Goal: Transaction & Acquisition: Purchase product/service

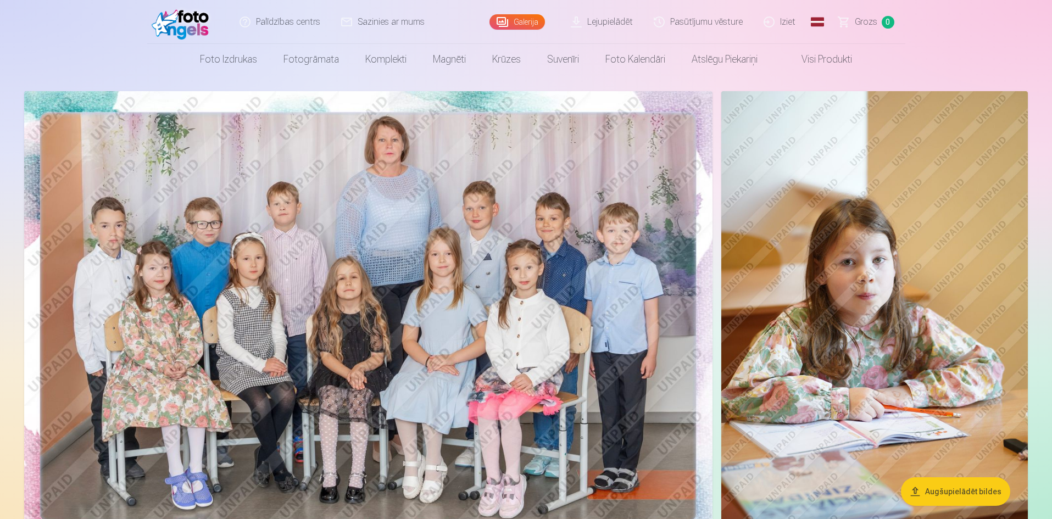
scroll to position [55, 0]
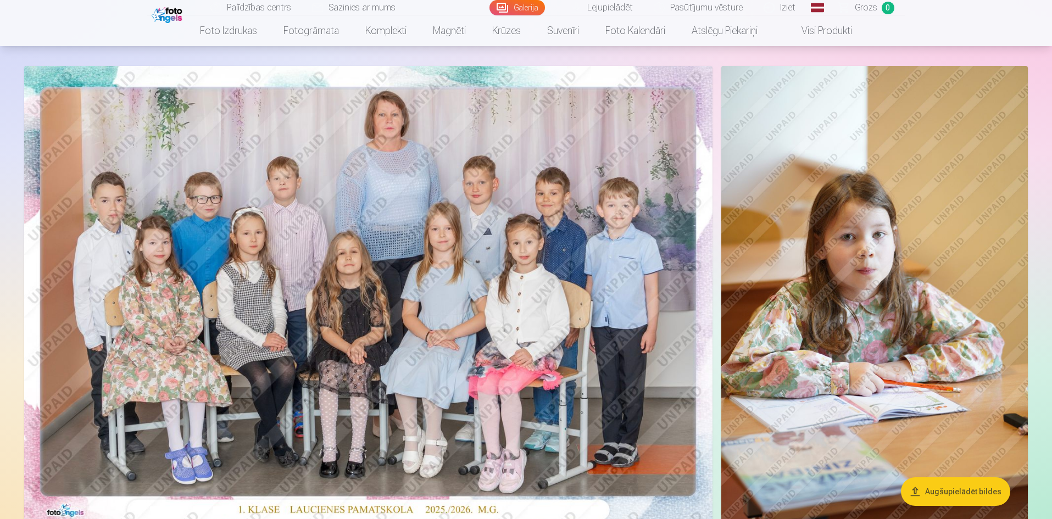
click at [333, 353] on img at bounding box center [368, 295] width 688 height 459
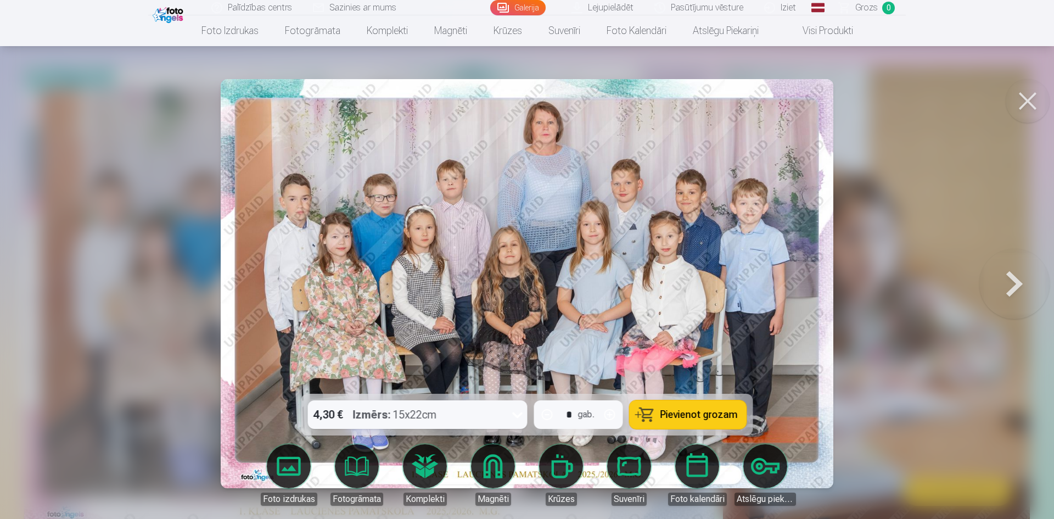
click at [522, 416] on icon at bounding box center [518, 415] width 18 height 18
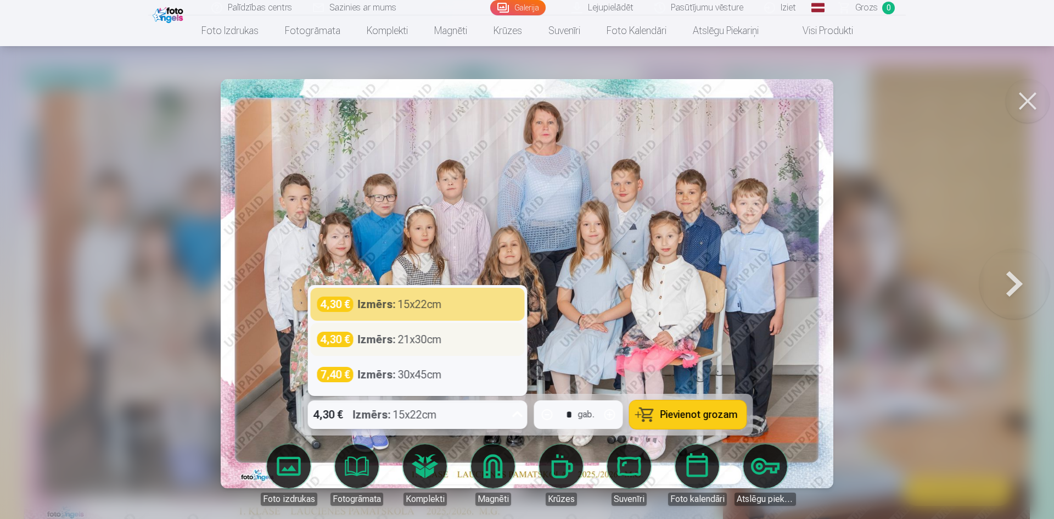
click at [461, 341] on div "4,30 € Izmērs : 21x30cm" at bounding box center [417, 339] width 201 height 15
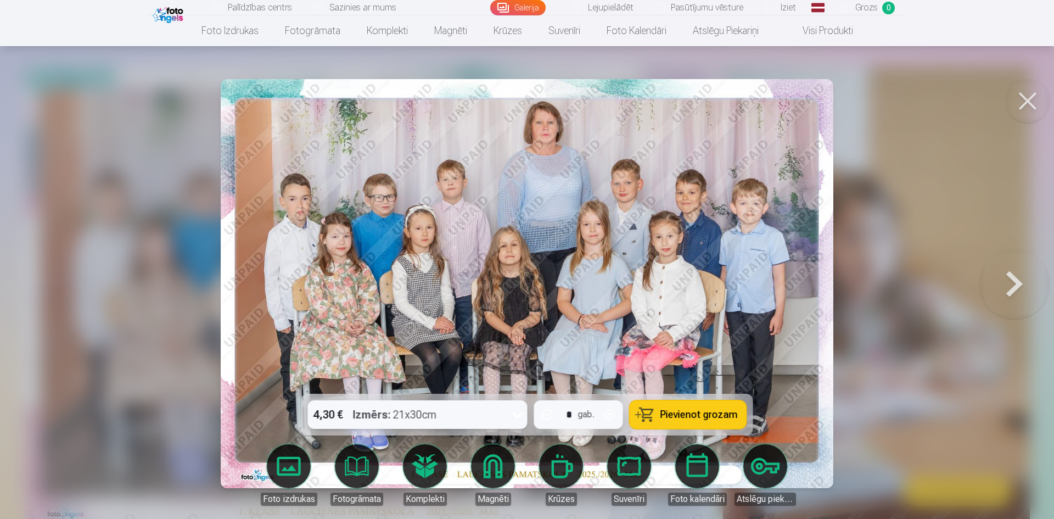
click at [517, 412] on icon at bounding box center [518, 415] width 18 height 18
click at [577, 281] on img at bounding box center [527, 283] width 613 height 409
click at [517, 417] on icon at bounding box center [518, 415] width 18 height 18
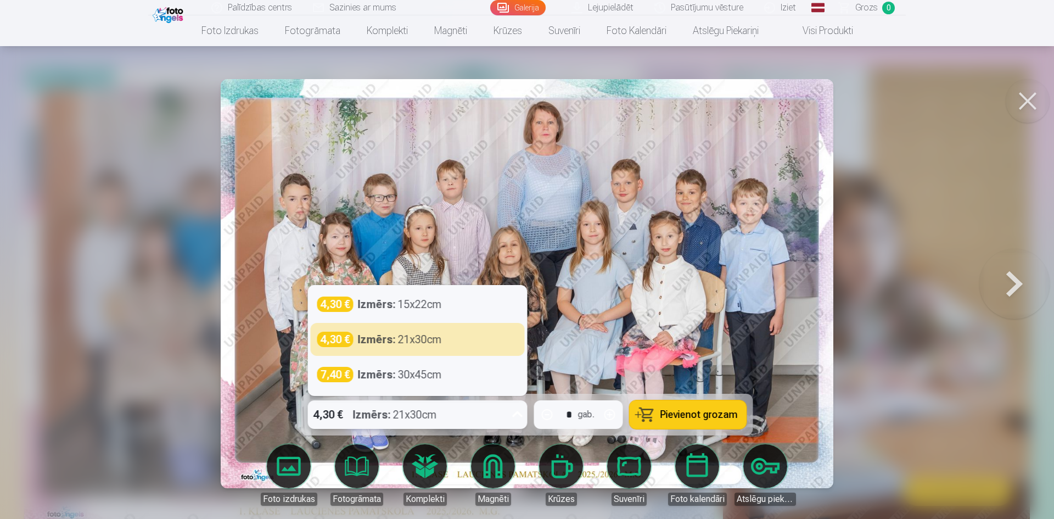
click at [616, 244] on img at bounding box center [527, 283] width 613 height 409
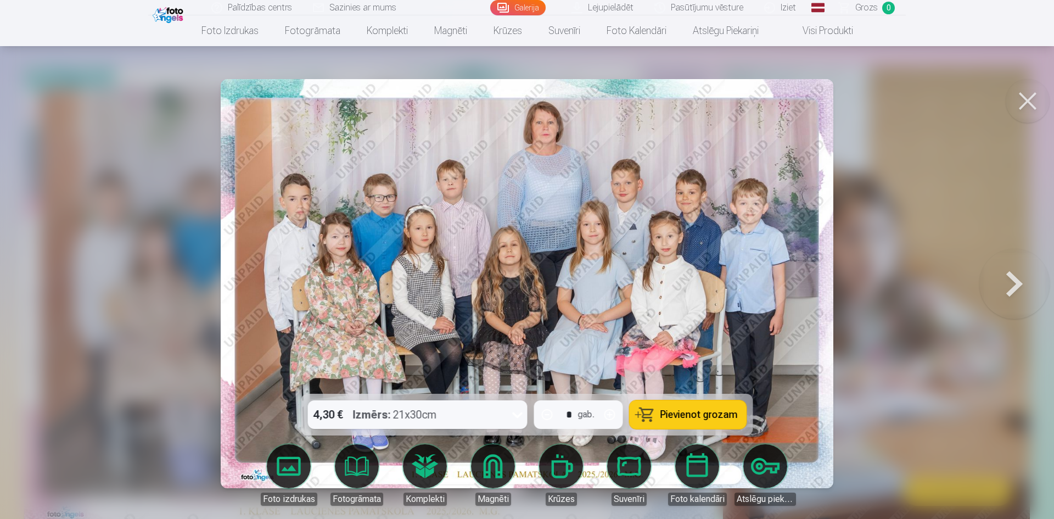
drag, startPoint x: 1036, startPoint y: 103, endPoint x: 1029, endPoint y: 104, distance: 6.7
click at [1036, 103] on button at bounding box center [1028, 101] width 44 height 44
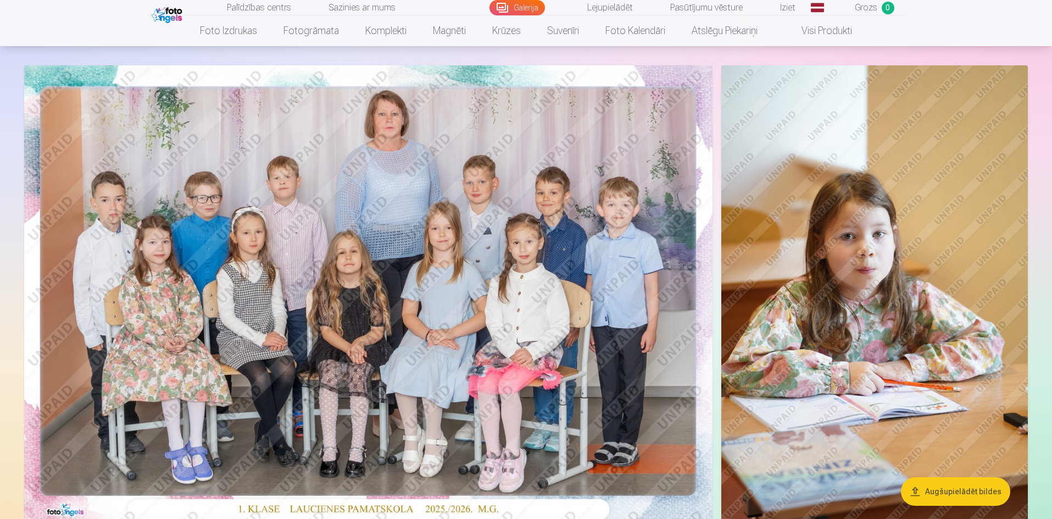
scroll to position [55, 0]
click at [400, 234] on img at bounding box center [368, 295] width 688 height 459
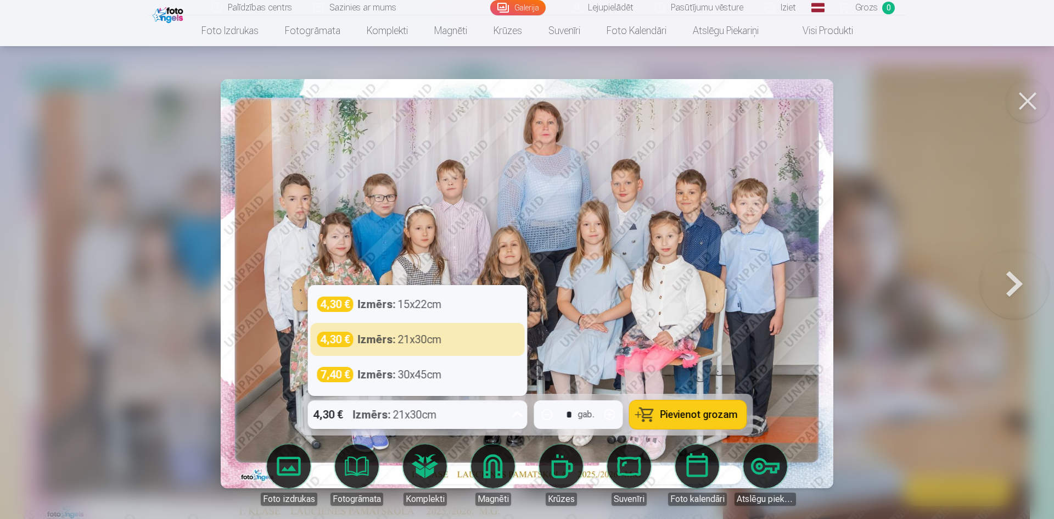
click at [515, 416] on icon at bounding box center [518, 415] width 18 height 18
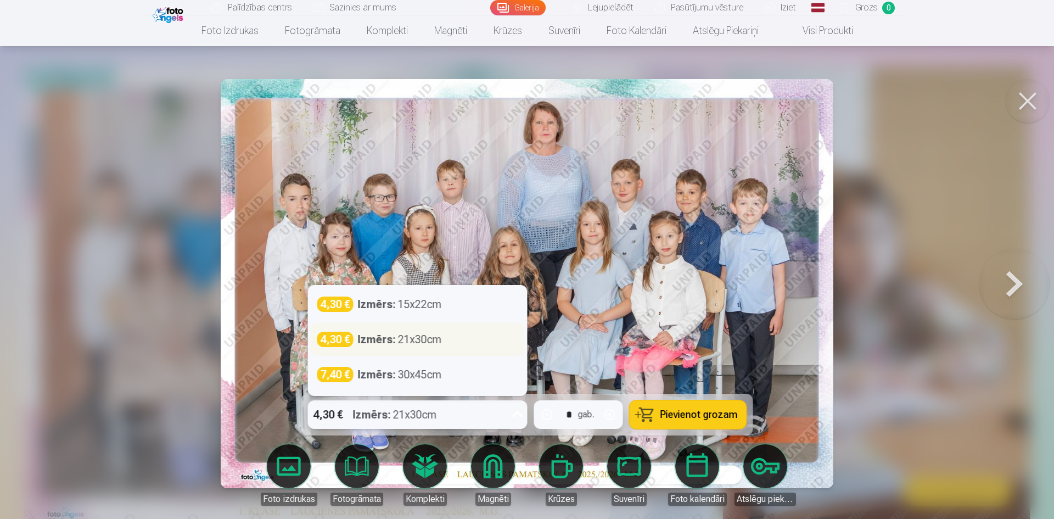
click at [421, 338] on div "Izmērs : 21x30cm" at bounding box center [400, 339] width 84 height 15
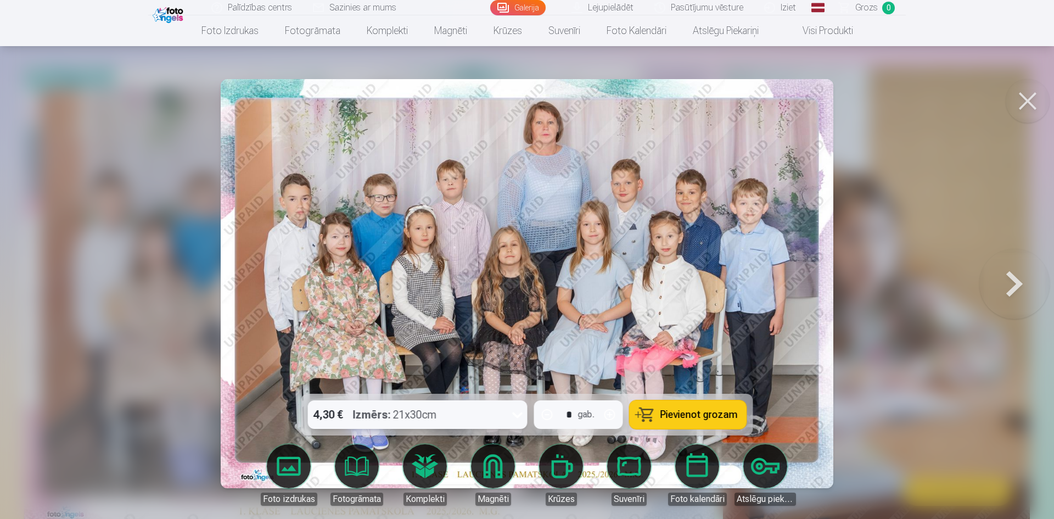
click at [438, 412] on div "4,30 € Izmērs : 21x30cm" at bounding box center [407, 414] width 199 height 29
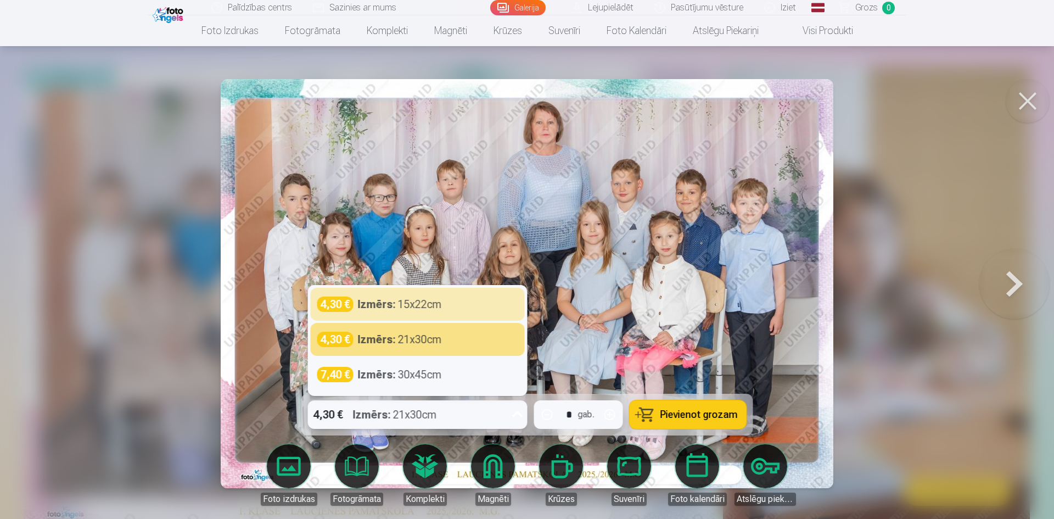
click at [598, 297] on img at bounding box center [527, 283] width 613 height 409
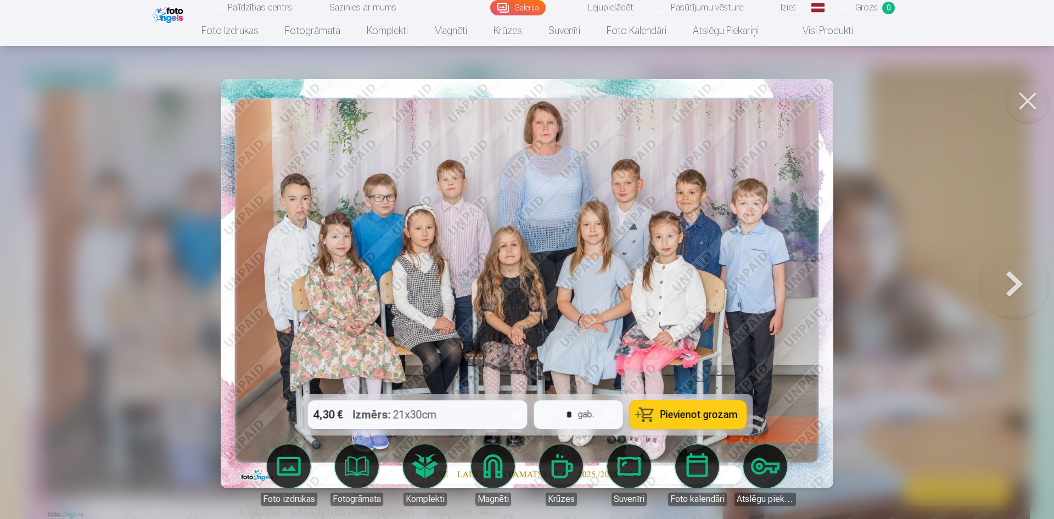
click at [680, 421] on button "Pievienot grozam" at bounding box center [688, 414] width 117 height 29
click at [1020, 280] on button at bounding box center [1015, 284] width 70 height 198
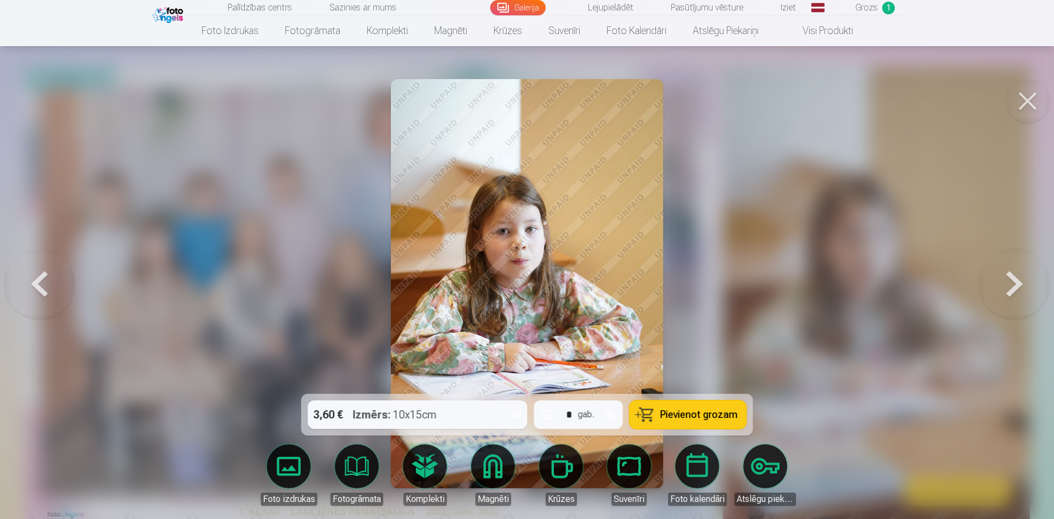
click at [1014, 281] on button at bounding box center [1015, 284] width 70 height 198
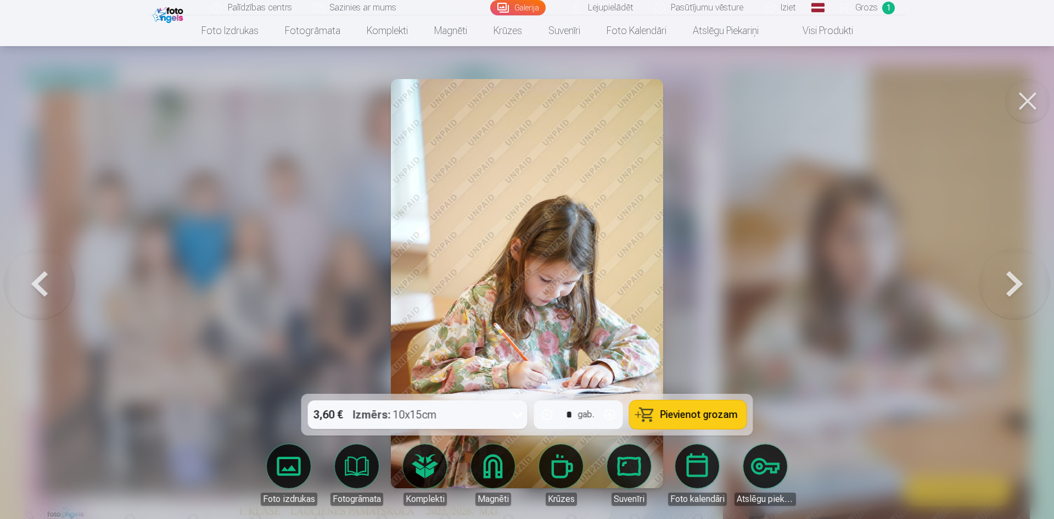
click at [1014, 280] on button at bounding box center [1015, 284] width 70 height 198
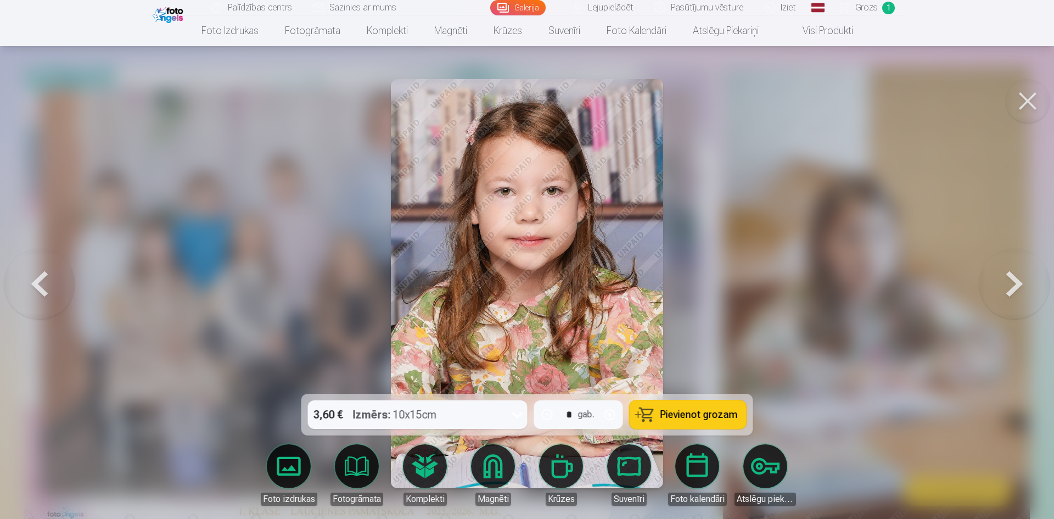
click at [1014, 280] on button at bounding box center [1015, 284] width 70 height 198
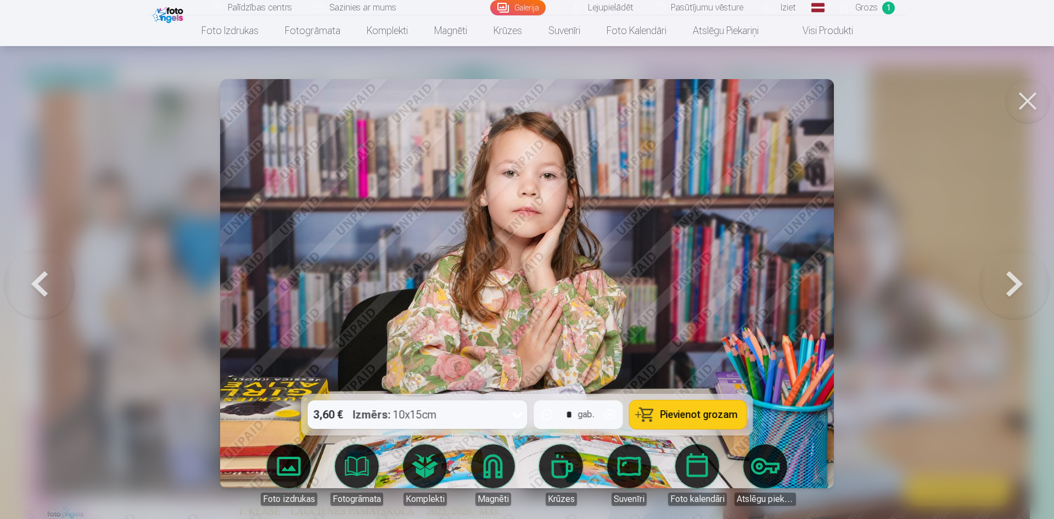
click at [1014, 280] on button at bounding box center [1015, 284] width 70 height 198
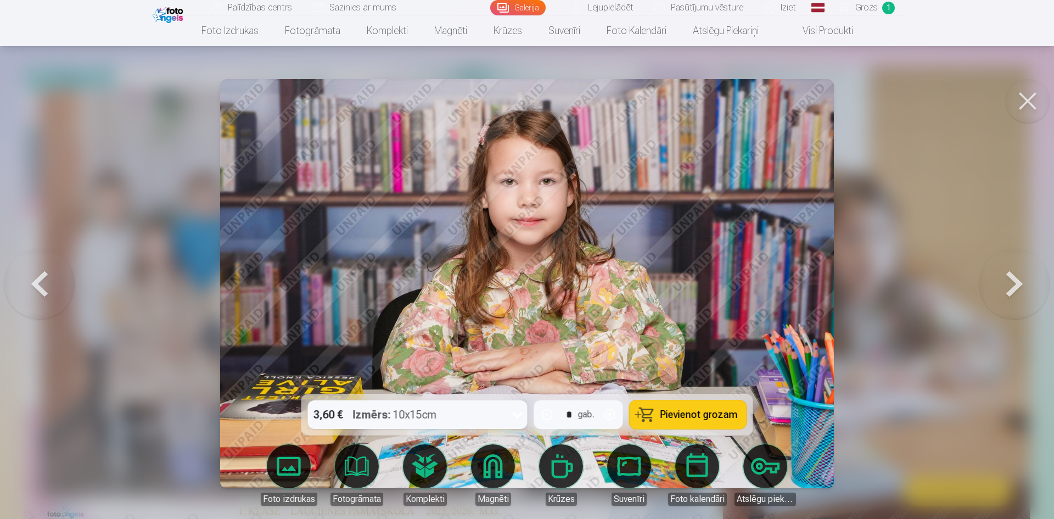
click at [1014, 280] on button at bounding box center [1015, 284] width 70 height 198
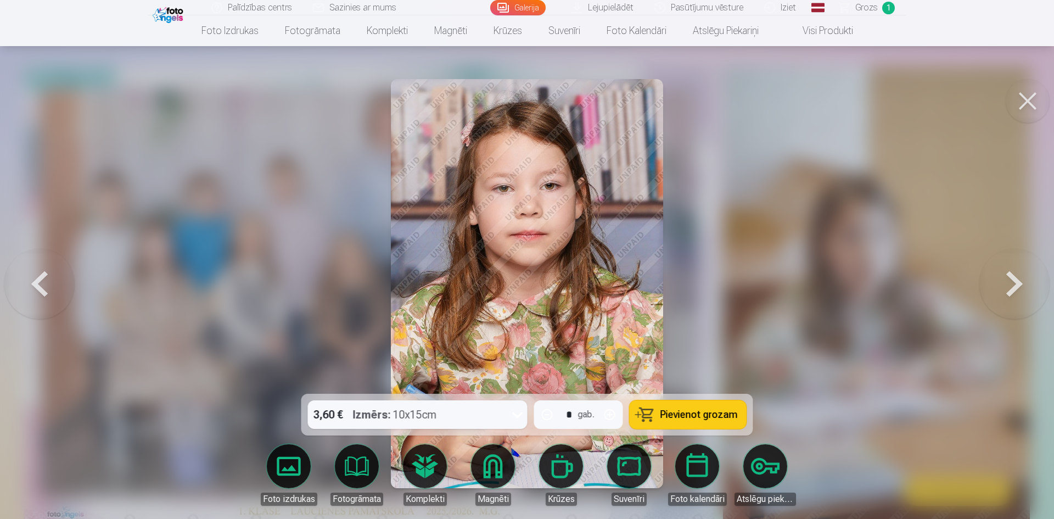
click at [674, 413] on span "Pievienot grozam" at bounding box center [699, 415] width 77 height 10
click at [1015, 286] on button at bounding box center [1015, 284] width 70 height 198
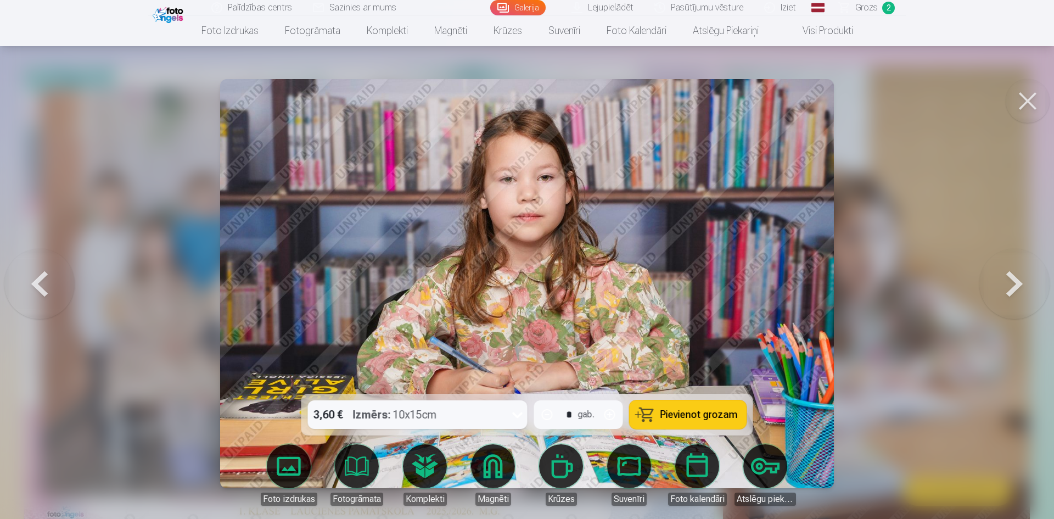
click at [1015, 286] on button at bounding box center [1015, 284] width 70 height 198
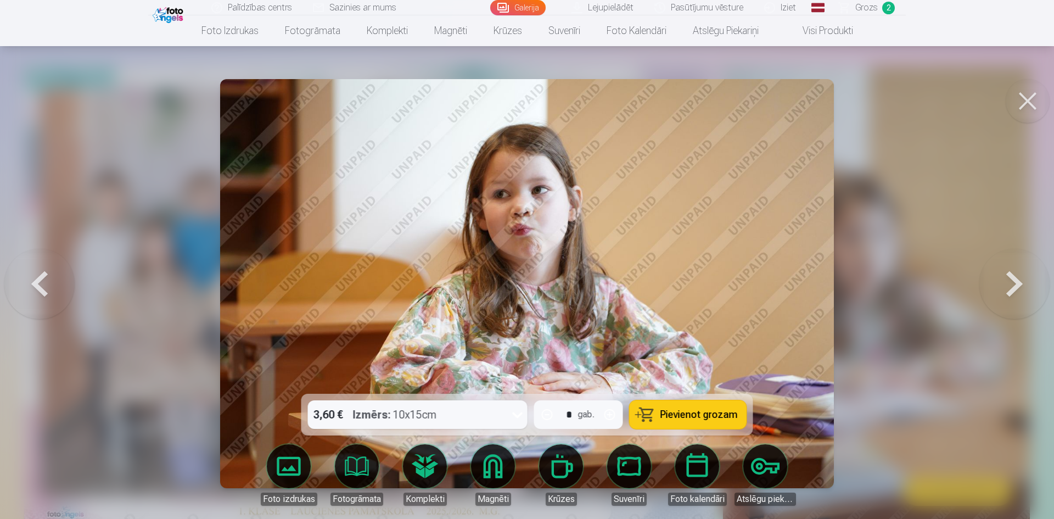
click at [1015, 286] on button at bounding box center [1015, 284] width 70 height 198
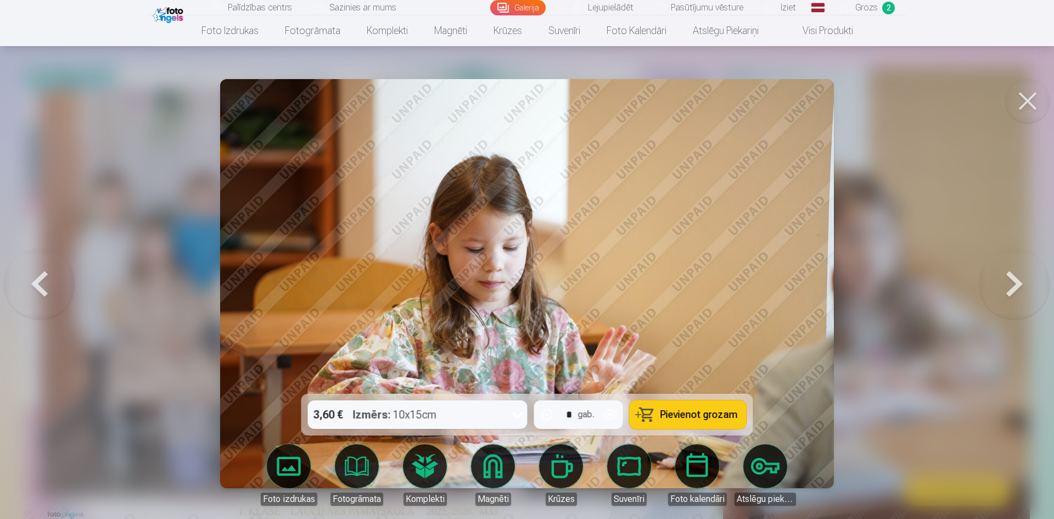
click at [624, 400] on div "3,60 € Izmērs : 10x15cm * gab. Pievienot grozam" at bounding box center [527, 415] width 452 height 42
click at [1018, 281] on button at bounding box center [1015, 284] width 70 height 198
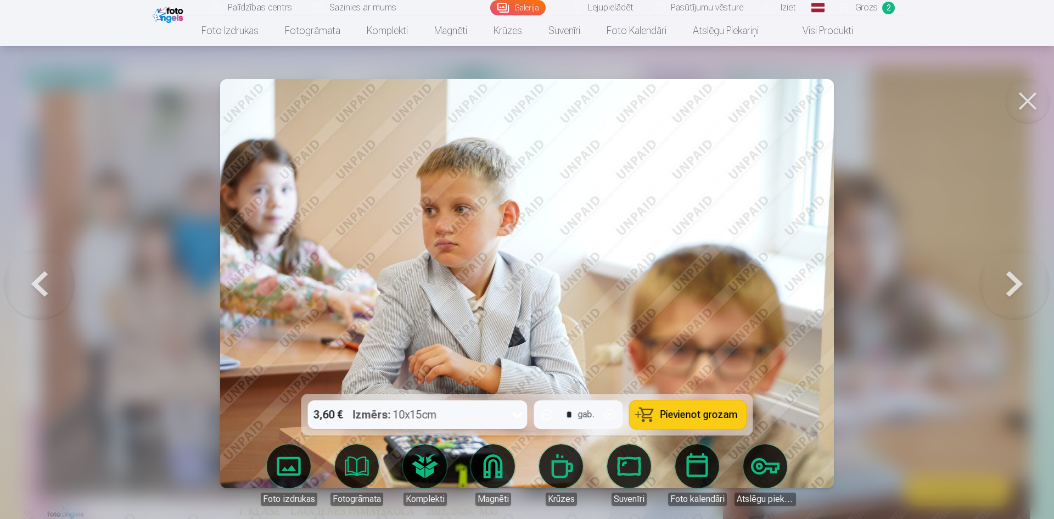
click at [1018, 281] on button at bounding box center [1015, 284] width 70 height 198
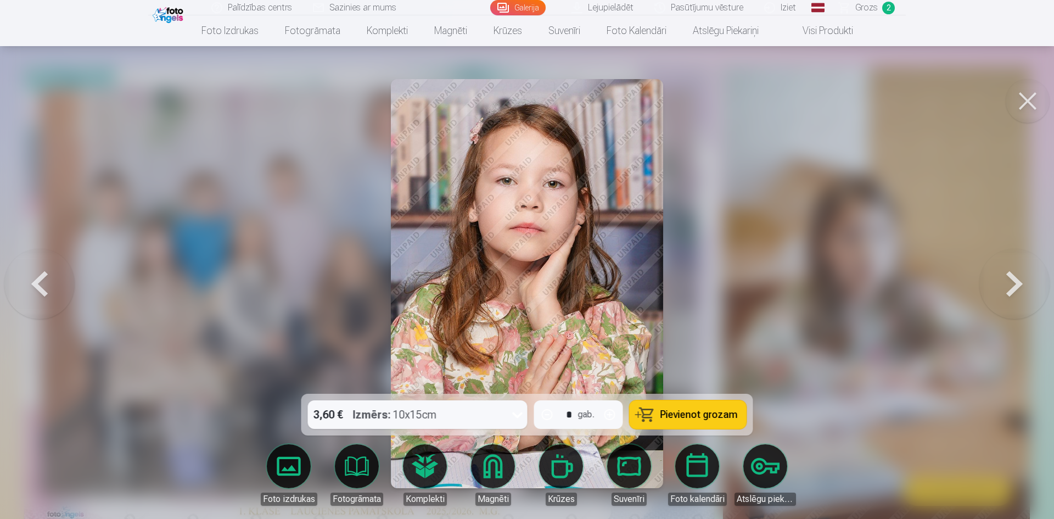
click at [1018, 281] on button at bounding box center [1015, 284] width 70 height 198
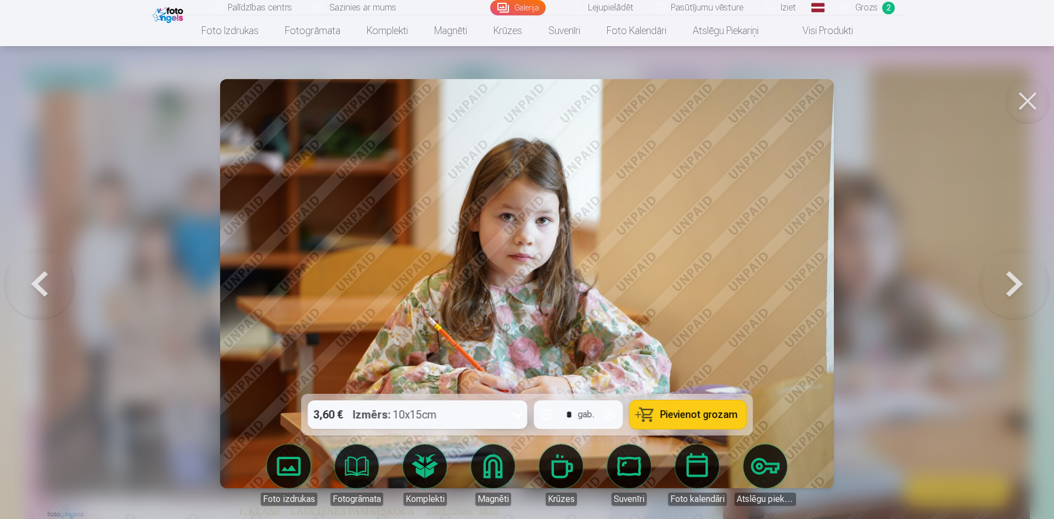
click at [1018, 281] on button at bounding box center [1015, 284] width 70 height 198
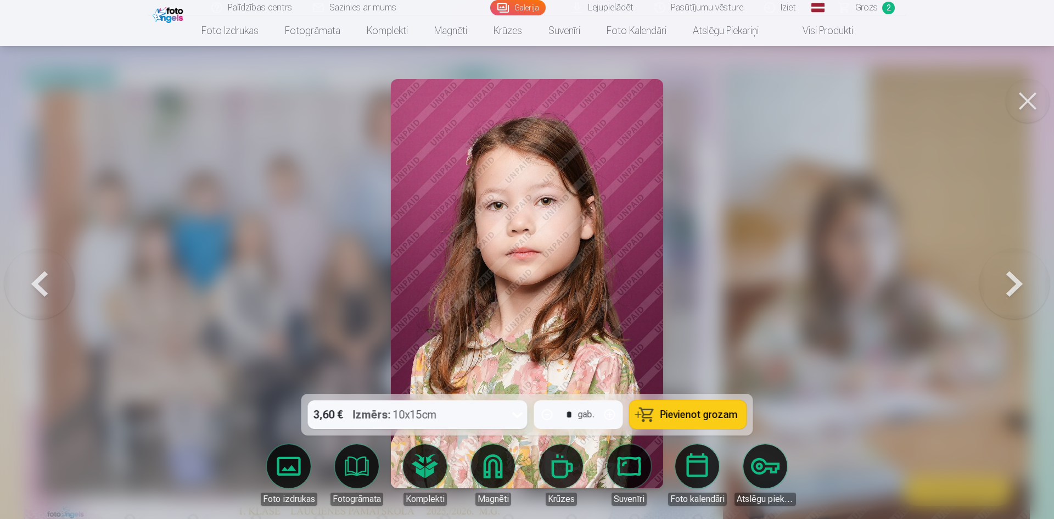
click at [715, 410] on span "Pievienot grozam" at bounding box center [699, 415] width 77 height 10
click at [34, 276] on button at bounding box center [39, 284] width 70 height 198
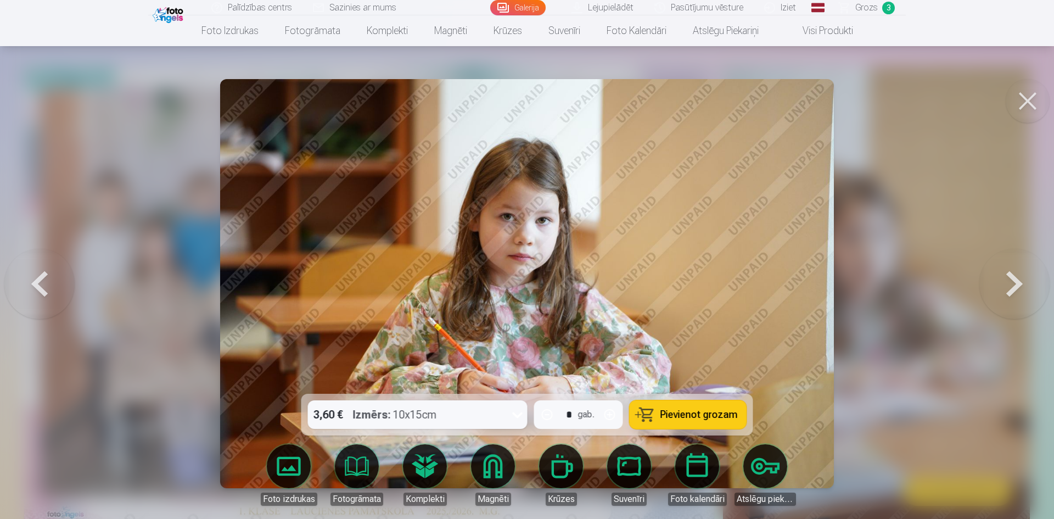
click at [36, 277] on button at bounding box center [39, 284] width 70 height 198
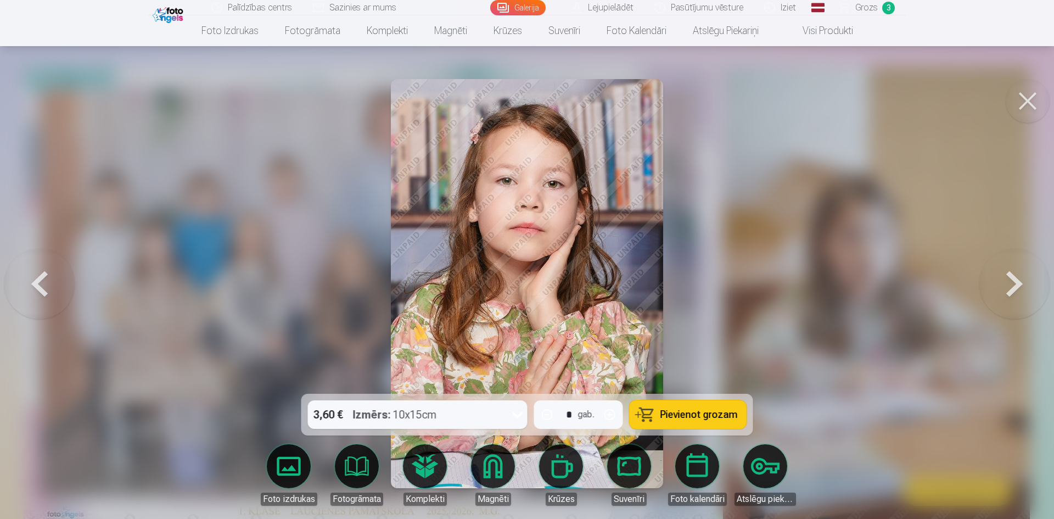
click at [49, 286] on button at bounding box center [39, 284] width 70 height 198
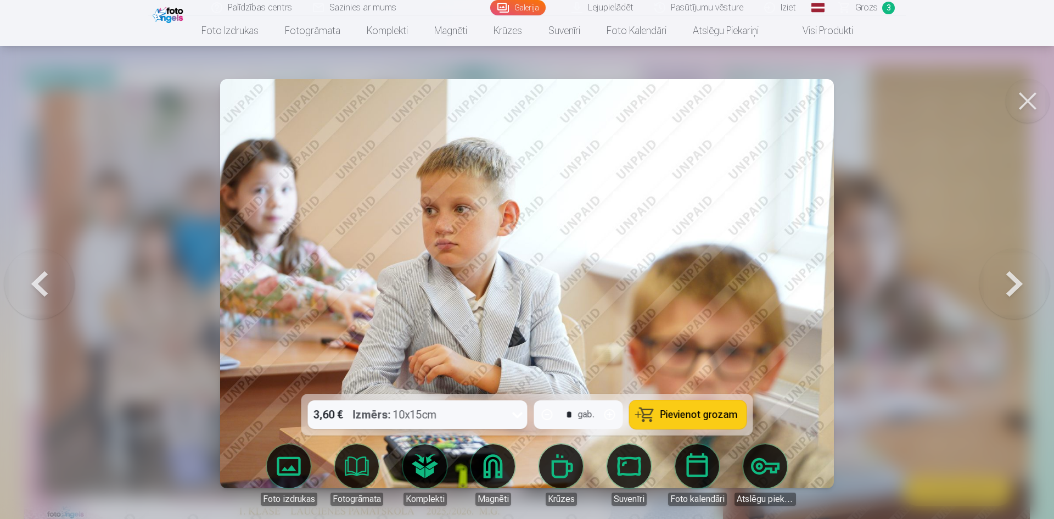
click at [1023, 282] on button at bounding box center [1015, 284] width 70 height 198
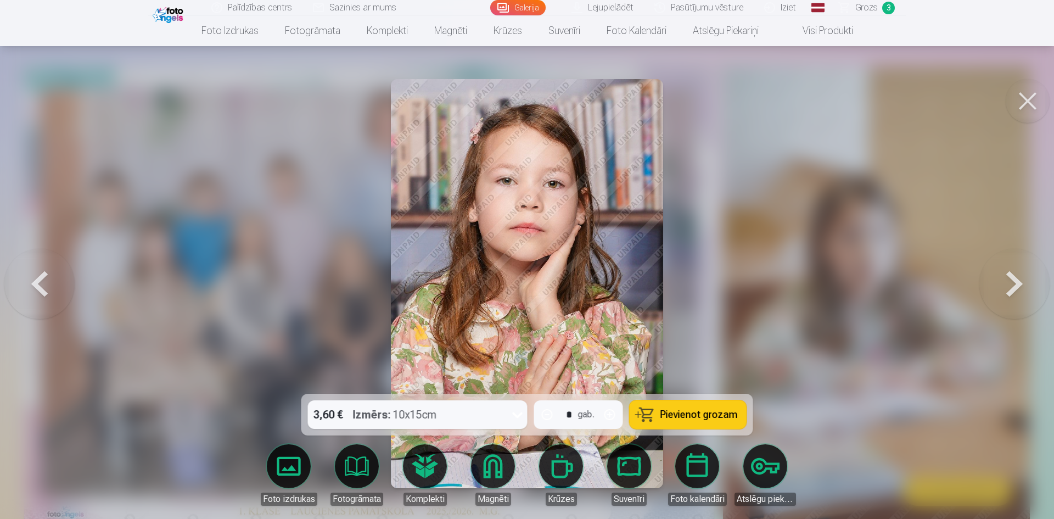
click at [1022, 287] on button at bounding box center [1015, 284] width 70 height 198
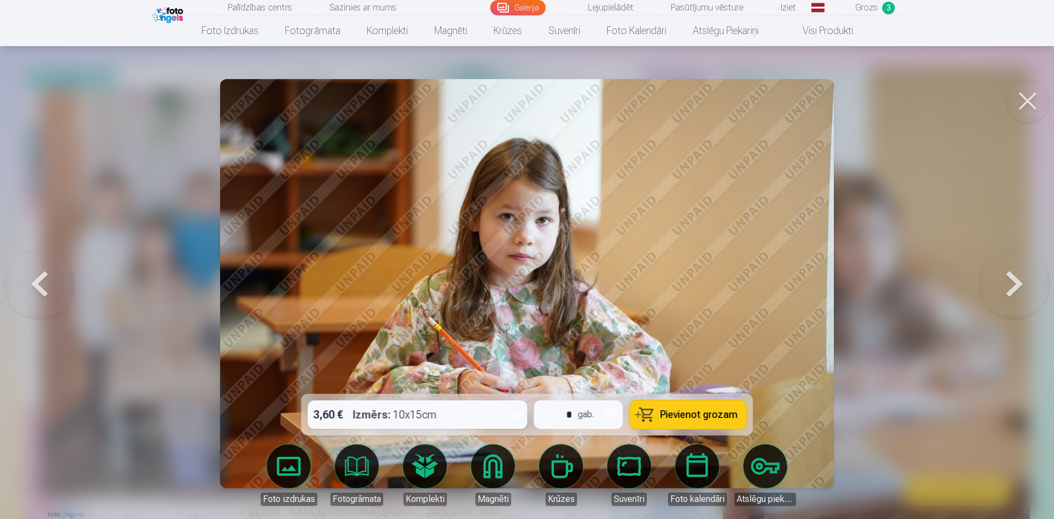
click at [692, 416] on span "Pievienot grozam" at bounding box center [699, 415] width 77 height 10
click at [32, 286] on button at bounding box center [39, 284] width 70 height 198
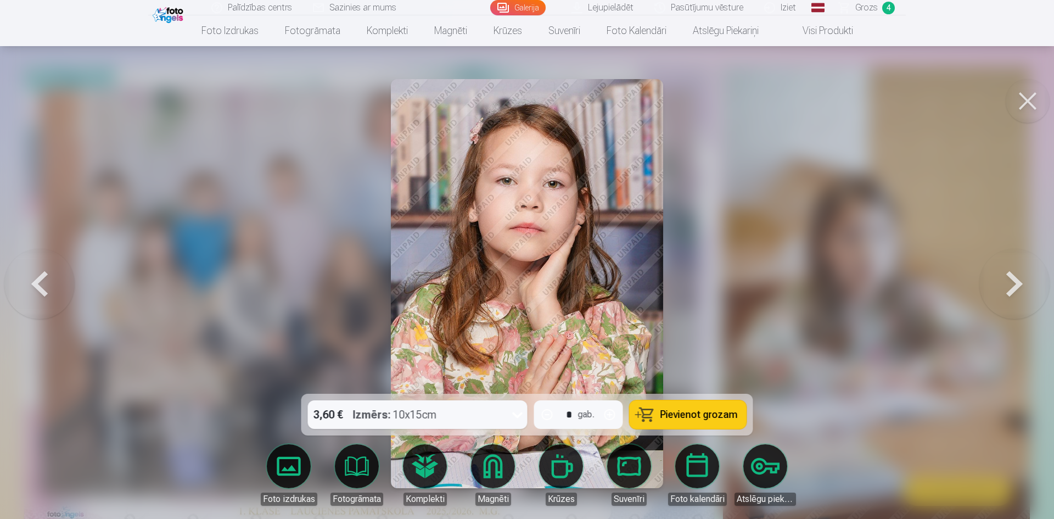
click at [658, 412] on button "Pievienot grozam" at bounding box center [688, 414] width 117 height 29
click at [1010, 283] on button at bounding box center [1015, 284] width 70 height 198
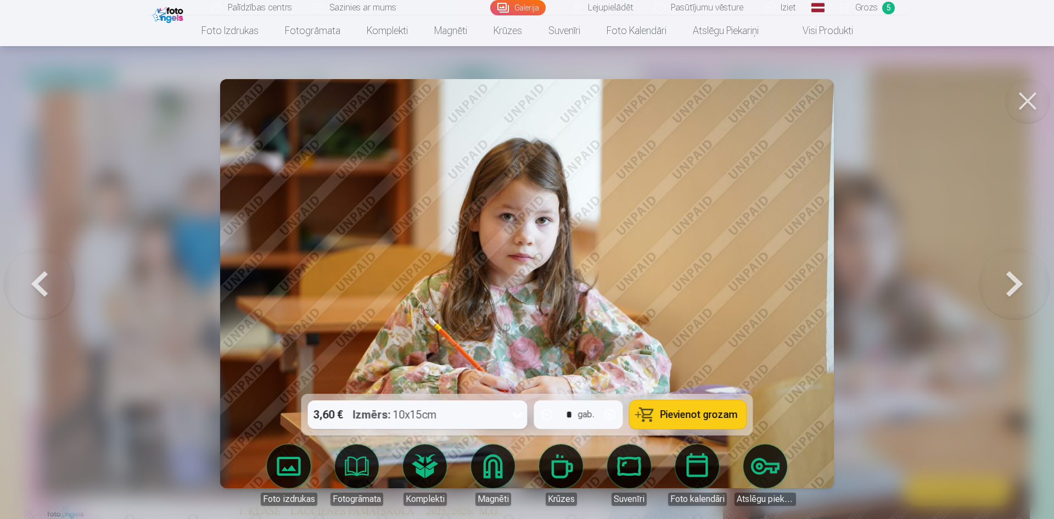
click at [1010, 283] on button at bounding box center [1015, 284] width 70 height 198
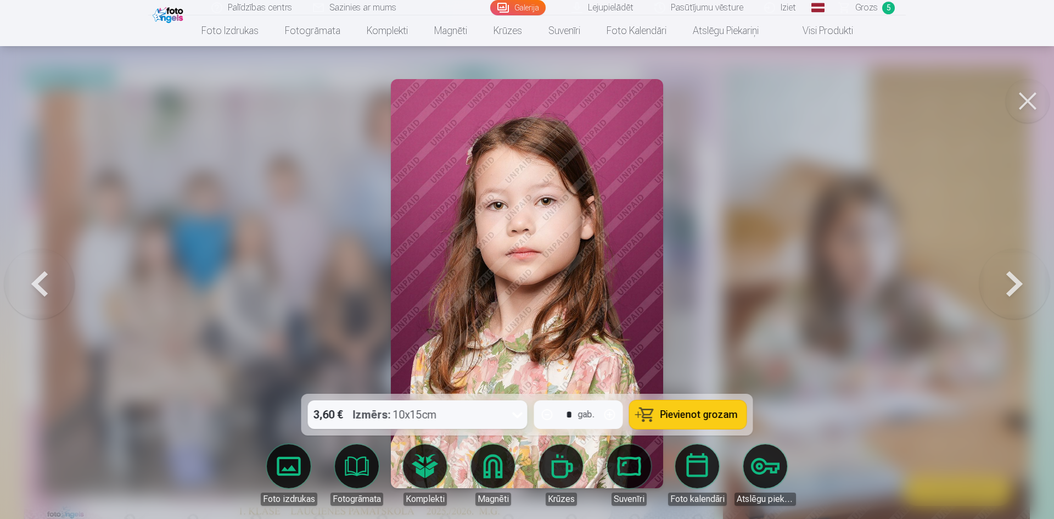
click at [1010, 283] on button at bounding box center [1015, 284] width 70 height 198
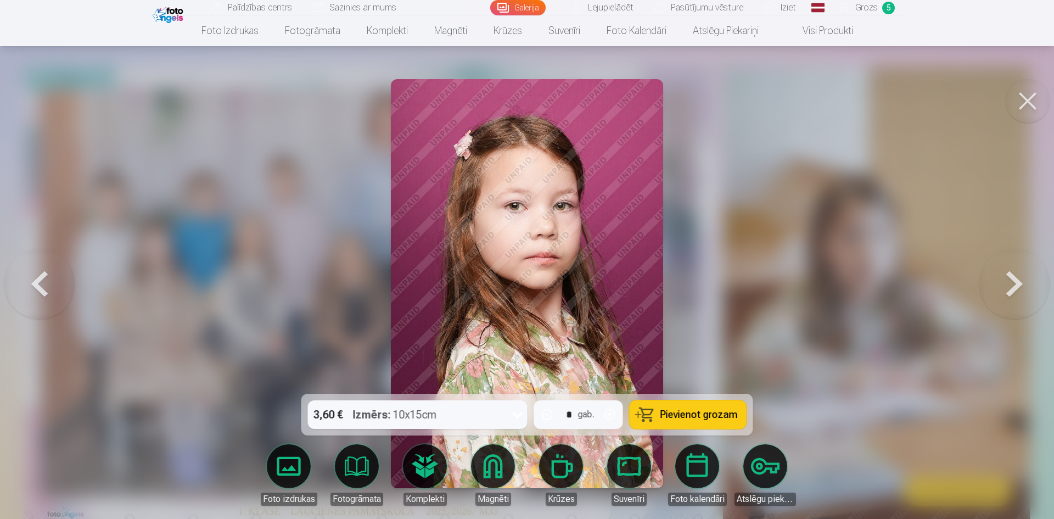
click at [694, 413] on span "Pievienot grozam" at bounding box center [699, 415] width 77 height 10
click at [516, 412] on icon at bounding box center [518, 415] width 18 height 18
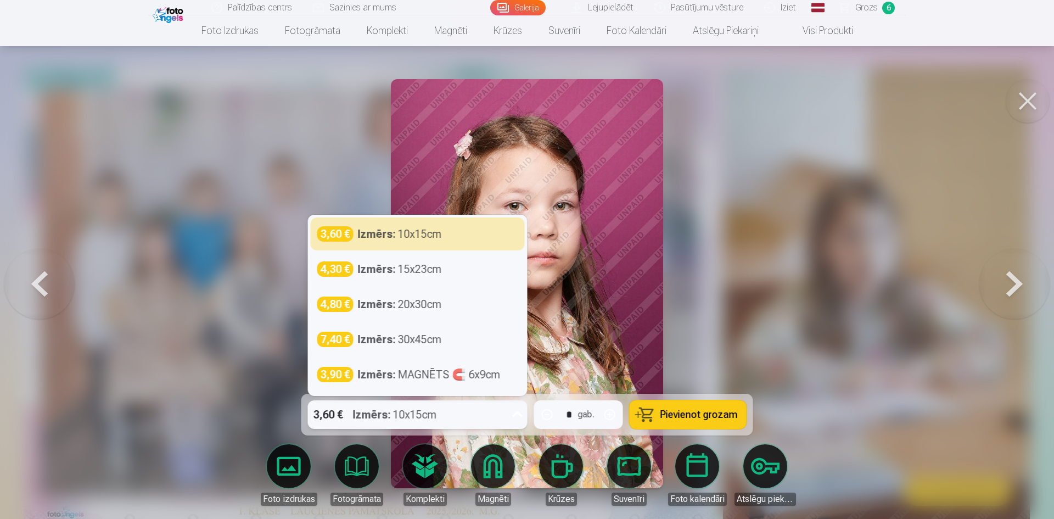
click at [859, 280] on div at bounding box center [527, 259] width 1054 height 519
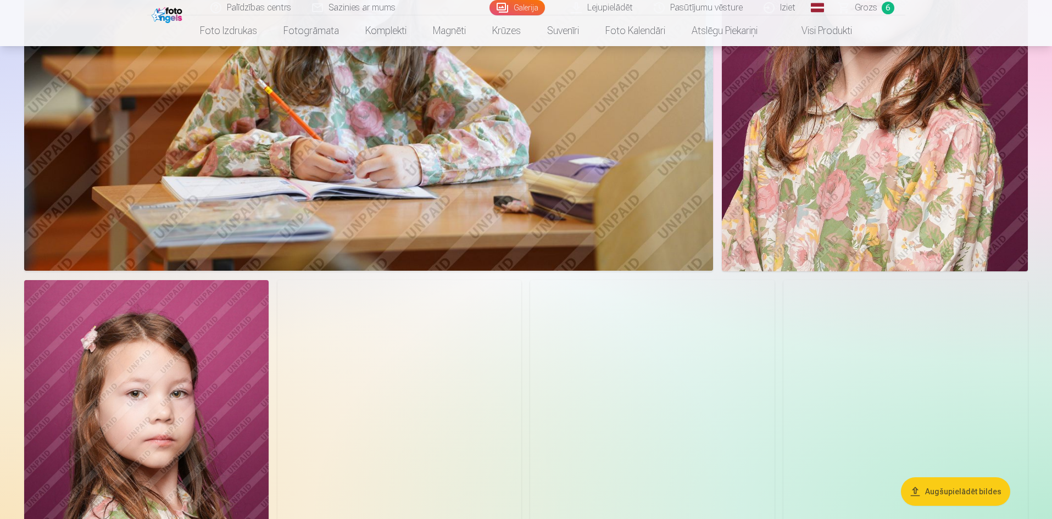
scroll to position [4997, 0]
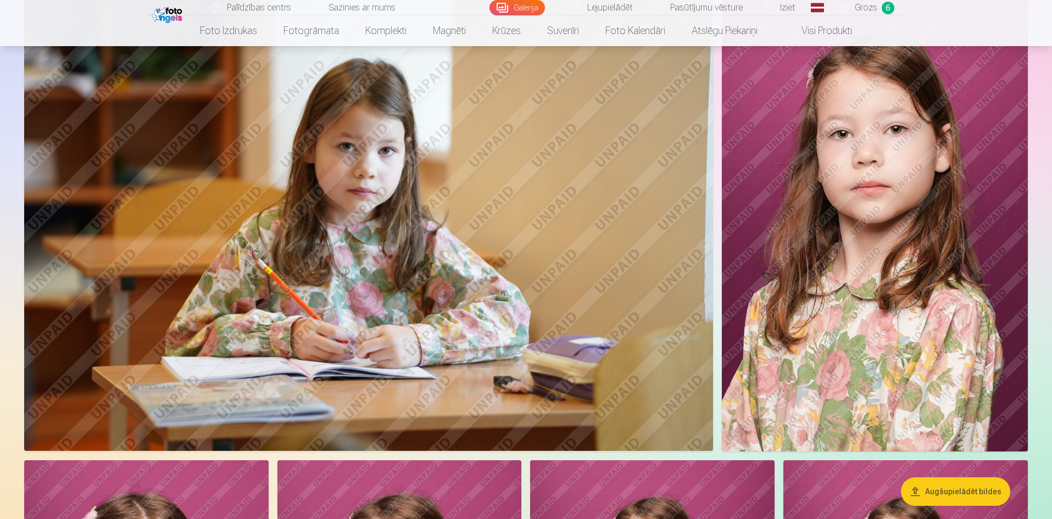
click at [875, 190] on img at bounding box center [875, 221] width 306 height 459
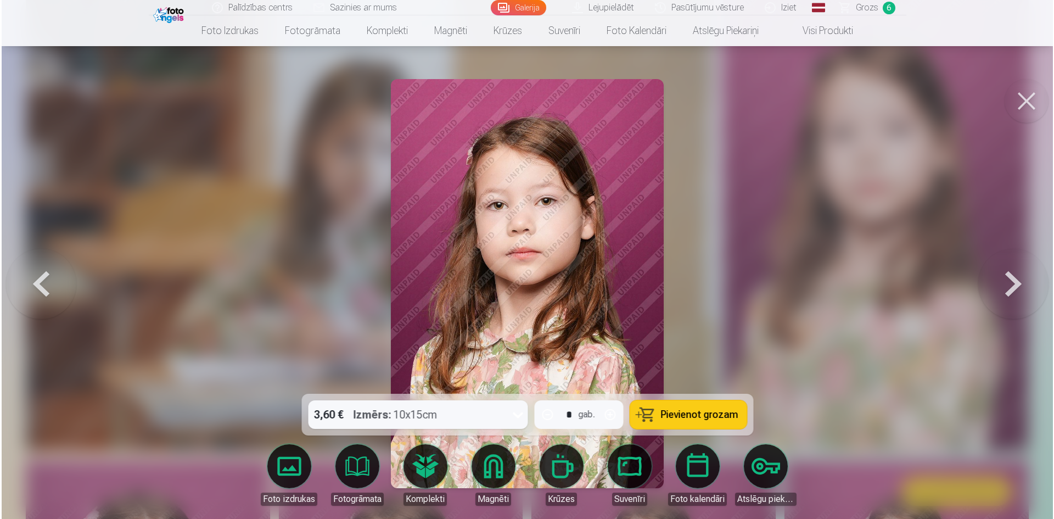
scroll to position [5010, 0]
click at [1016, 283] on button at bounding box center [1015, 284] width 70 height 198
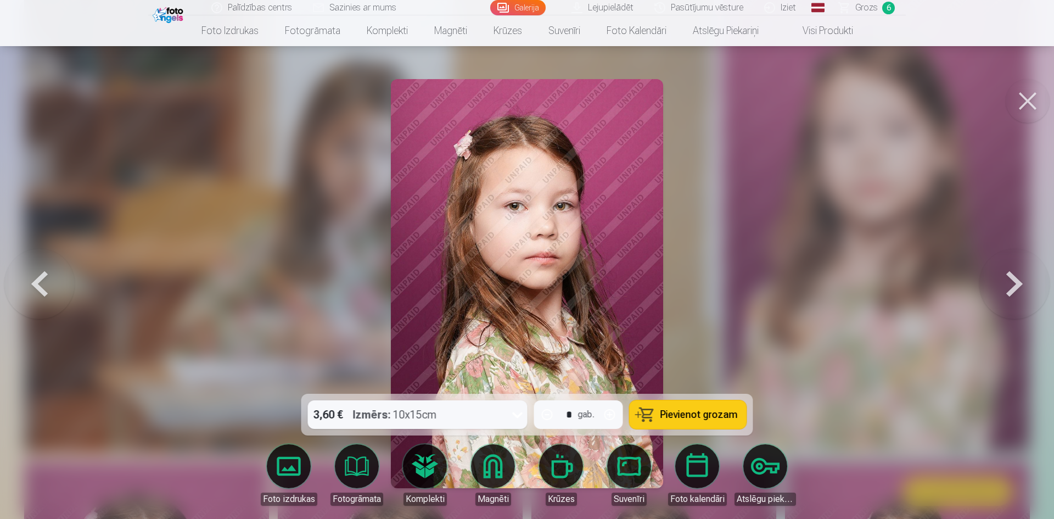
click at [705, 418] on span "Pievienot grozam" at bounding box center [699, 415] width 77 height 10
click at [1013, 279] on button at bounding box center [1015, 284] width 70 height 198
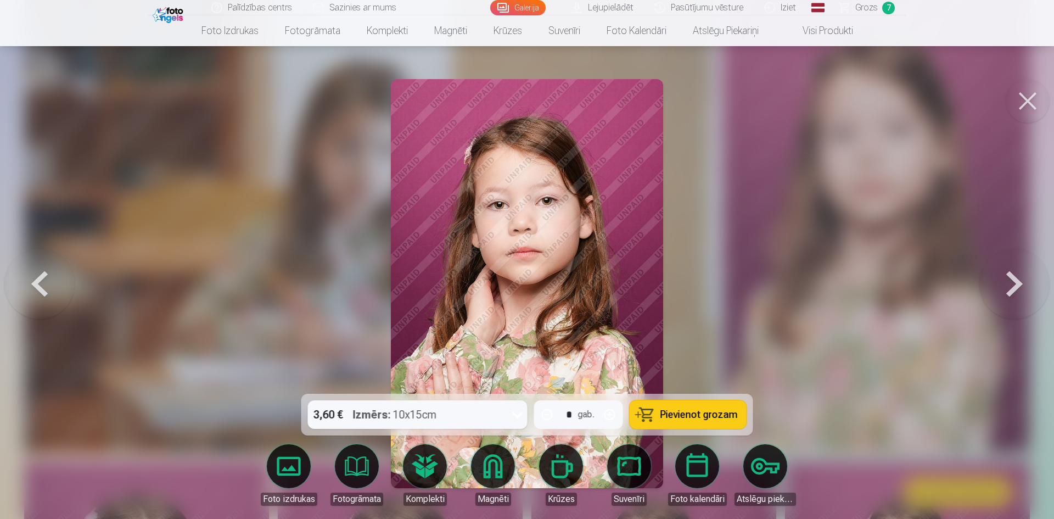
click at [719, 417] on span "Pievienot grozam" at bounding box center [699, 415] width 77 height 10
click at [1020, 281] on button at bounding box center [1015, 284] width 70 height 198
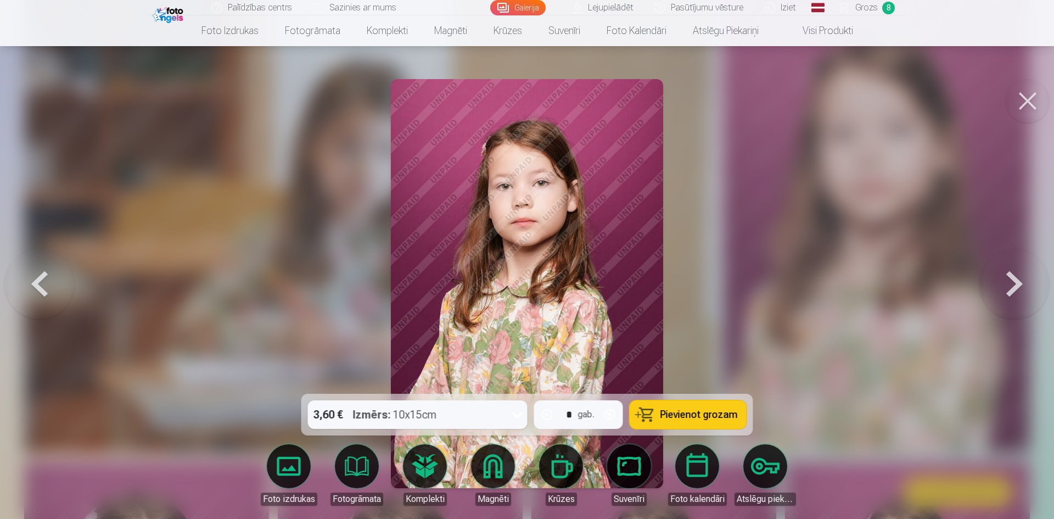
click at [705, 414] on span "Pievienot grozam" at bounding box center [699, 415] width 77 height 10
click at [1014, 288] on button at bounding box center [1015, 284] width 70 height 198
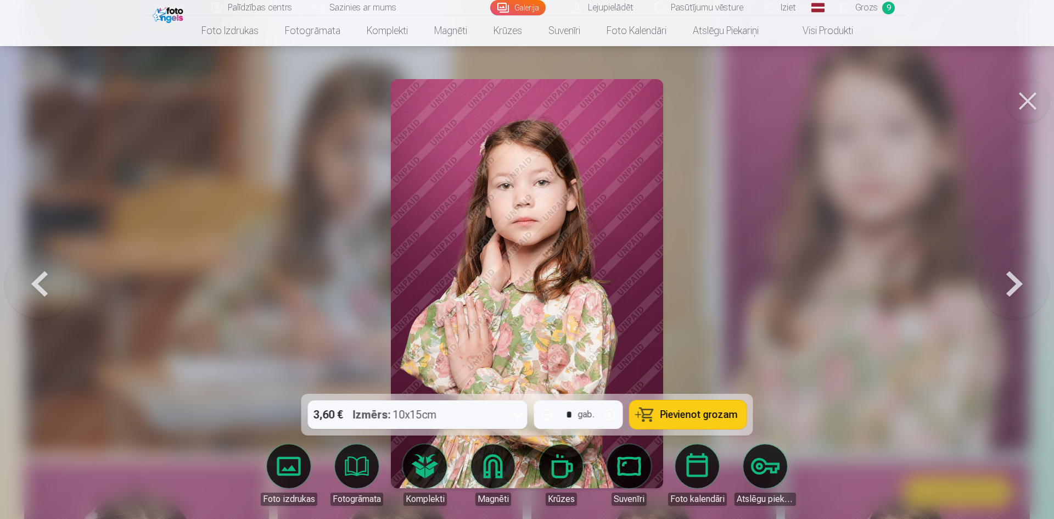
click at [724, 418] on span "Pievienot grozam" at bounding box center [699, 415] width 77 height 10
click at [1013, 283] on button at bounding box center [1015, 284] width 70 height 198
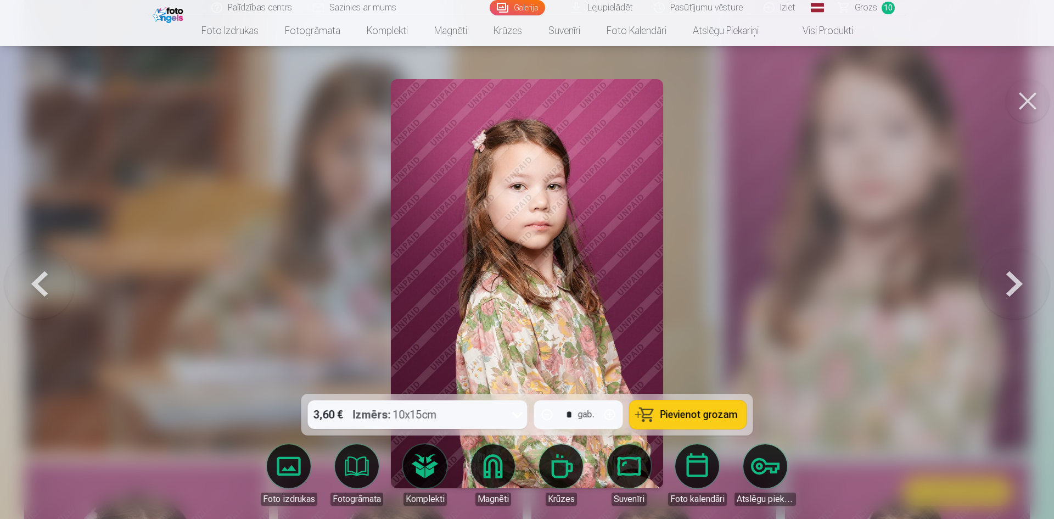
click at [703, 411] on span "Pievienot grozam" at bounding box center [699, 415] width 77 height 10
click at [1011, 277] on button at bounding box center [1015, 284] width 70 height 198
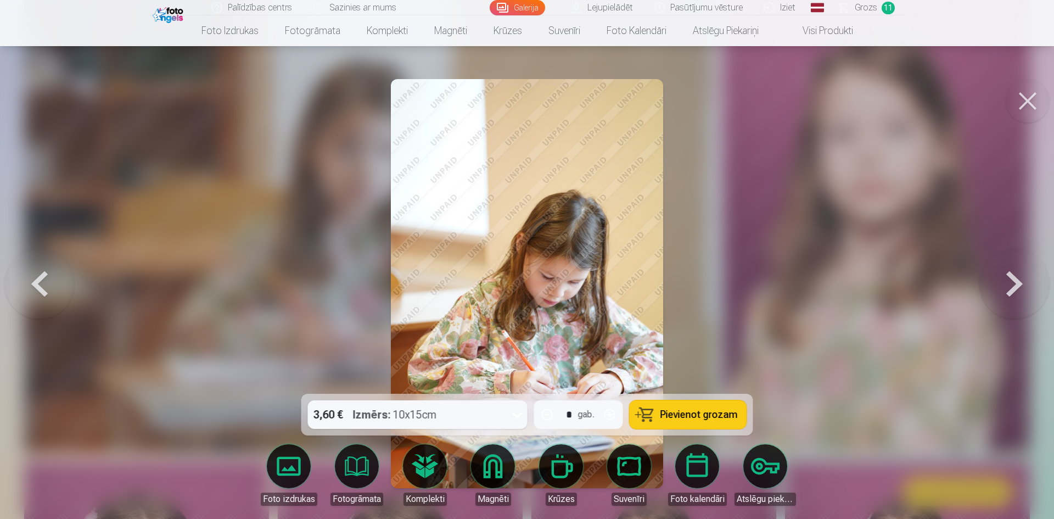
click at [1011, 277] on button at bounding box center [1015, 284] width 70 height 198
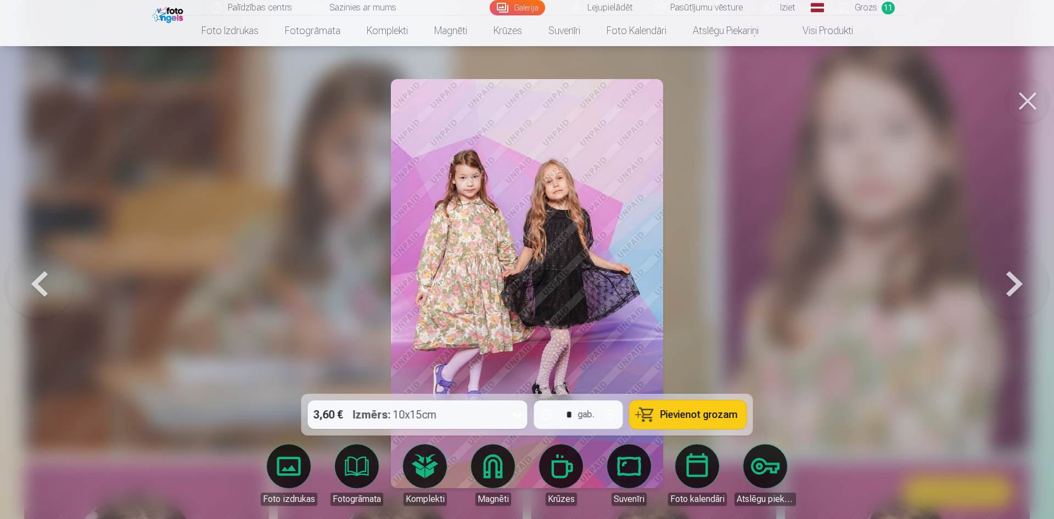
click at [700, 418] on span "Pievienot grozam" at bounding box center [699, 415] width 77 height 10
click at [1012, 277] on button at bounding box center [1015, 284] width 70 height 198
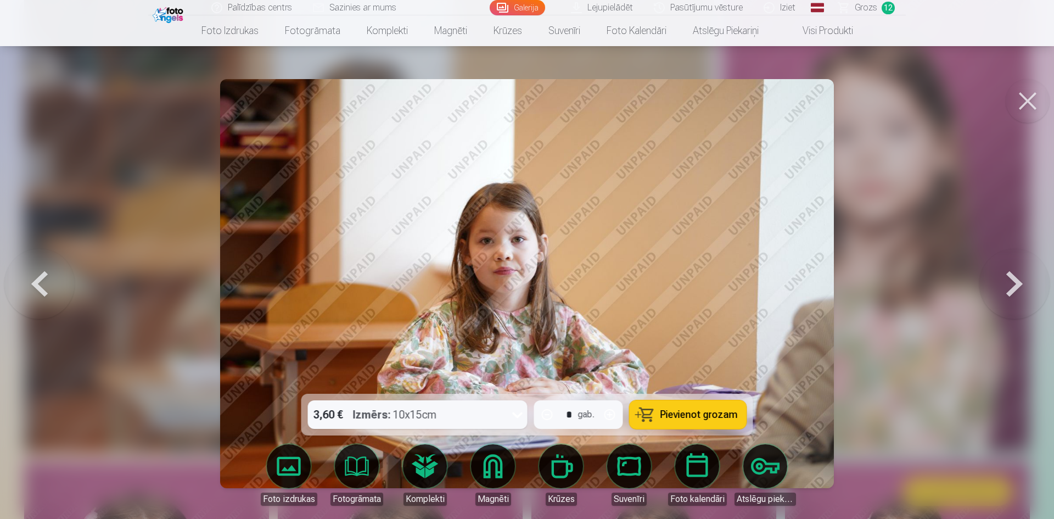
click at [1020, 280] on button at bounding box center [1015, 284] width 70 height 198
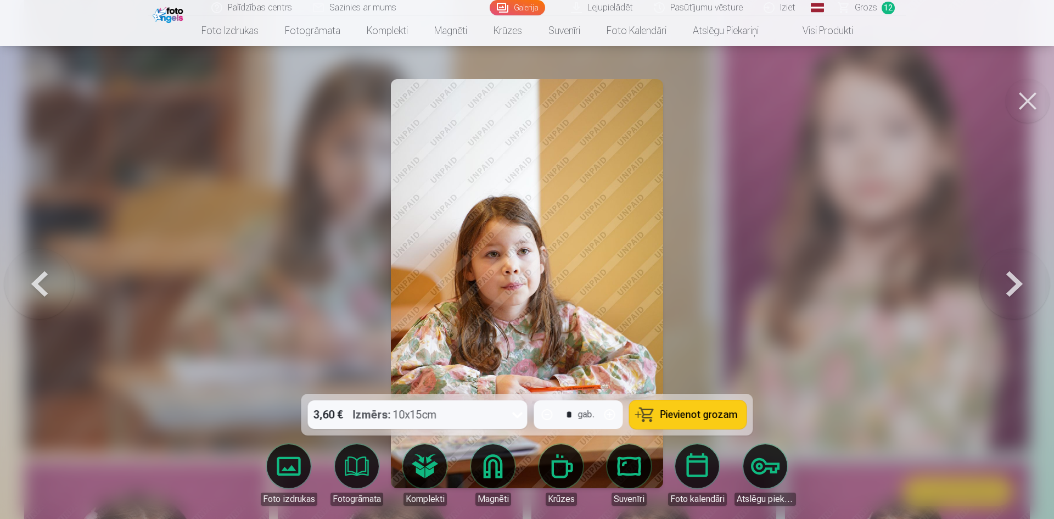
click at [1017, 280] on button at bounding box center [1015, 284] width 70 height 198
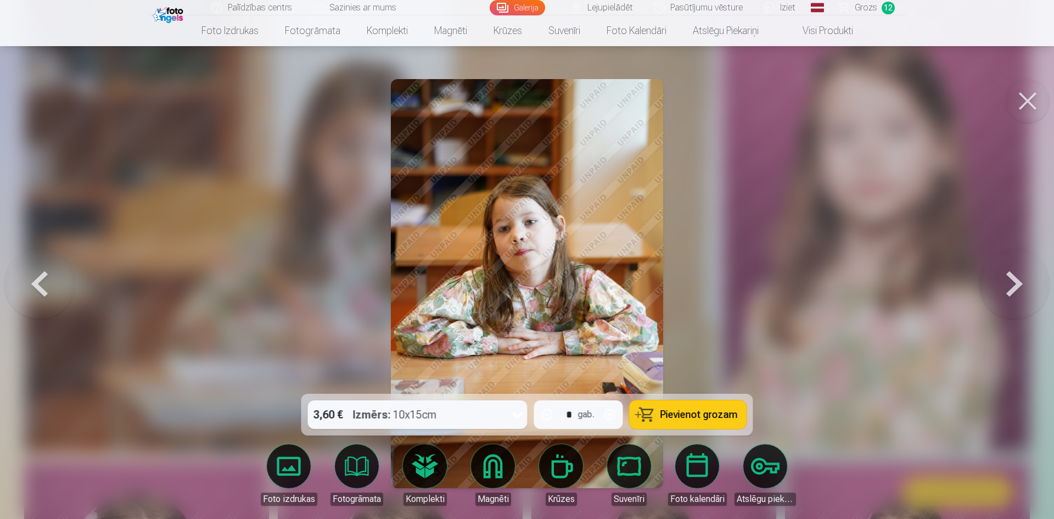
click at [1017, 280] on button at bounding box center [1015, 284] width 70 height 198
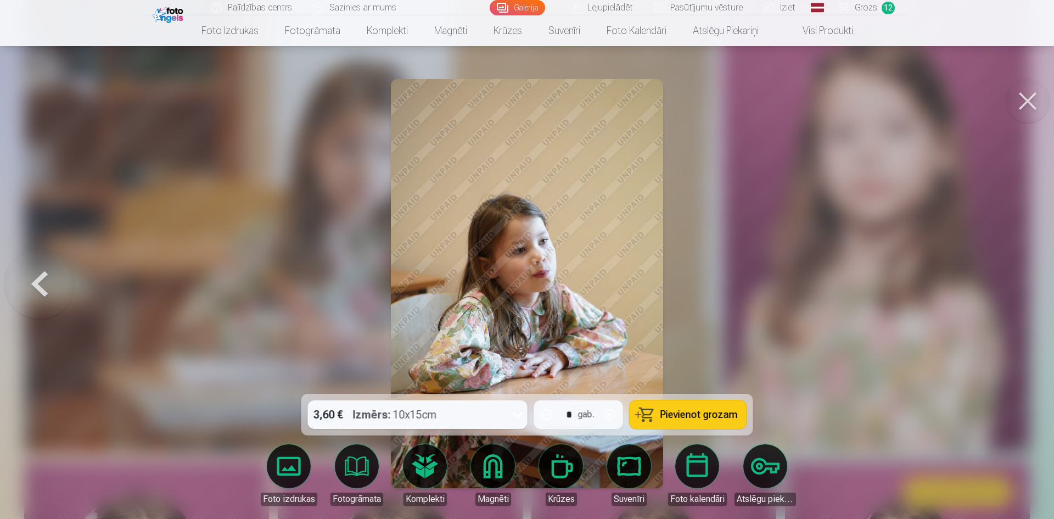
click at [1017, 280] on div at bounding box center [527, 259] width 1054 height 519
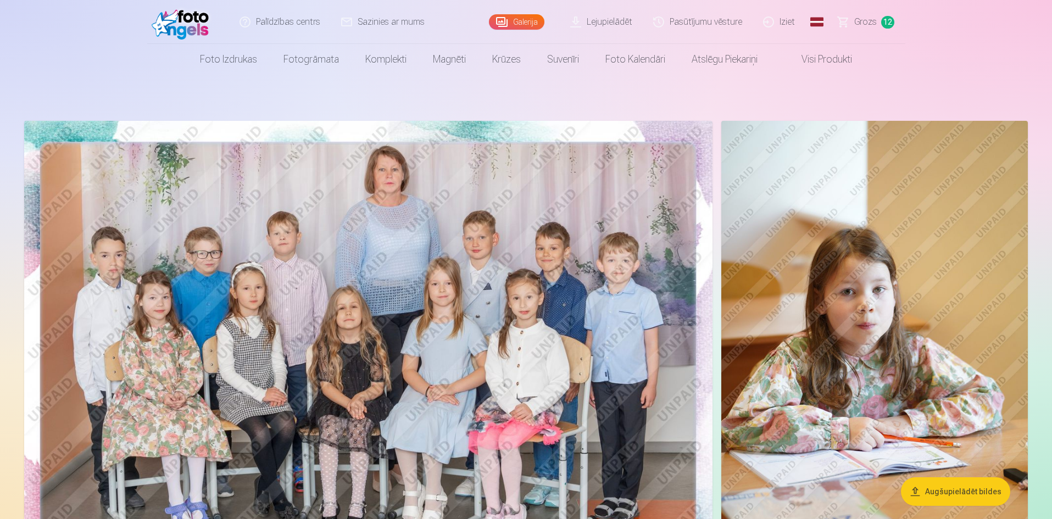
click at [873, 20] on span "Grozs" at bounding box center [865, 21] width 23 height 13
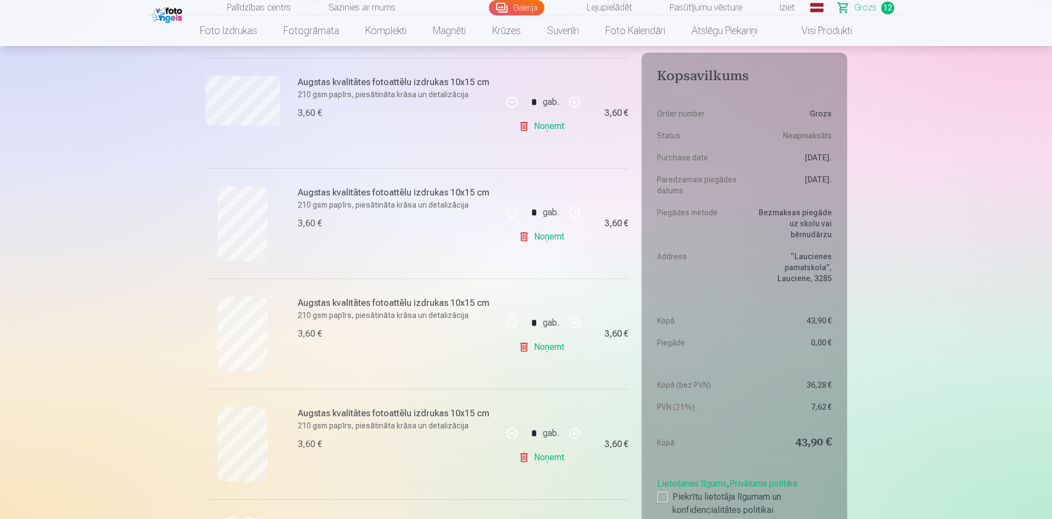
scroll to position [604, 0]
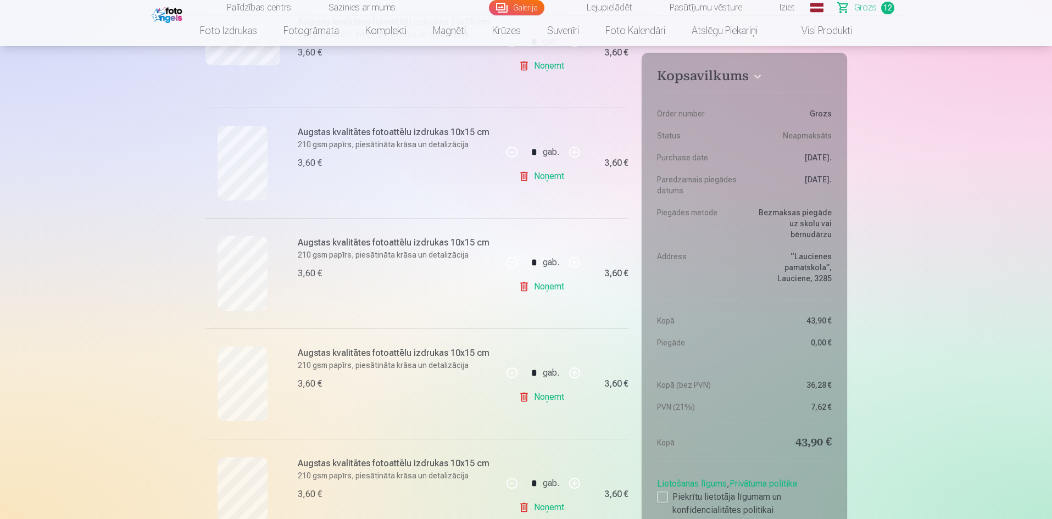
click at [546, 395] on link "Noņemt" at bounding box center [543, 397] width 50 height 22
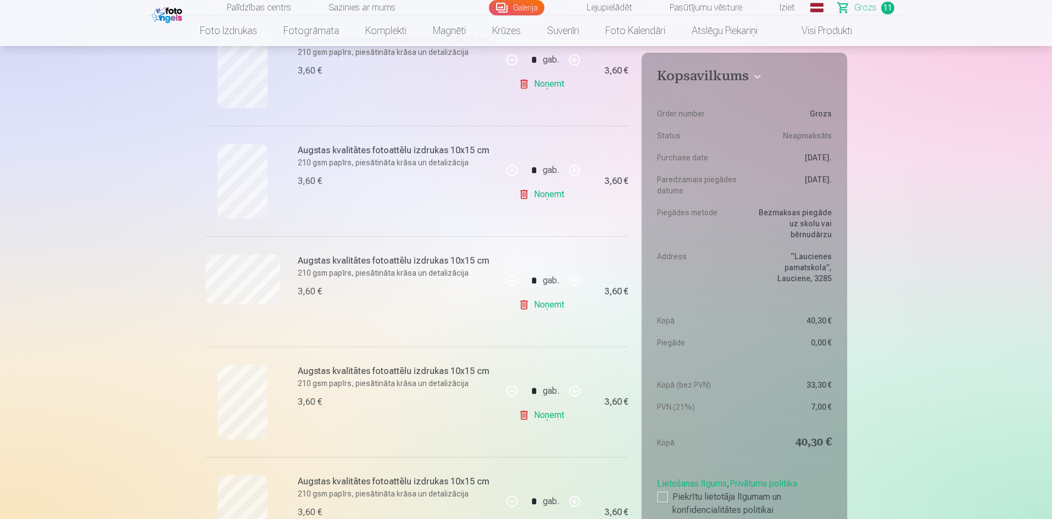
scroll to position [384, 0]
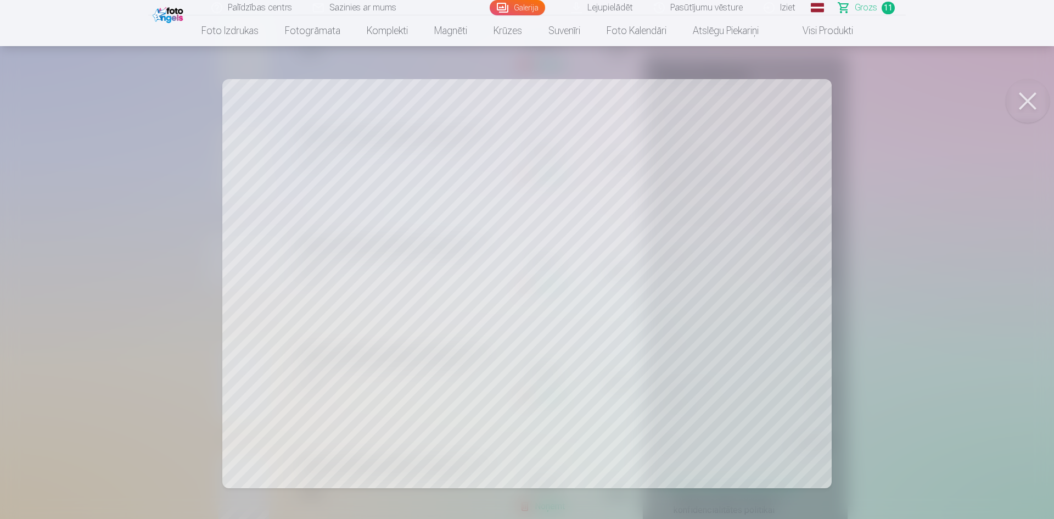
click at [1029, 99] on button at bounding box center [1028, 101] width 44 height 44
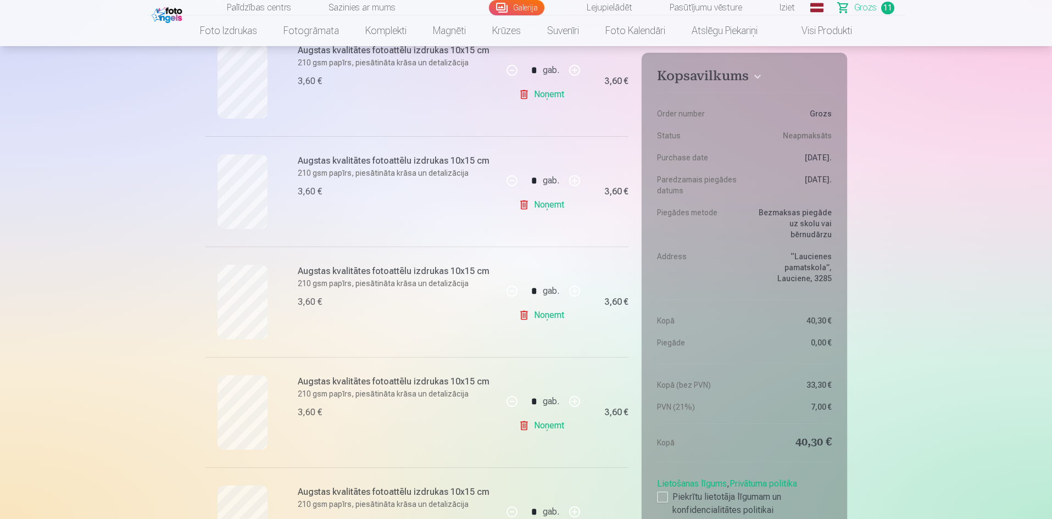
scroll to position [934, 0]
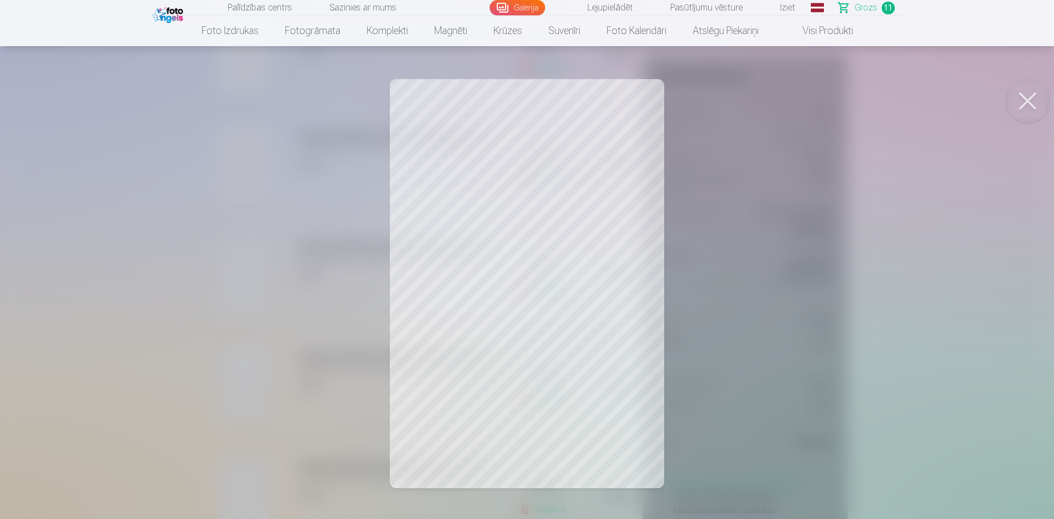
click at [127, 292] on div at bounding box center [527, 259] width 1054 height 519
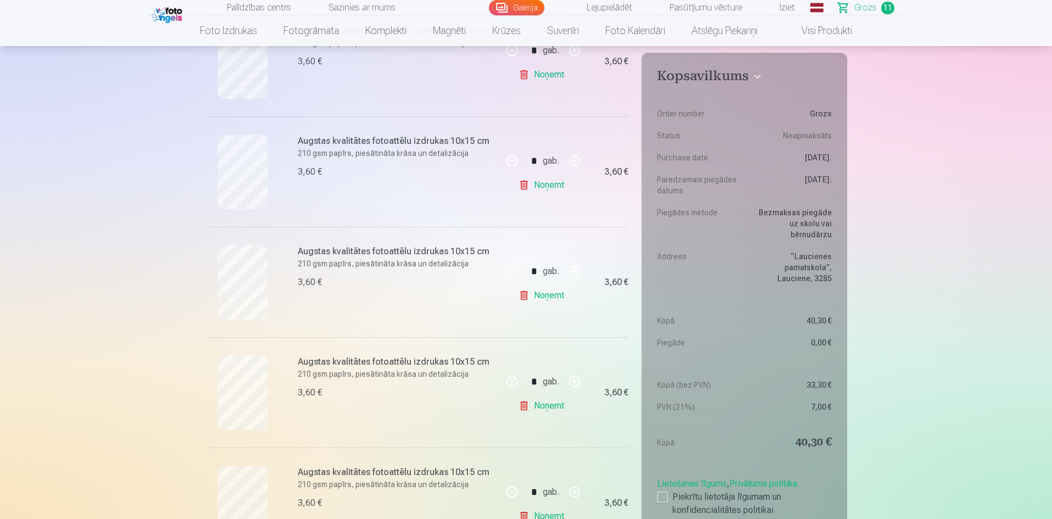
scroll to position [879, 0]
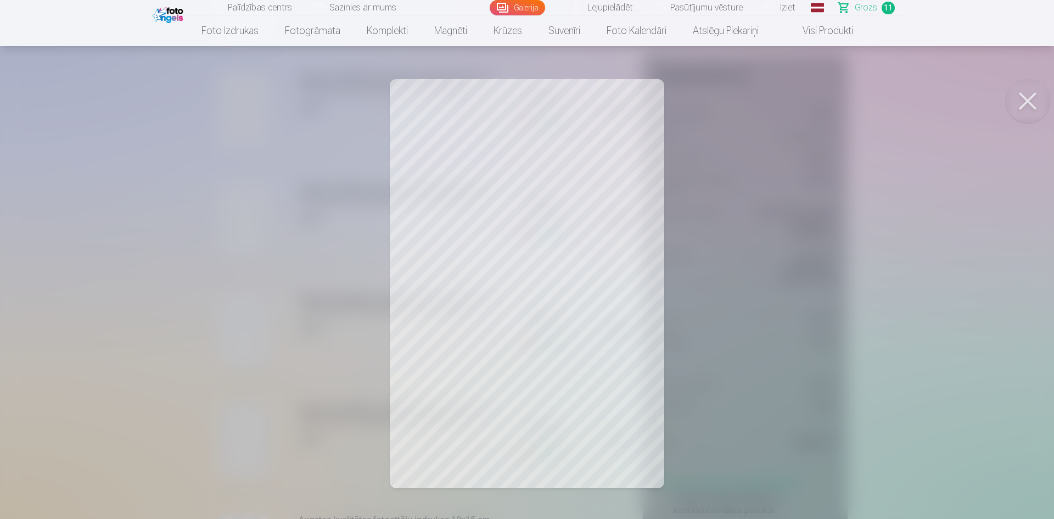
click at [100, 238] on div at bounding box center [527, 259] width 1054 height 519
click at [139, 249] on div at bounding box center [527, 259] width 1054 height 519
click at [94, 318] on div at bounding box center [527, 259] width 1054 height 519
click at [97, 208] on div at bounding box center [527, 259] width 1054 height 519
click at [105, 248] on div at bounding box center [527, 259] width 1054 height 519
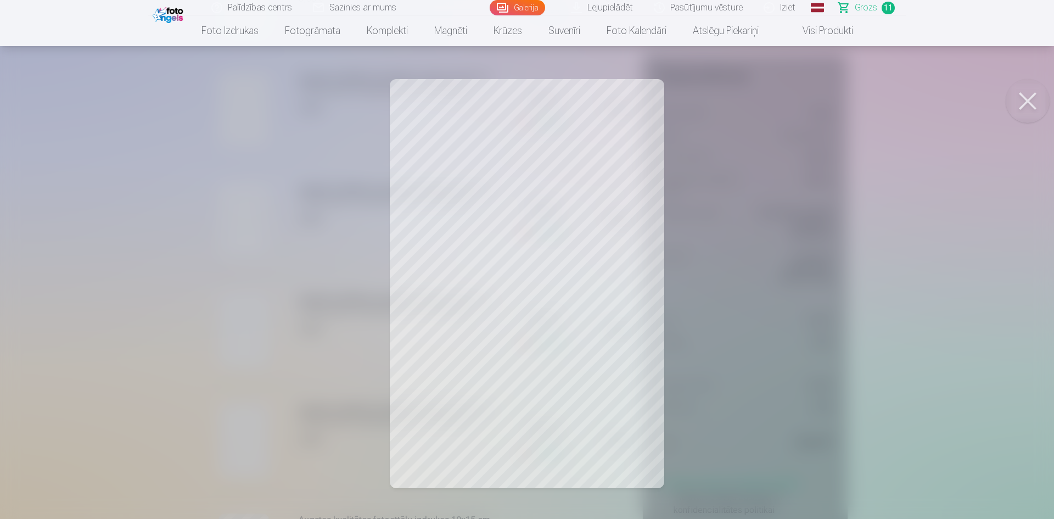
click at [125, 312] on div at bounding box center [527, 259] width 1054 height 519
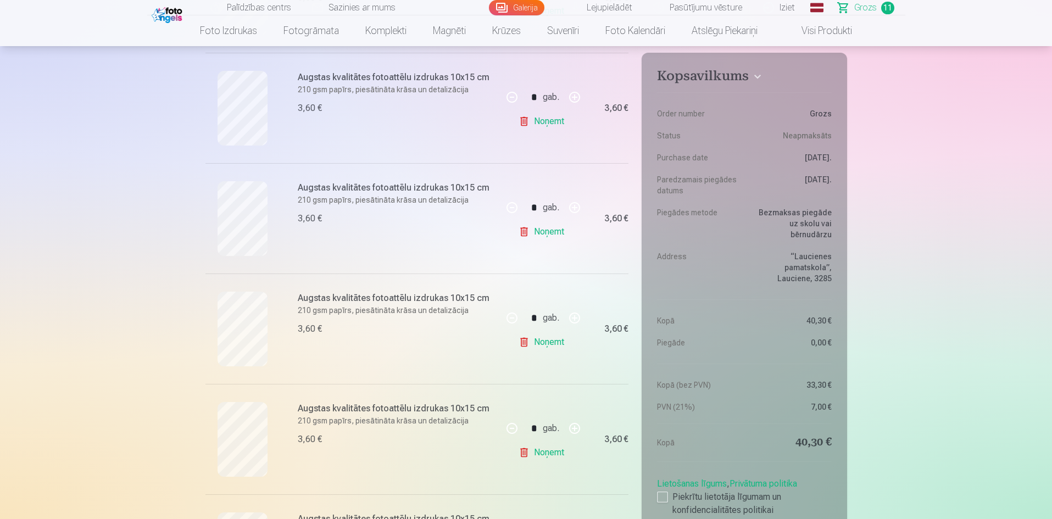
scroll to position [769, 0]
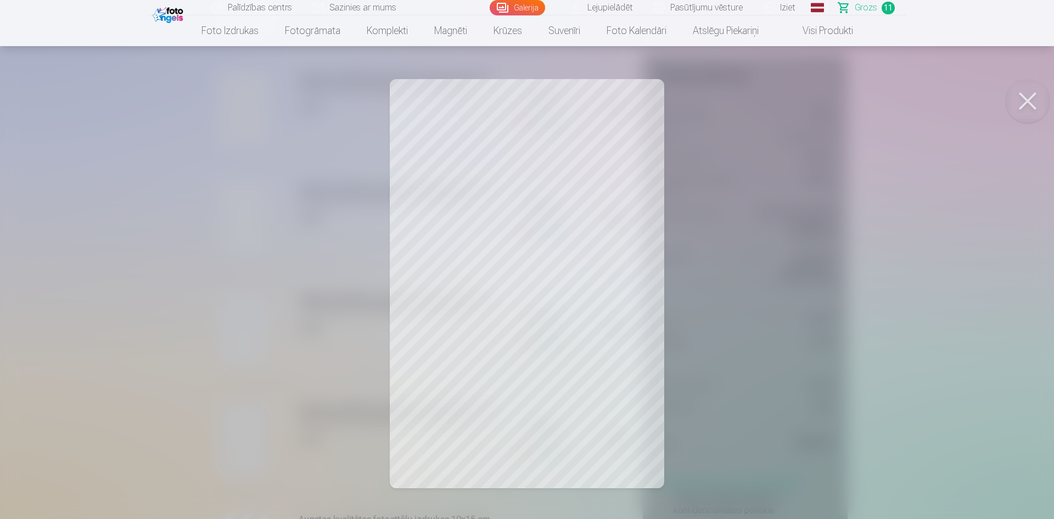
click at [94, 263] on div at bounding box center [527, 259] width 1054 height 519
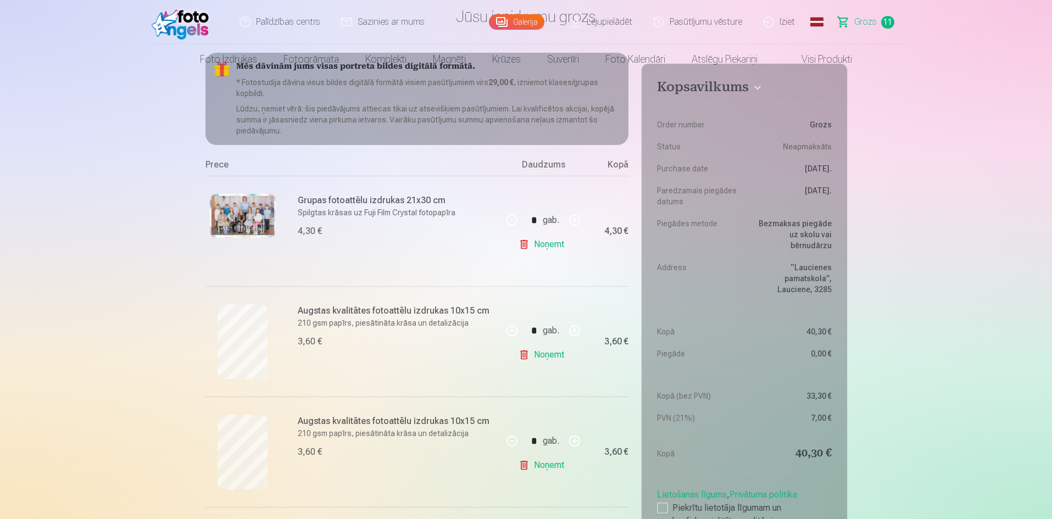
scroll to position [0, 0]
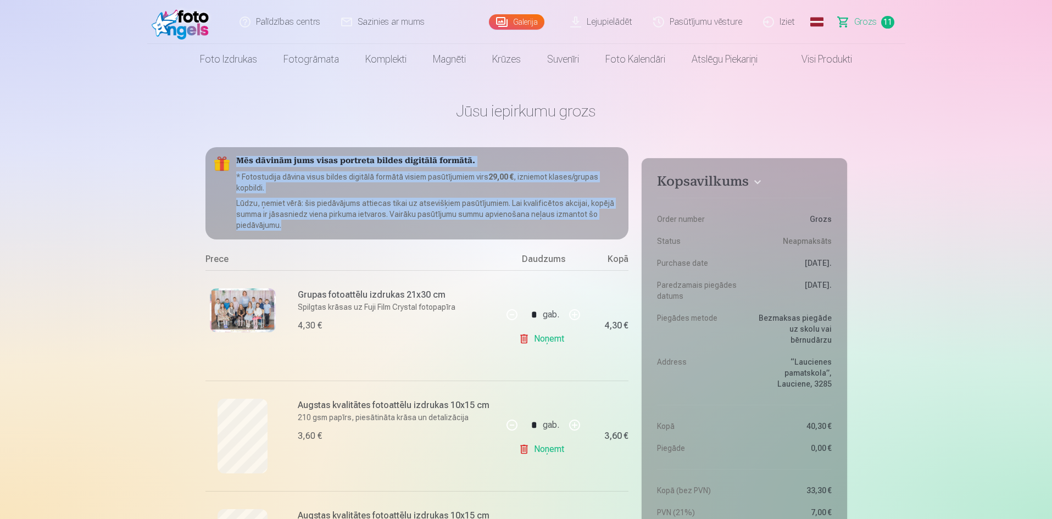
drag, startPoint x: 236, startPoint y: 159, endPoint x: 337, endPoint y: 226, distance: 121.2
click at [337, 226] on div "Mēs dāvinām jums visas portreta bildes digitālā formātā. * Fotostudija dāvina v…" at bounding box center [416, 193] width 423 height 92
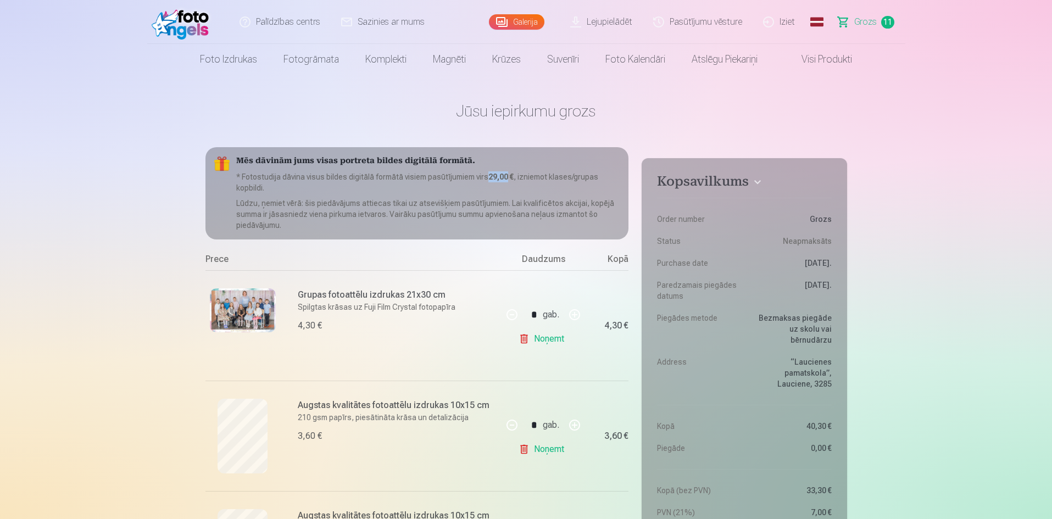
drag, startPoint x: 485, startPoint y: 176, endPoint x: 509, endPoint y: 176, distance: 24.2
click at [509, 176] on p "* Fotostudija dāvina visus bildes digitālā formātā visiem pasūtījumiem virs 29,…" at bounding box center [428, 182] width 384 height 22
click at [416, 184] on p "* Fotostudija dāvina visus bildes digitālā formātā visiem pasūtījumiem virs 29,…" at bounding box center [428, 182] width 384 height 22
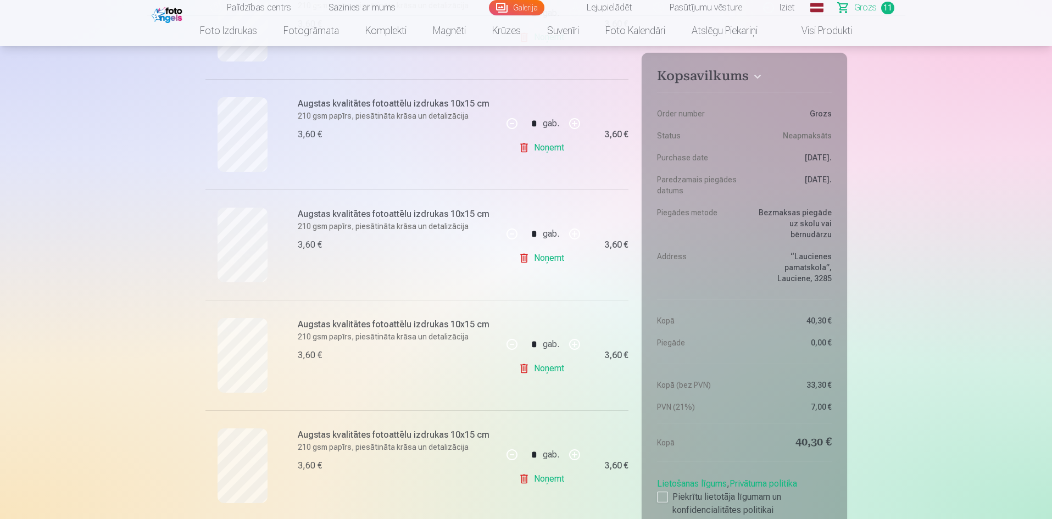
scroll to position [879, 0]
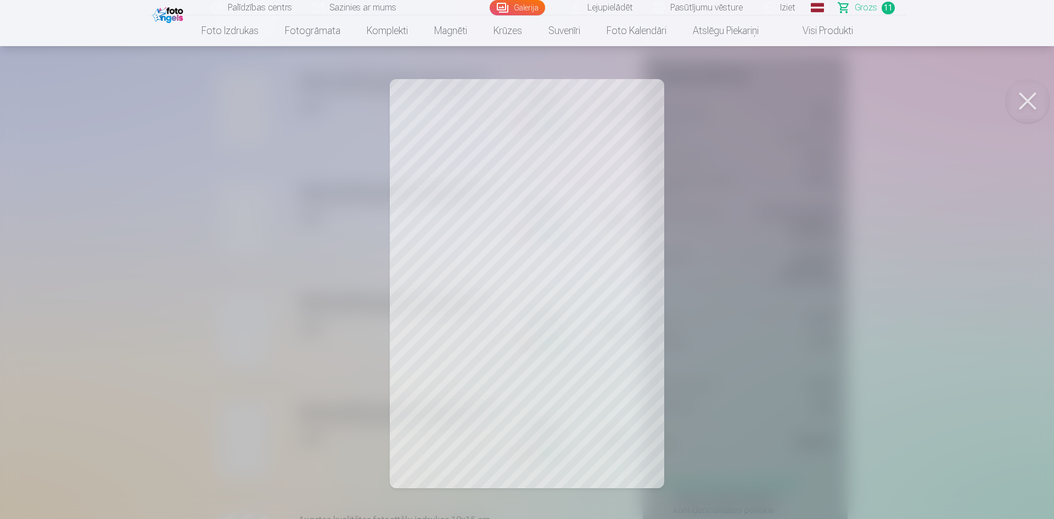
click at [99, 259] on div at bounding box center [527, 259] width 1054 height 519
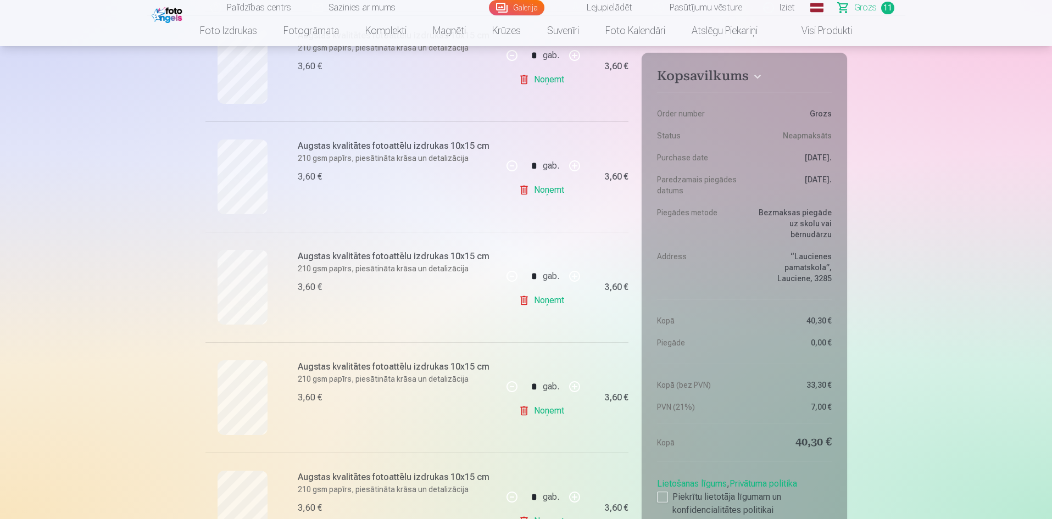
scroll to position [714, 0]
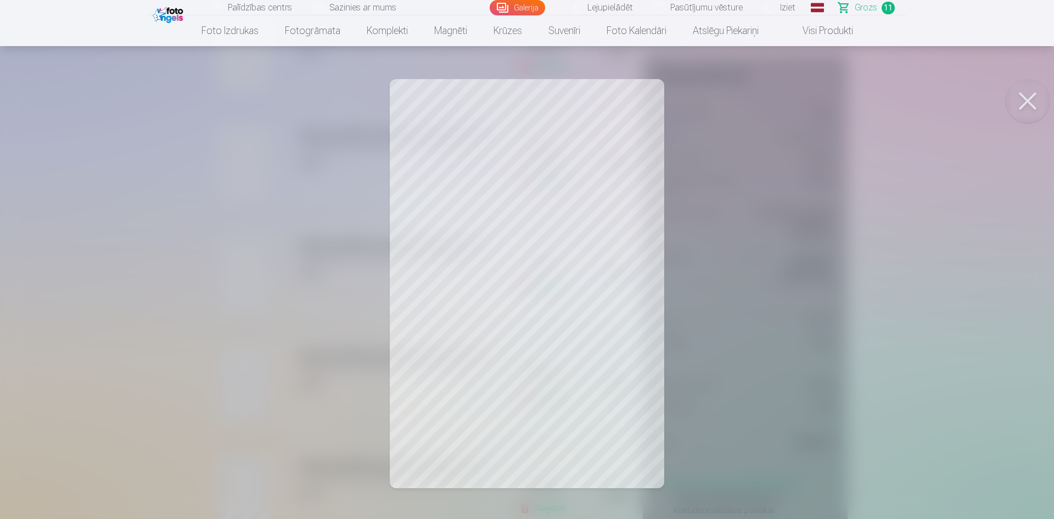
click at [98, 250] on div at bounding box center [527, 259] width 1054 height 519
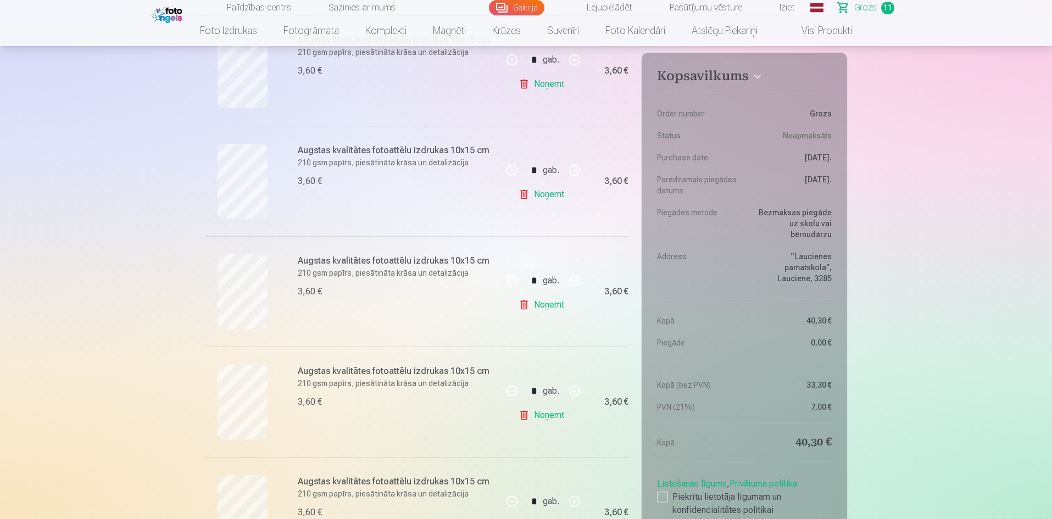
scroll to position [934, 0]
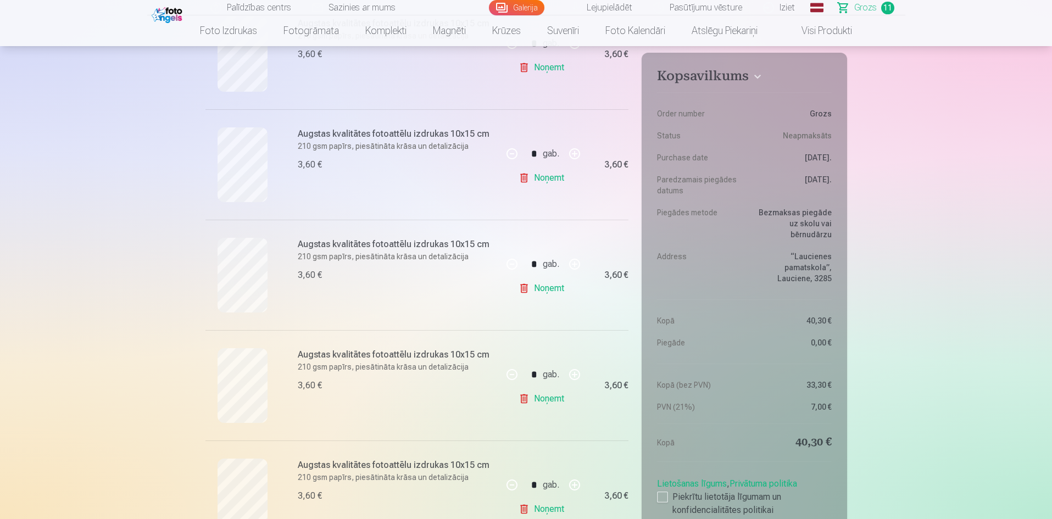
click at [550, 399] on link "Noņemt" at bounding box center [543, 399] width 50 height 22
click at [553, 399] on link "Noņemt" at bounding box center [543, 398] width 50 height 22
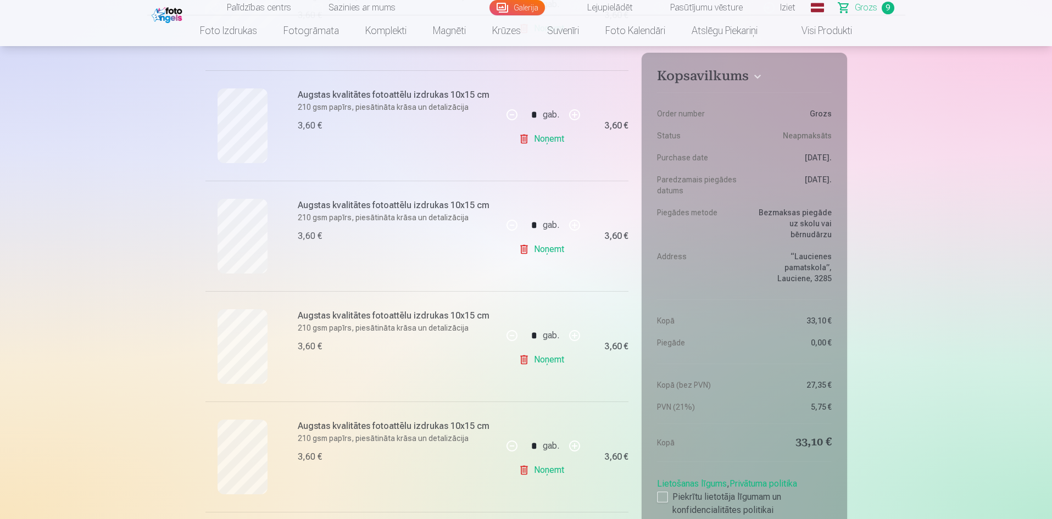
scroll to position [659, 0]
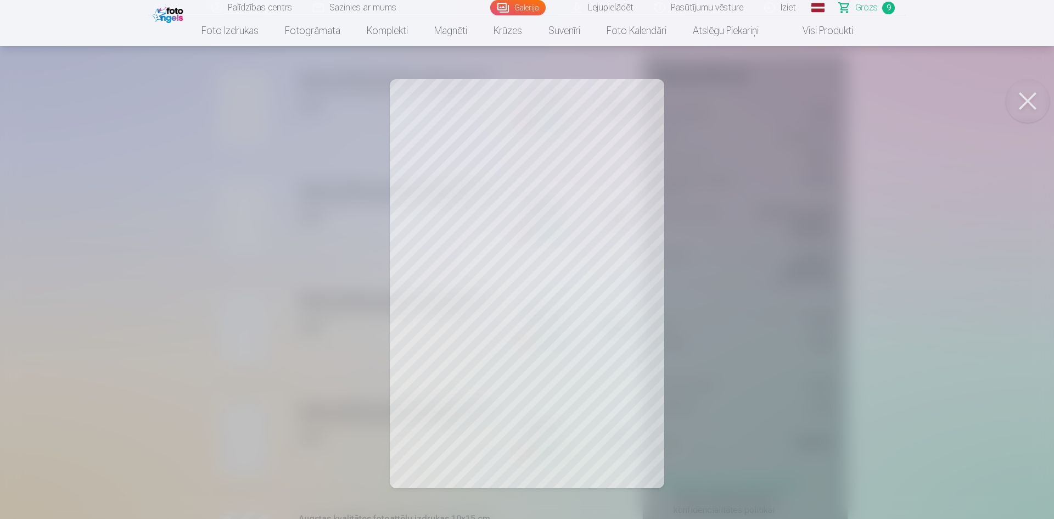
click at [119, 282] on div at bounding box center [527, 259] width 1054 height 519
click at [134, 298] on div at bounding box center [527, 259] width 1054 height 519
click at [142, 290] on div at bounding box center [527, 259] width 1054 height 519
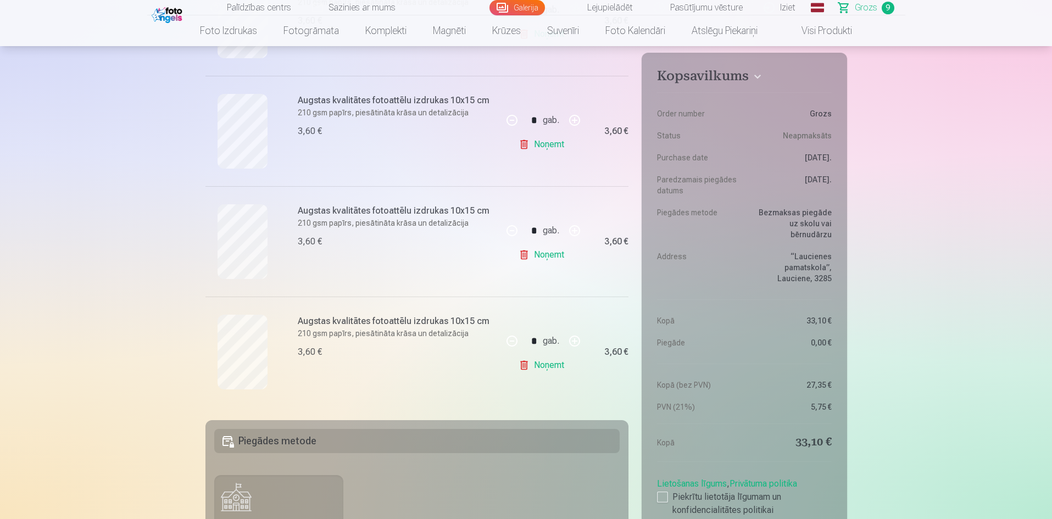
scroll to position [879, 0]
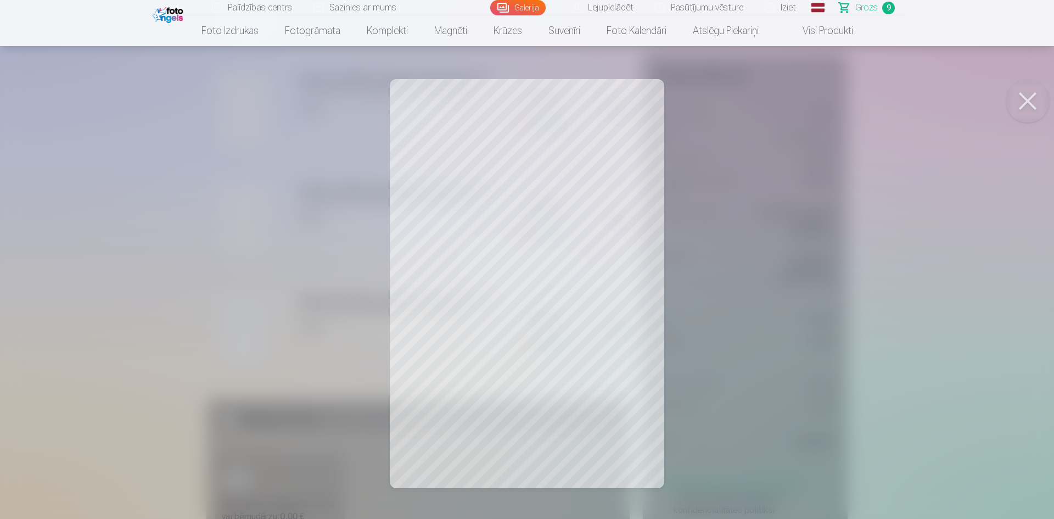
click at [144, 308] on div at bounding box center [527, 259] width 1054 height 519
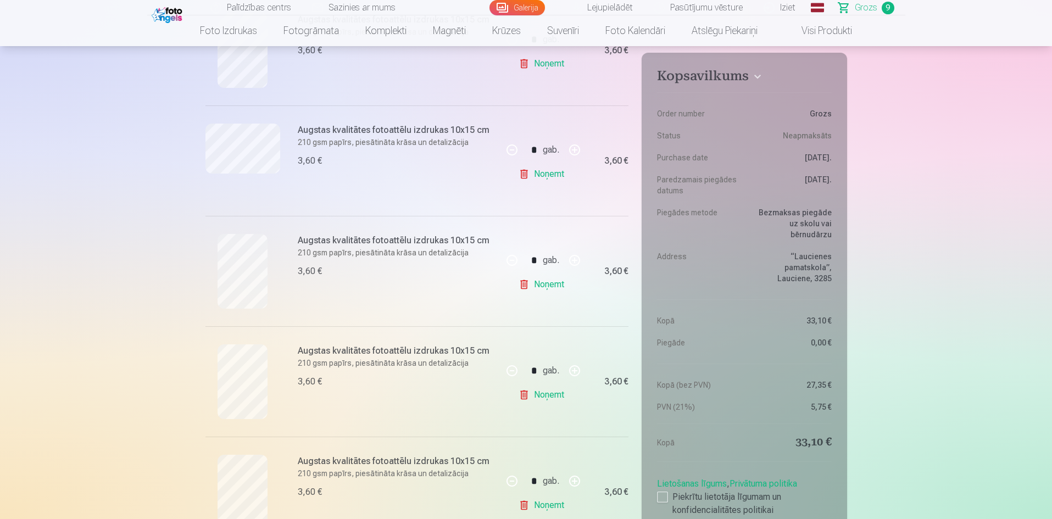
scroll to position [494, 0]
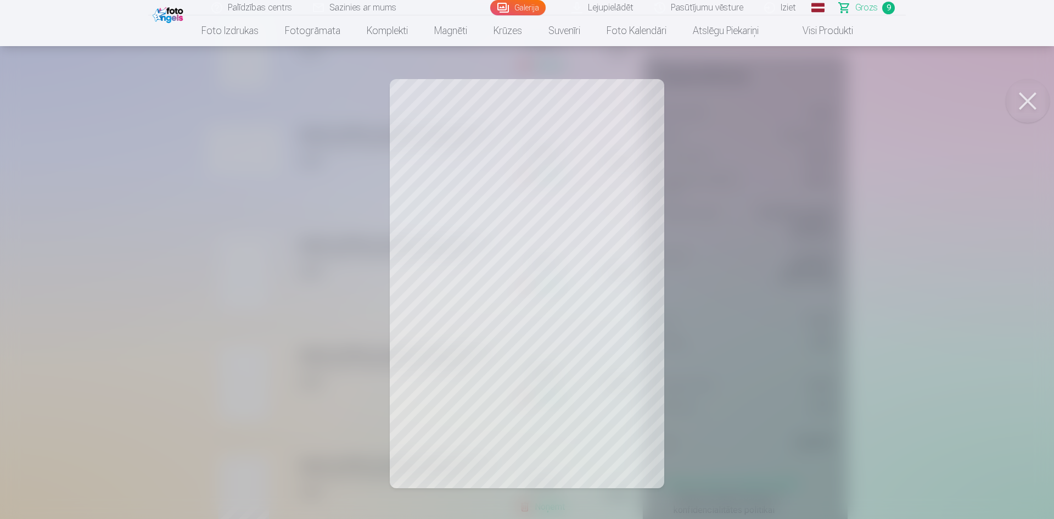
click at [123, 298] on div at bounding box center [527, 259] width 1054 height 519
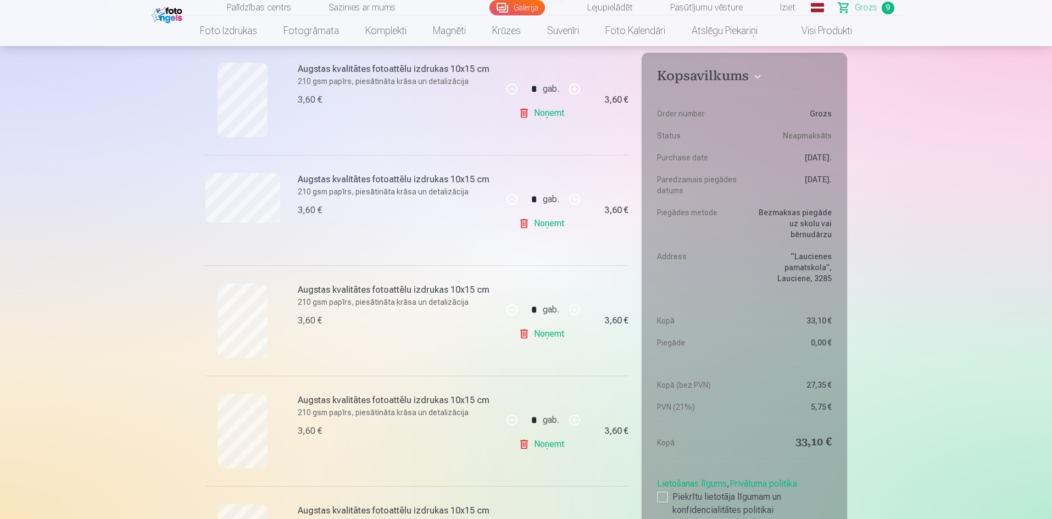
scroll to position [384, 0]
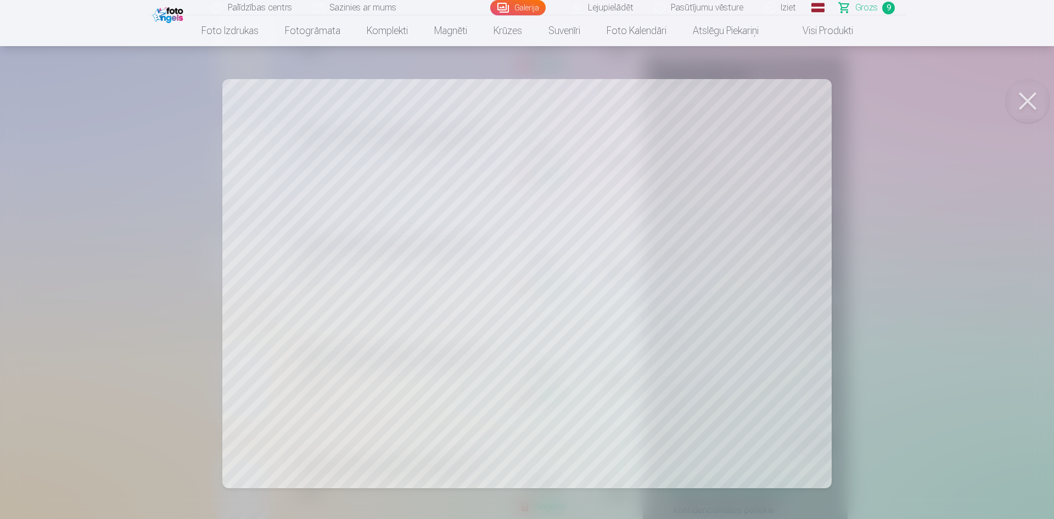
click at [102, 273] on div at bounding box center [527, 259] width 1054 height 519
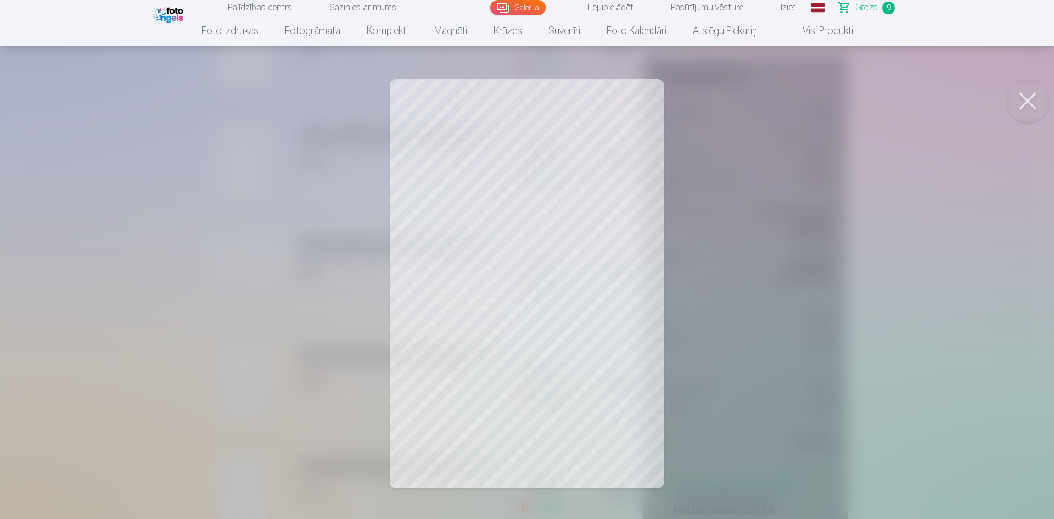
click at [129, 283] on div at bounding box center [527, 259] width 1054 height 519
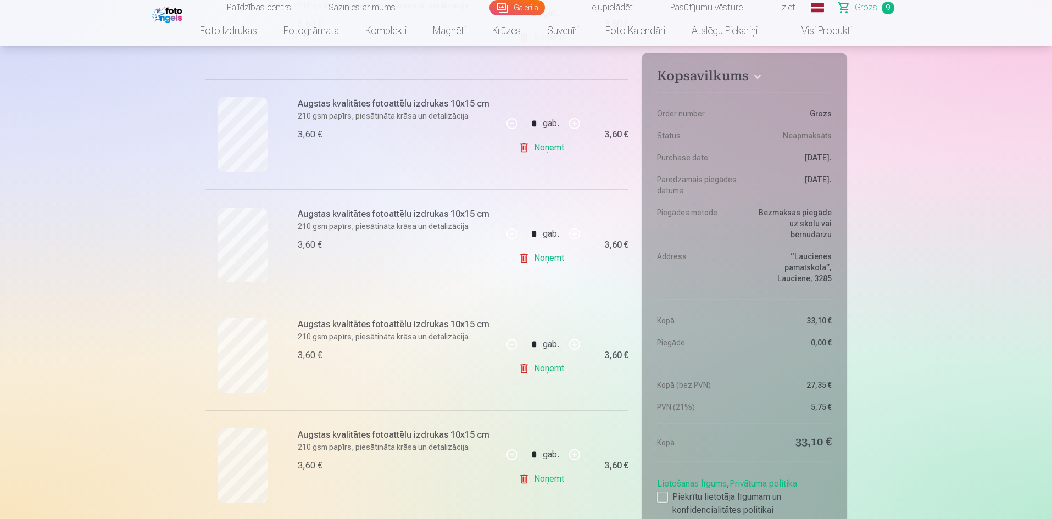
scroll to position [659, 0]
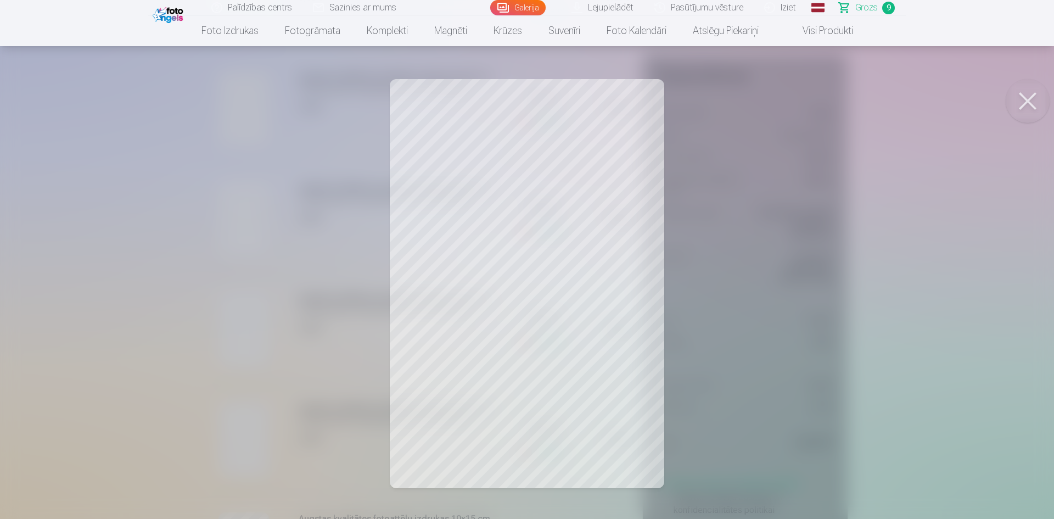
click at [140, 335] on div at bounding box center [527, 259] width 1054 height 519
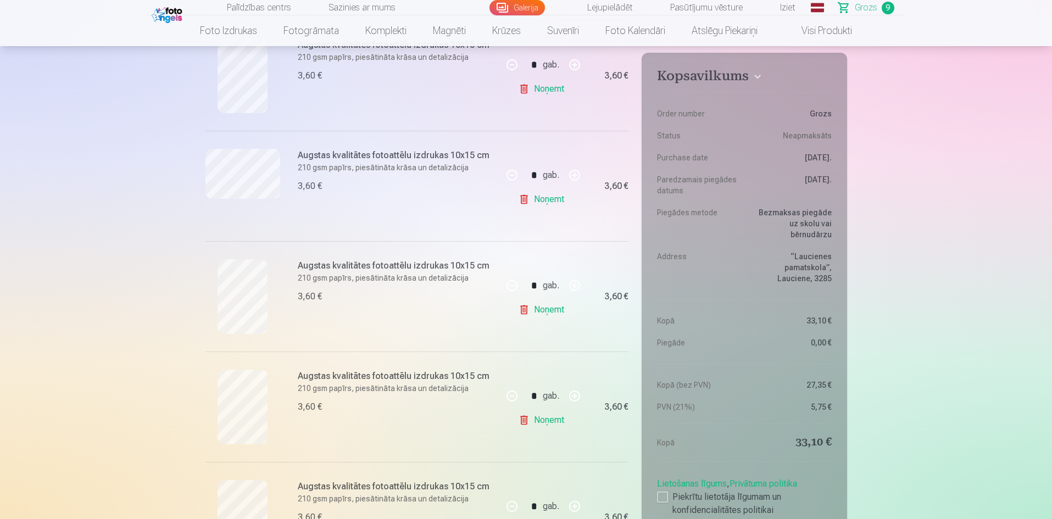
scroll to position [384, 0]
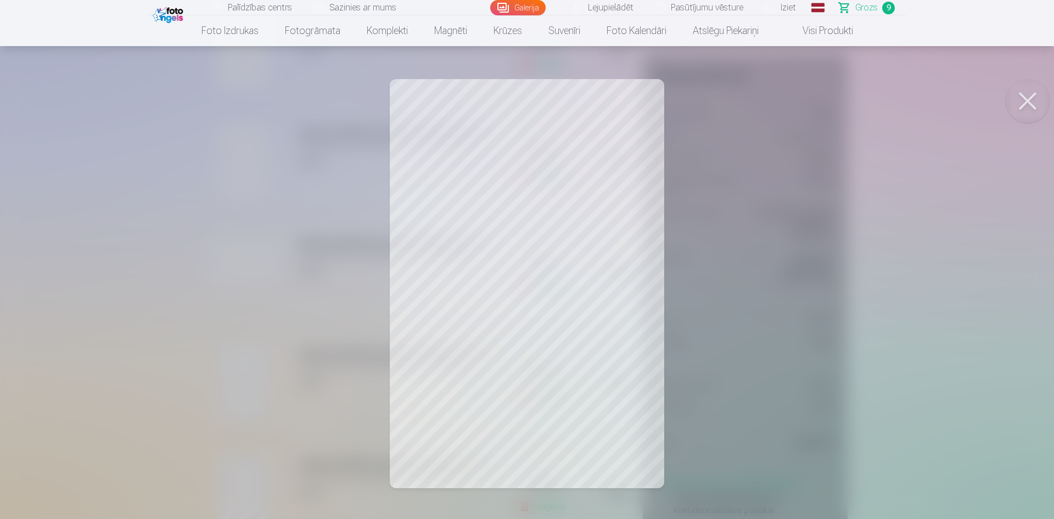
click at [137, 282] on div at bounding box center [527, 259] width 1054 height 519
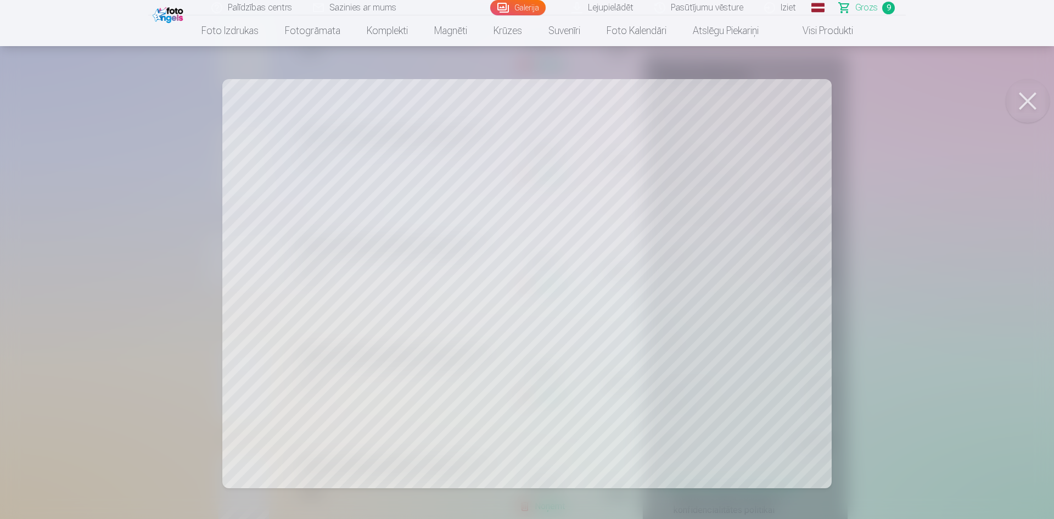
click at [71, 239] on div at bounding box center [527, 259] width 1054 height 519
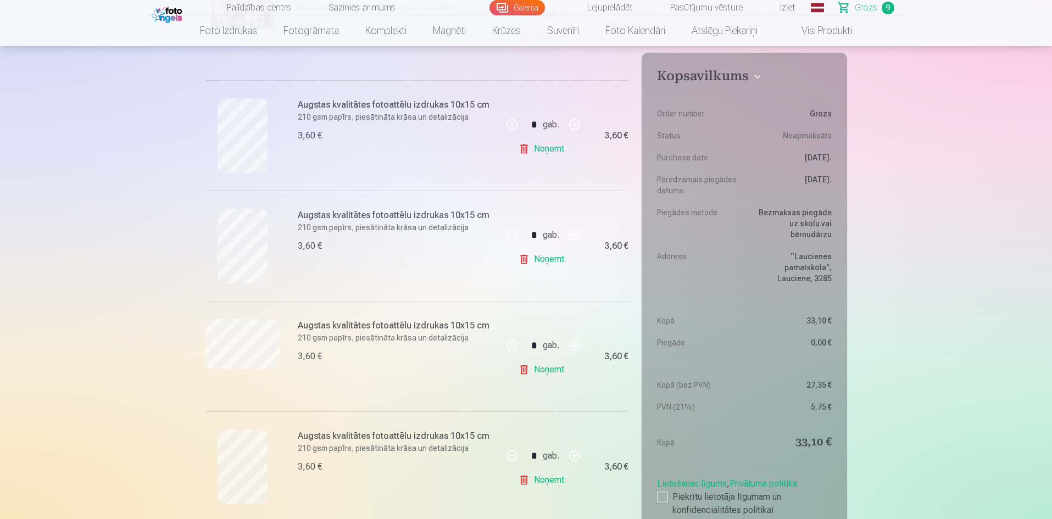
scroll to position [275, 0]
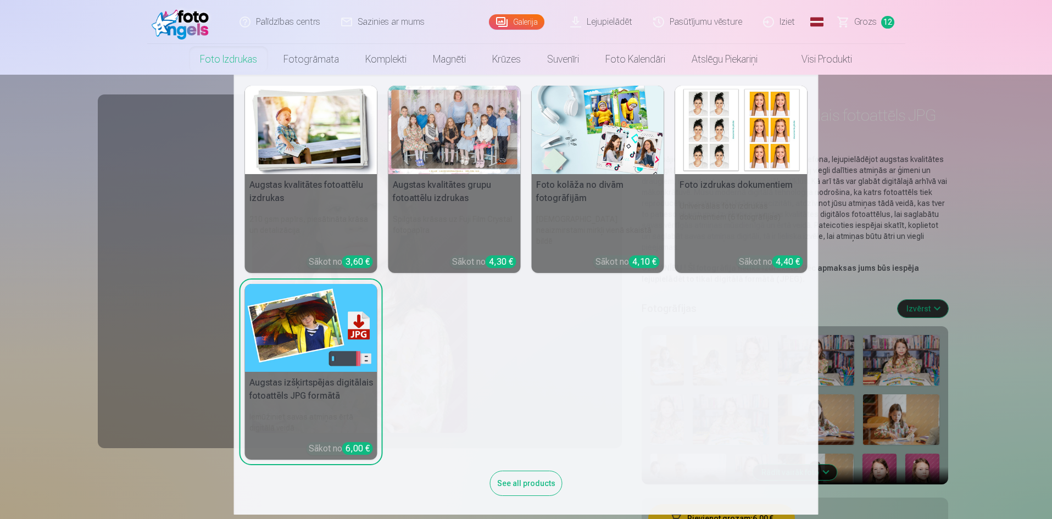
click at [232, 57] on link "Foto izdrukas" at bounding box center [228, 59] width 83 height 31
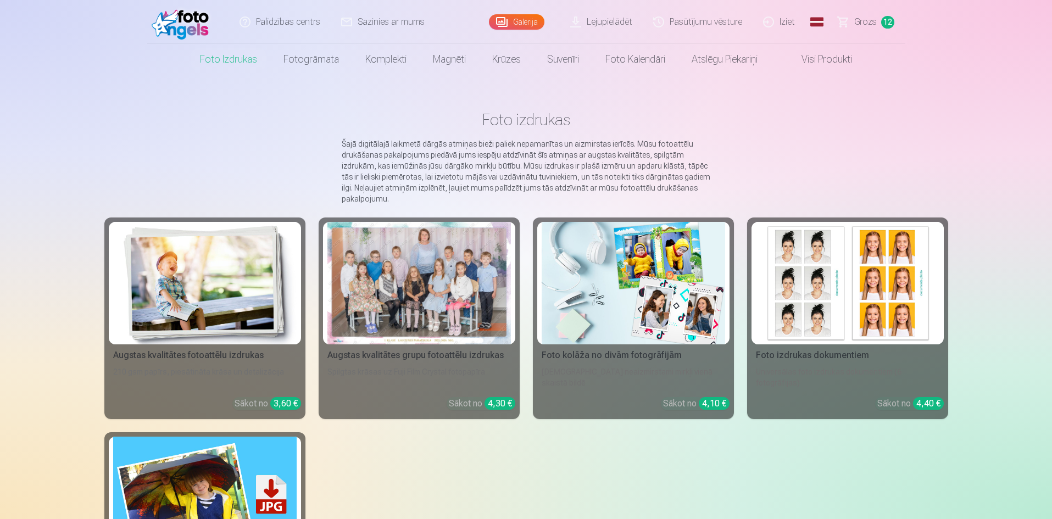
click at [618, 20] on link "Lejupielādēt" at bounding box center [601, 22] width 83 height 44
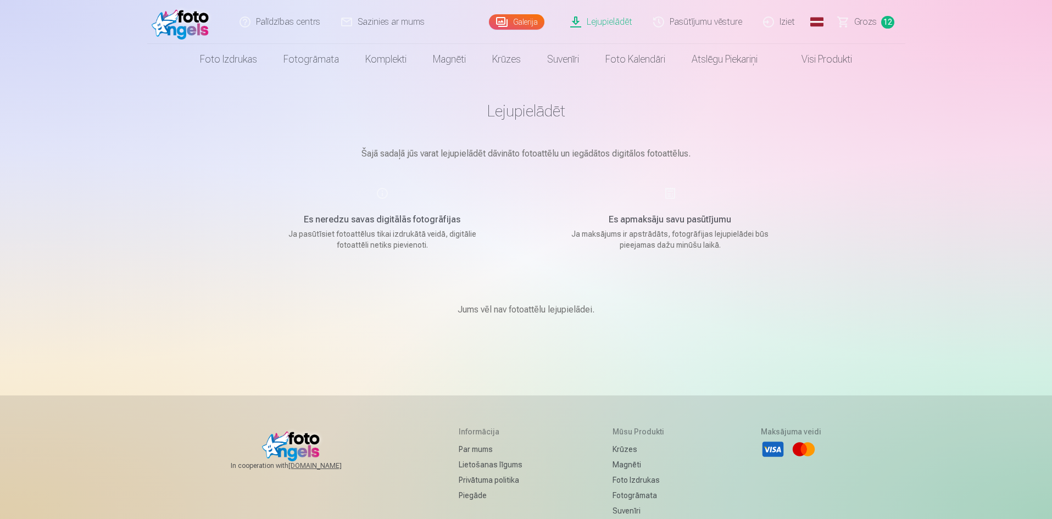
click at [815, 56] on link "Visi produkti" at bounding box center [817, 59] width 94 height 31
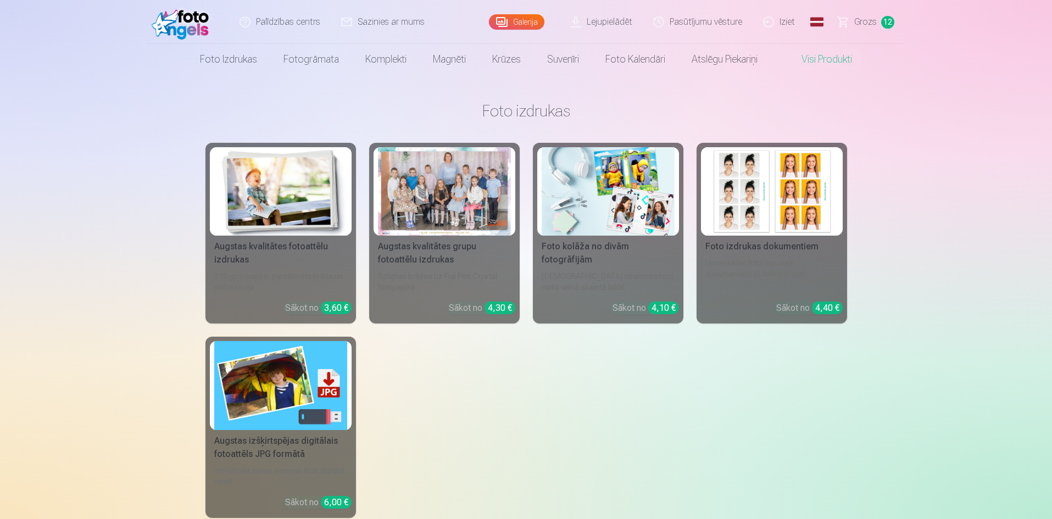
click at [443, 194] on div at bounding box center [444, 191] width 133 height 88
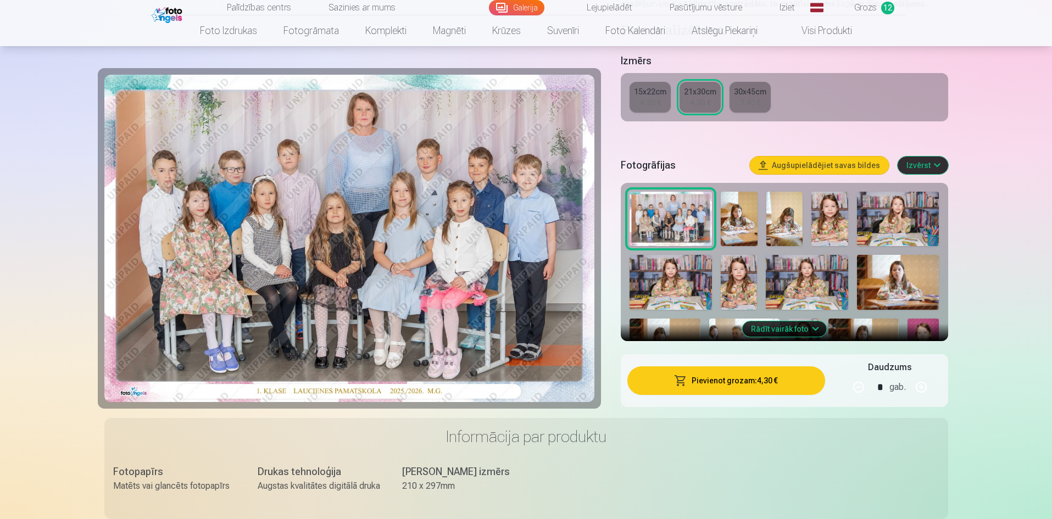
scroll to position [329, 0]
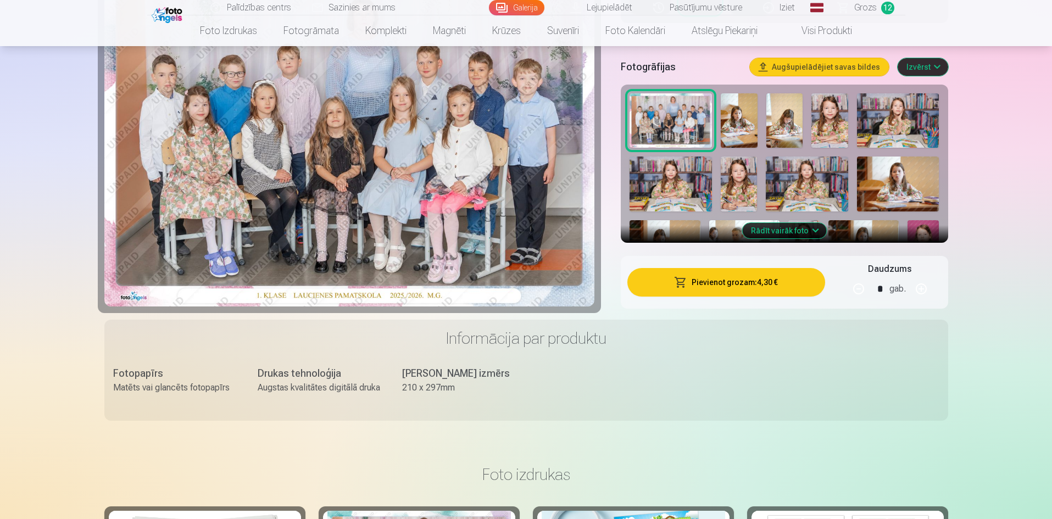
click at [795, 228] on button "Rādīt vairāk foto" at bounding box center [784, 230] width 84 height 15
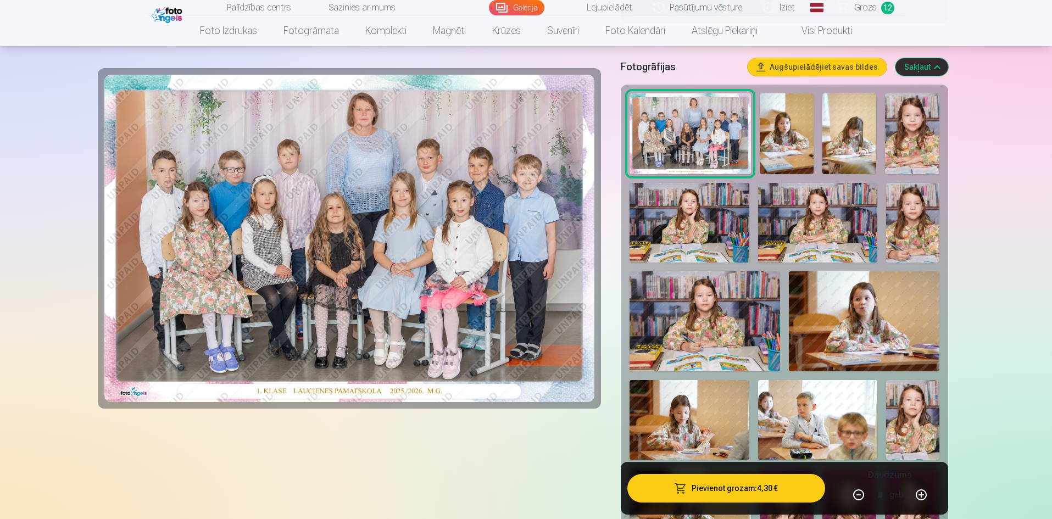
click at [914, 142] on img at bounding box center [912, 133] width 54 height 81
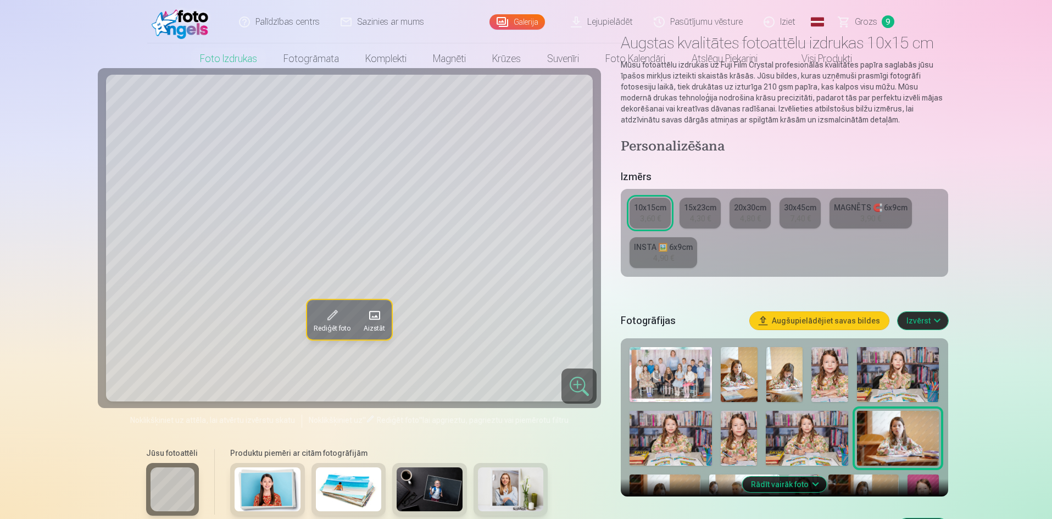
scroll to position [220, 0]
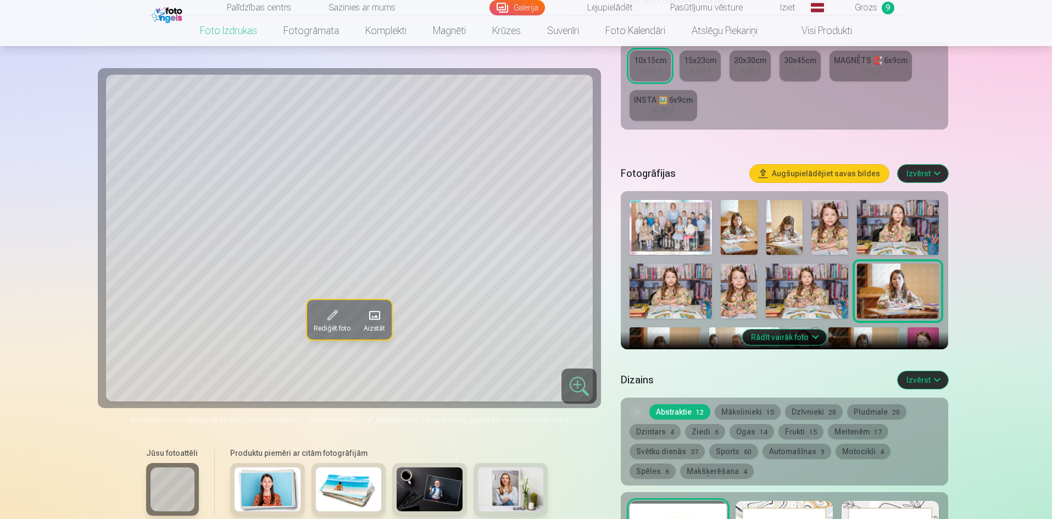
click at [741, 226] on img at bounding box center [738, 227] width 37 height 55
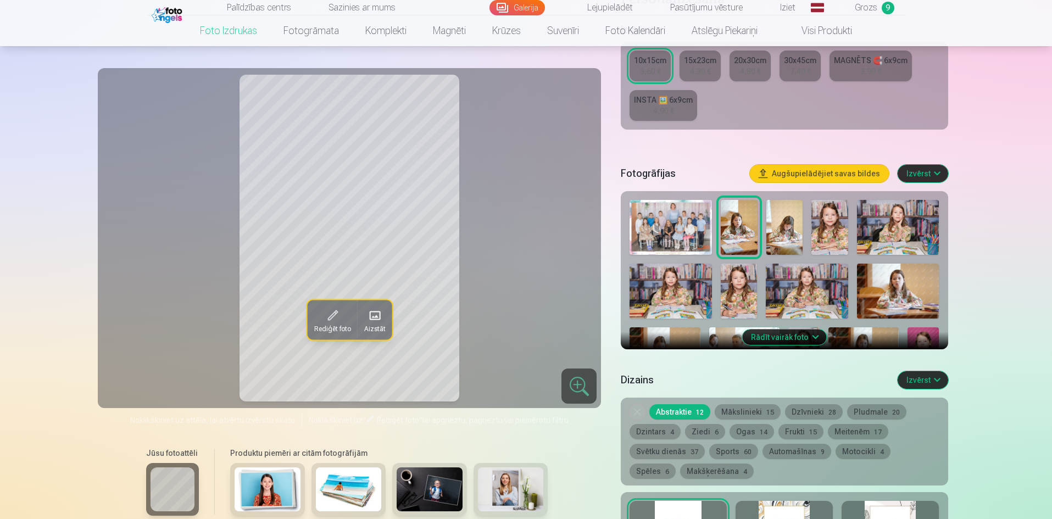
click at [786, 226] on img at bounding box center [784, 227] width 37 height 55
click at [820, 226] on img at bounding box center [829, 227] width 37 height 55
click at [925, 237] on img at bounding box center [898, 227] width 82 height 55
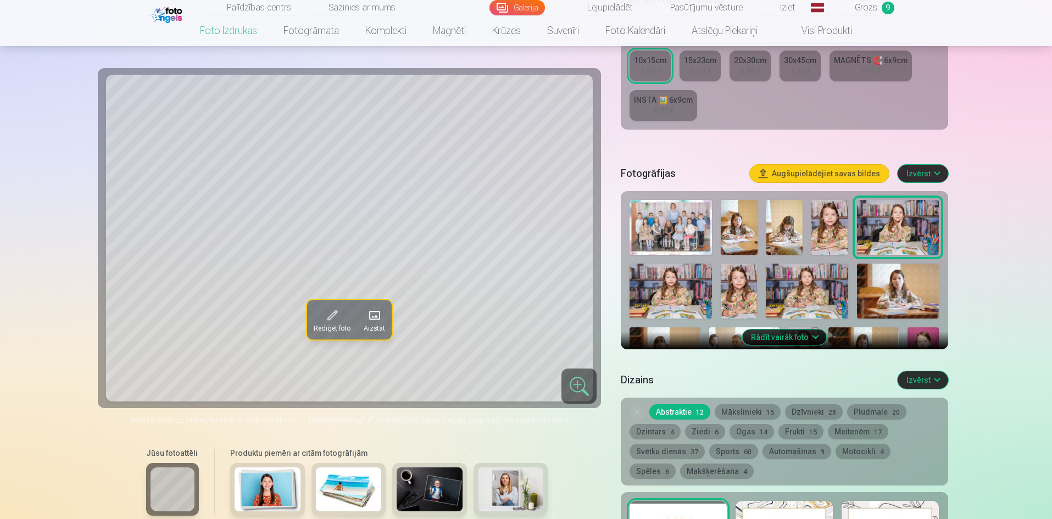
click at [672, 286] on img at bounding box center [670, 291] width 82 height 55
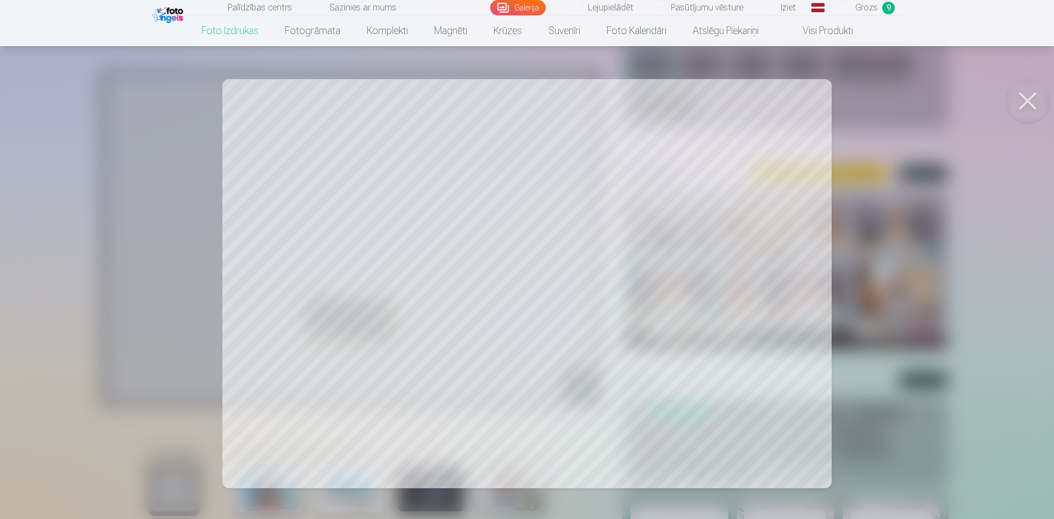
click at [1030, 101] on button at bounding box center [1028, 101] width 44 height 44
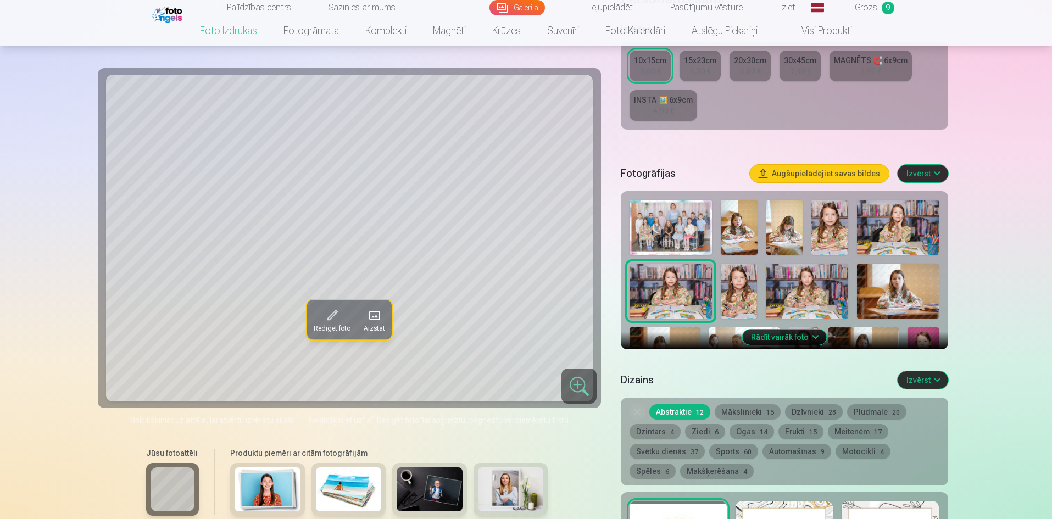
click at [824, 284] on img at bounding box center [806, 291] width 82 height 55
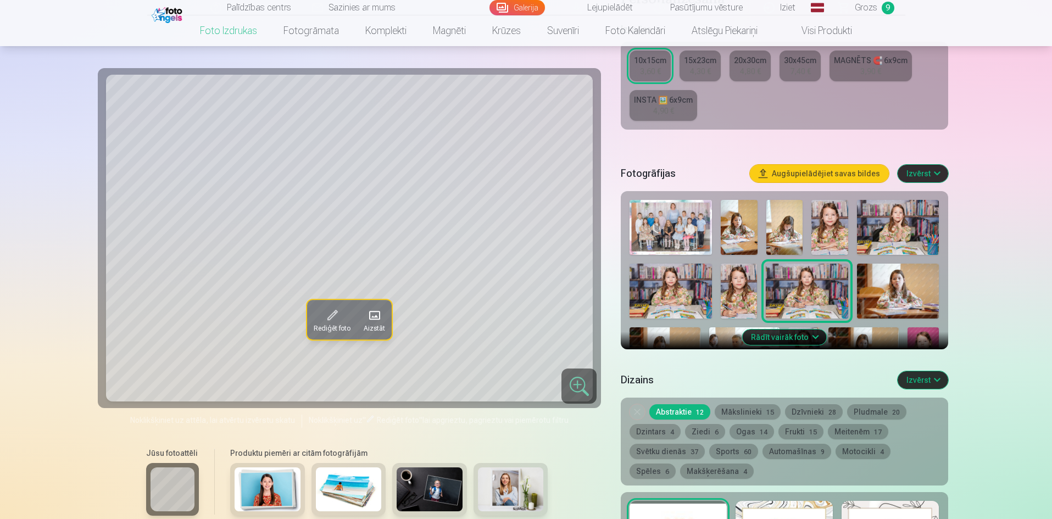
click at [731, 284] on img at bounding box center [738, 291] width 36 height 55
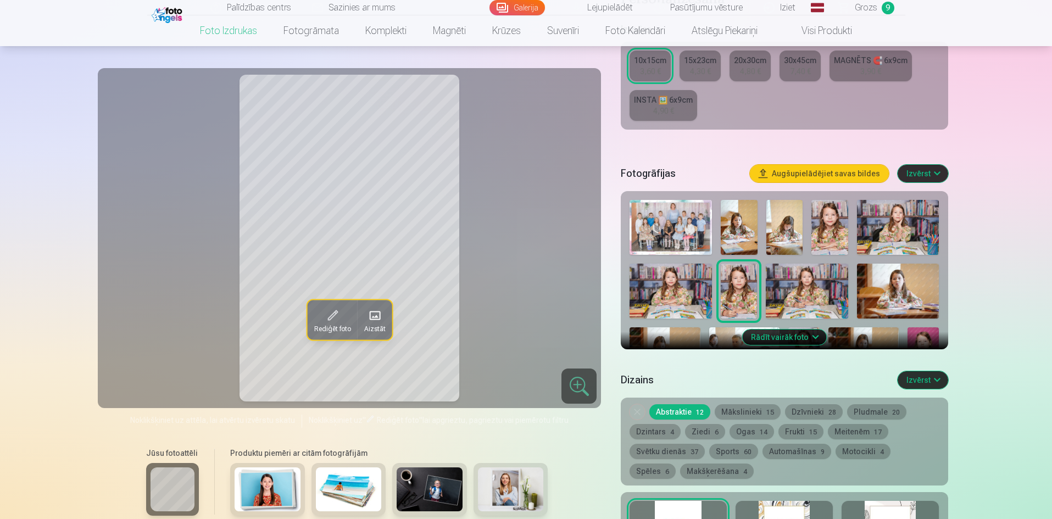
click at [901, 220] on img at bounding box center [898, 227] width 82 height 55
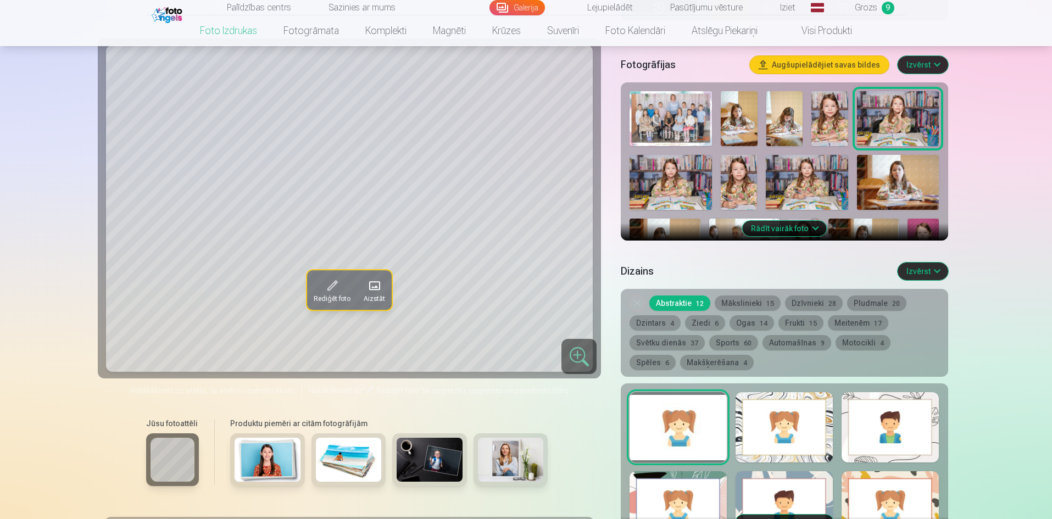
scroll to position [329, 0]
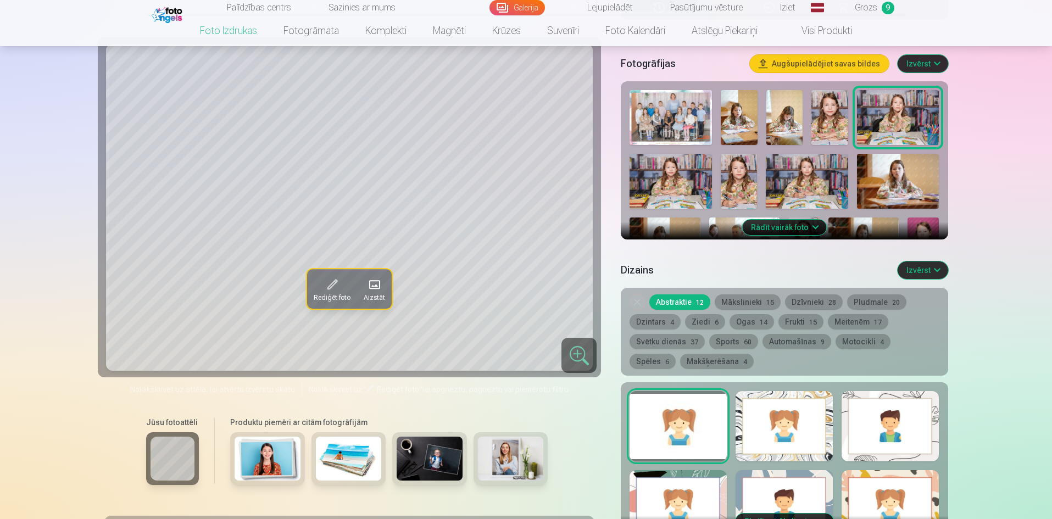
click at [810, 234] on button "Rādīt vairāk foto" at bounding box center [784, 227] width 84 height 15
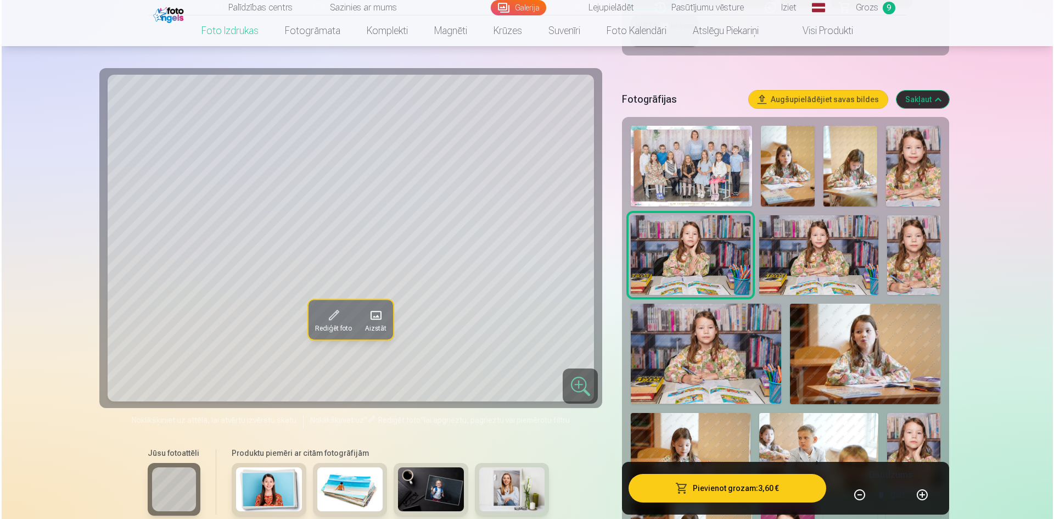
scroll to position [275, 0]
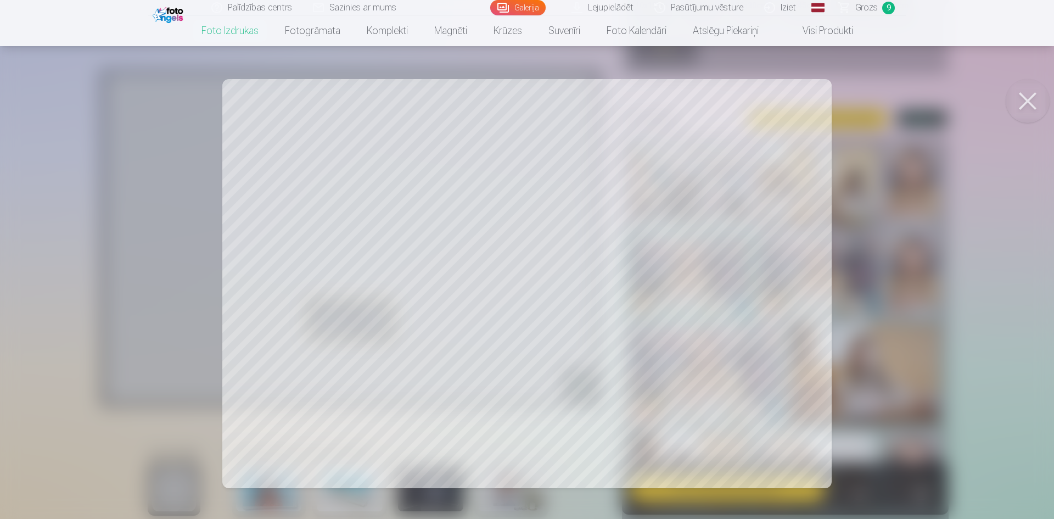
click at [525, 177] on div at bounding box center [527, 259] width 1054 height 519
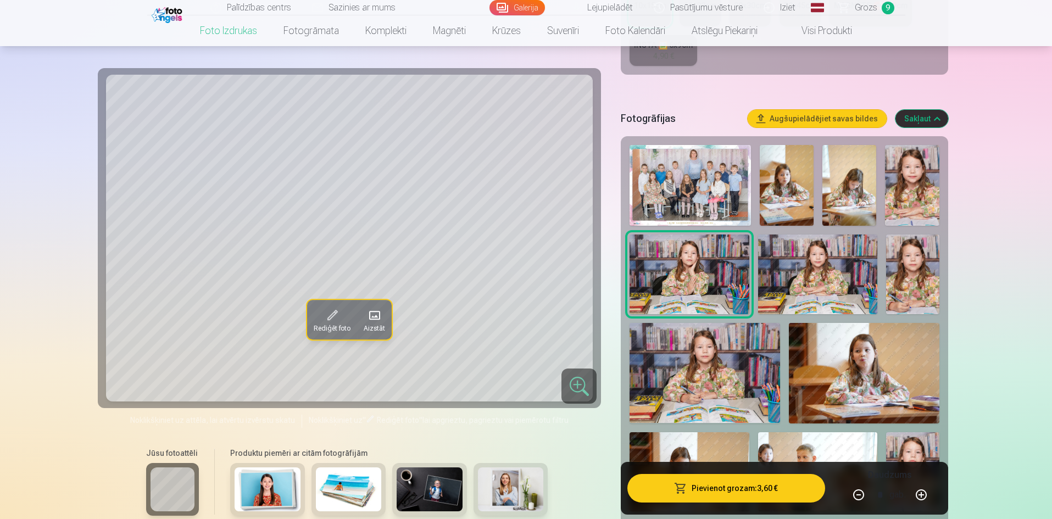
click at [752, 488] on button "Pievienot grozam : 3,60 €" at bounding box center [725, 488] width 197 height 29
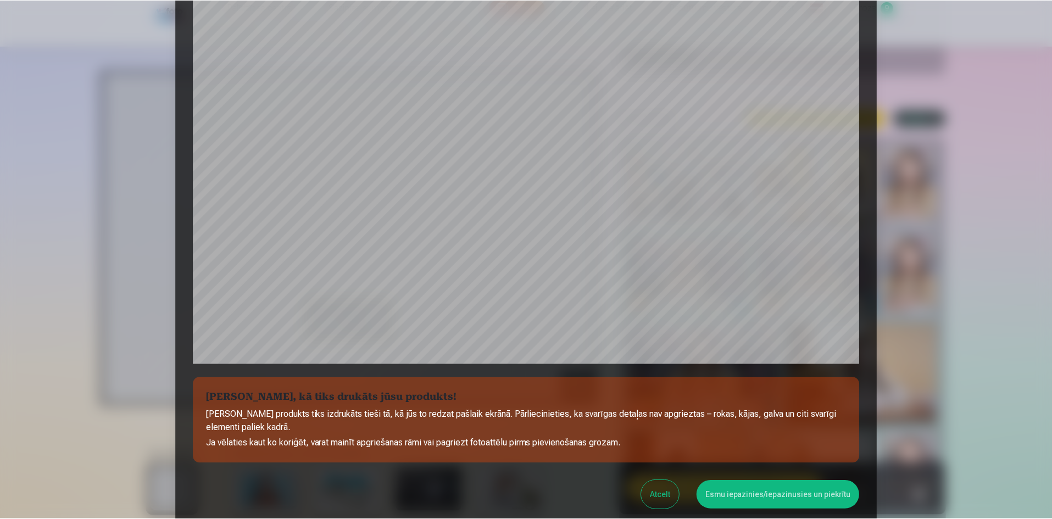
scroll to position [217, 0]
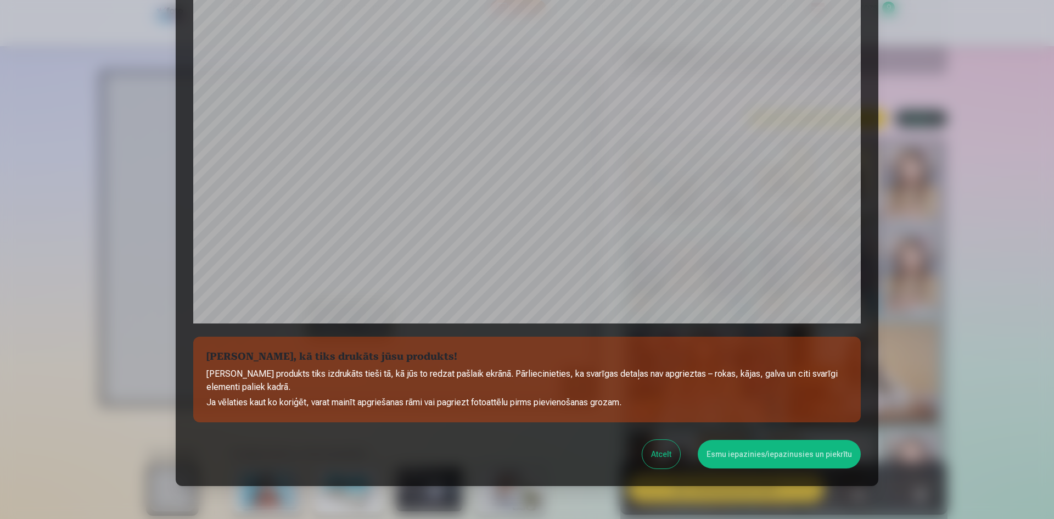
click at [773, 454] on button "Esmu iepazinies/iepazinusies un piekrītu" at bounding box center [779, 454] width 163 height 29
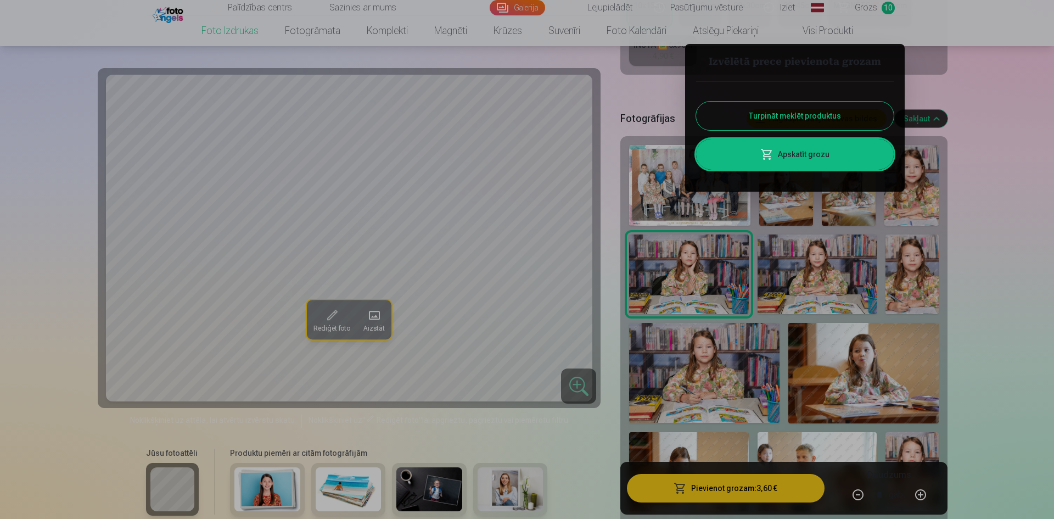
click at [834, 155] on link "Apskatīt grozu" at bounding box center [795, 154] width 198 height 31
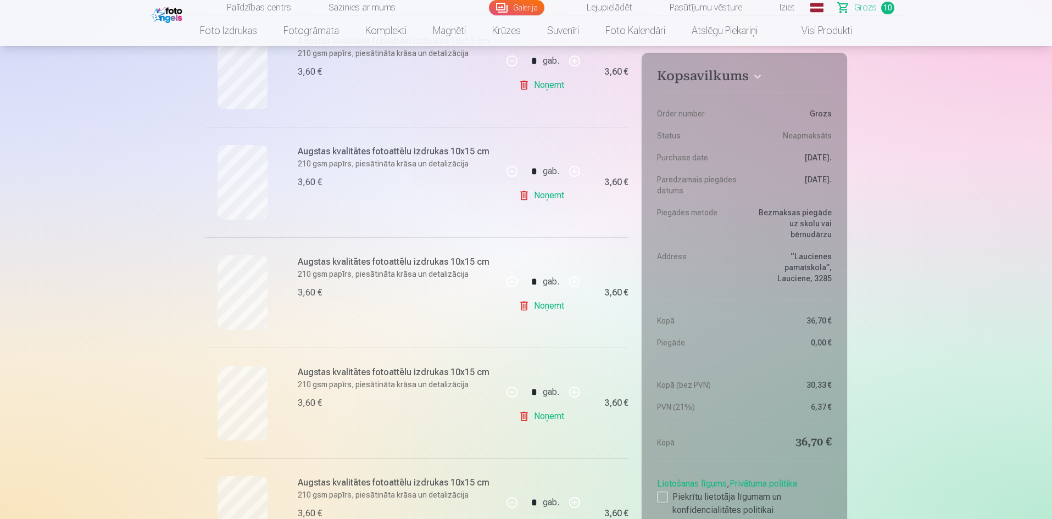
scroll to position [714, 0]
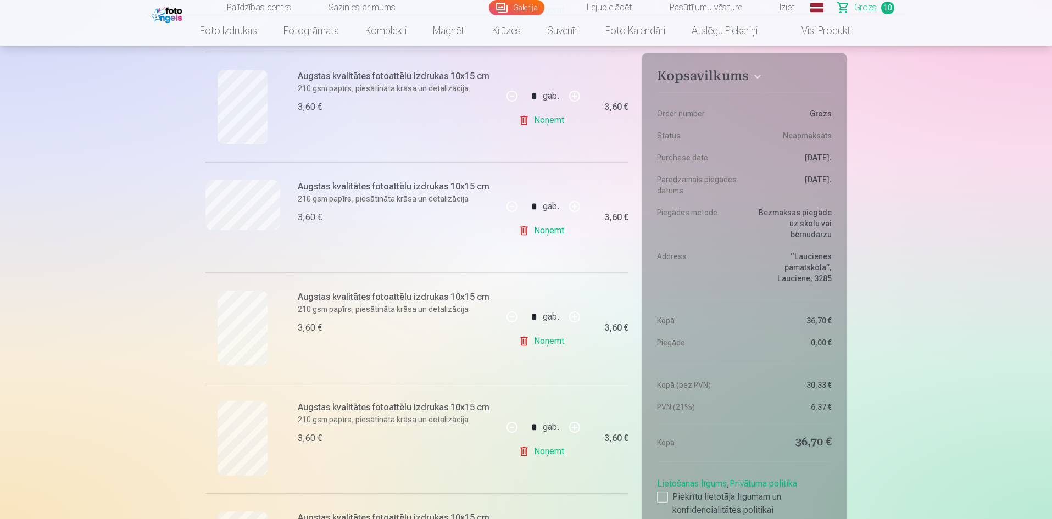
scroll to position [659, 0]
click at [554, 454] on link "Noņemt" at bounding box center [543, 453] width 50 height 22
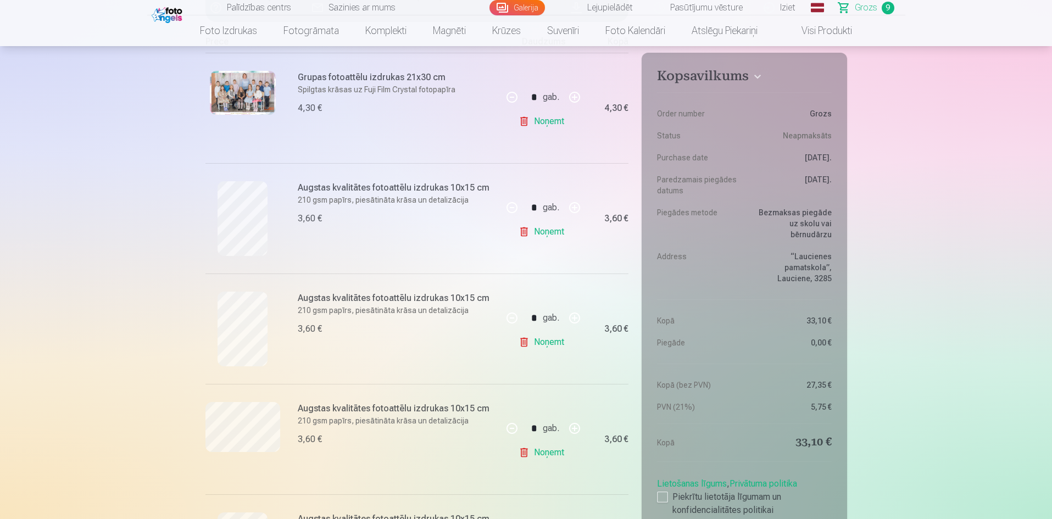
scroll to position [220, 0]
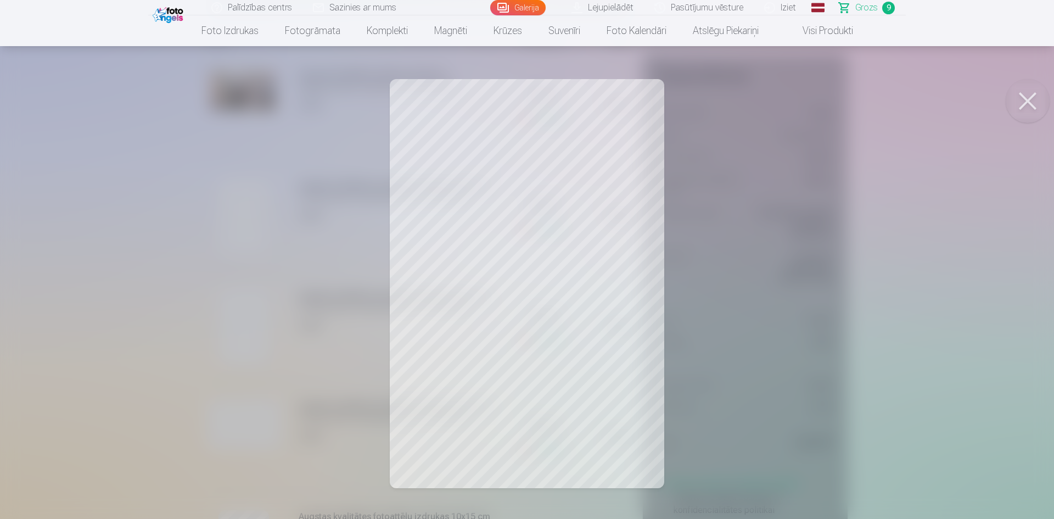
click at [118, 250] on div at bounding box center [527, 259] width 1054 height 519
click at [120, 292] on div at bounding box center [527, 259] width 1054 height 519
click at [101, 254] on div at bounding box center [527, 259] width 1054 height 519
click at [133, 314] on div at bounding box center [527, 259] width 1054 height 519
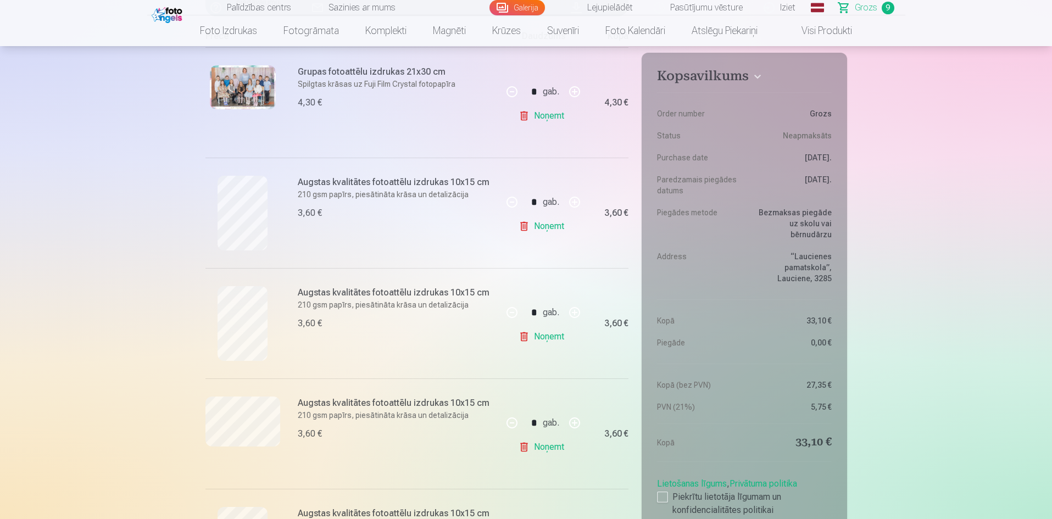
scroll to position [329, 0]
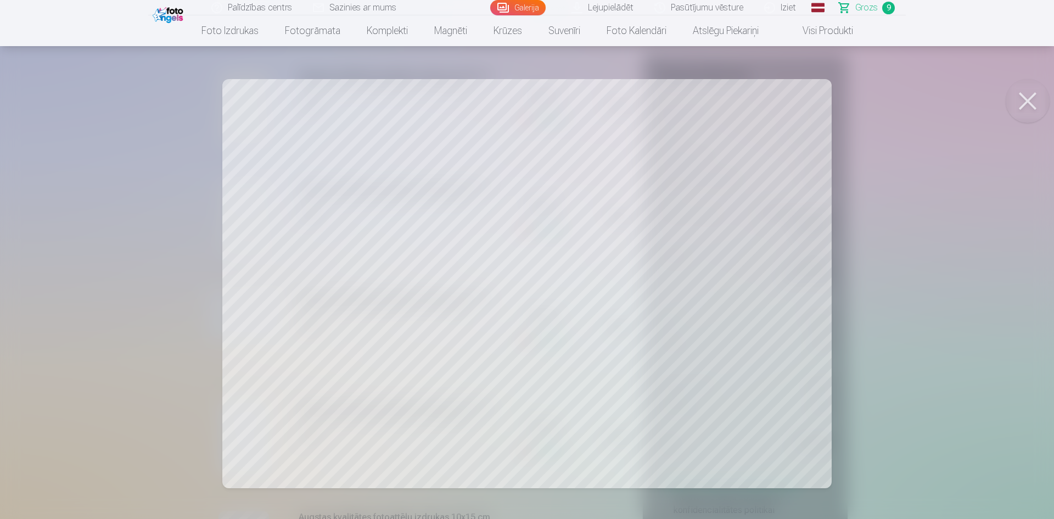
click at [89, 309] on div at bounding box center [527, 259] width 1054 height 519
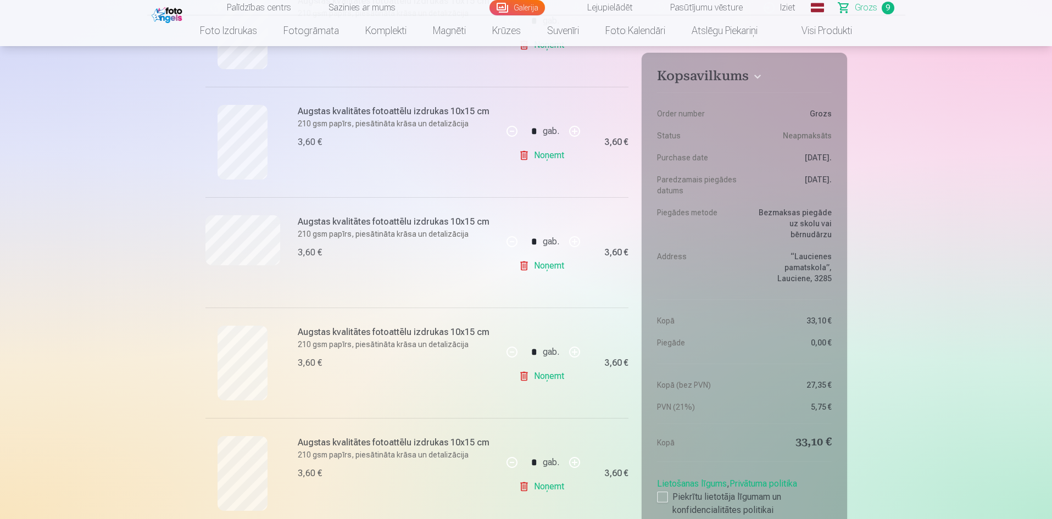
scroll to position [494, 0]
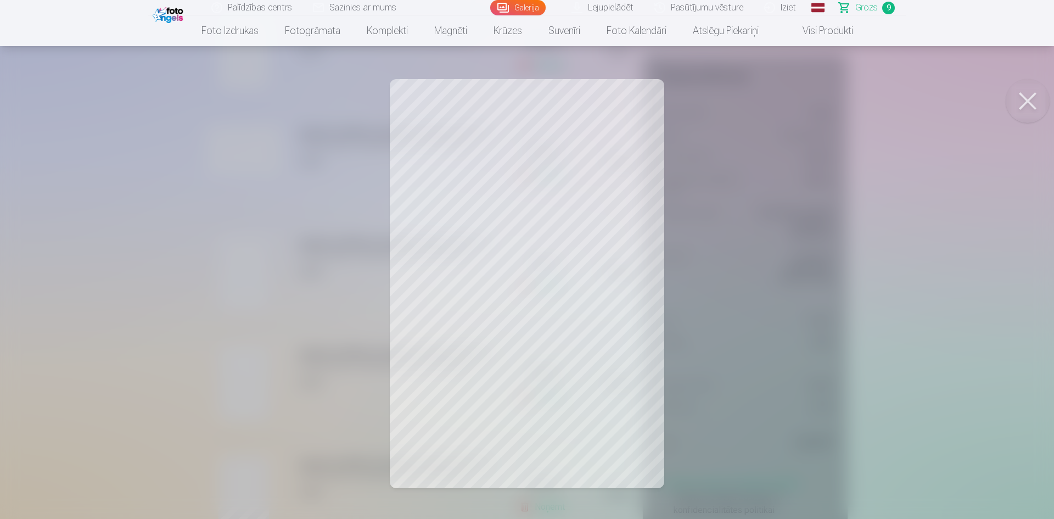
click at [125, 274] on div at bounding box center [527, 259] width 1054 height 519
click at [137, 327] on div at bounding box center [527, 259] width 1054 height 519
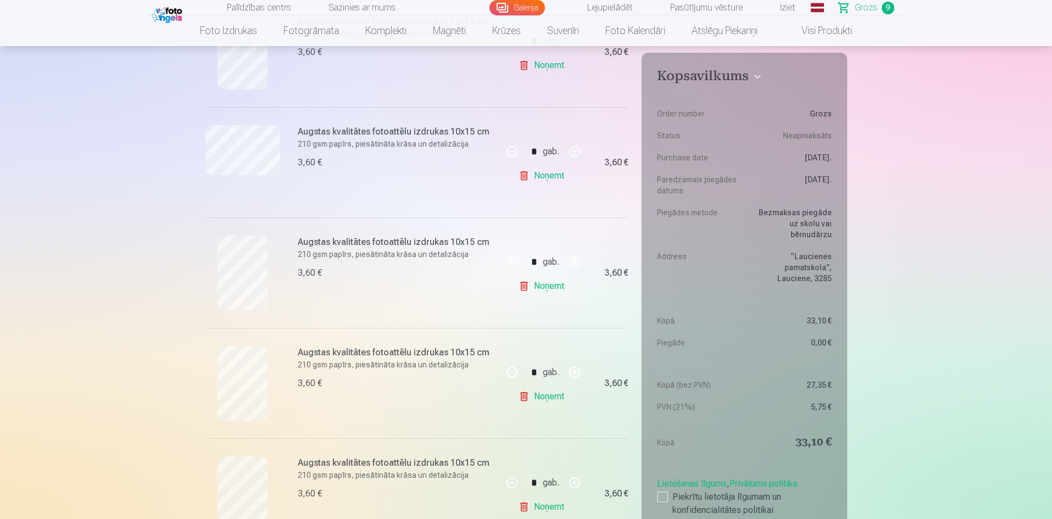
scroll to position [659, 0]
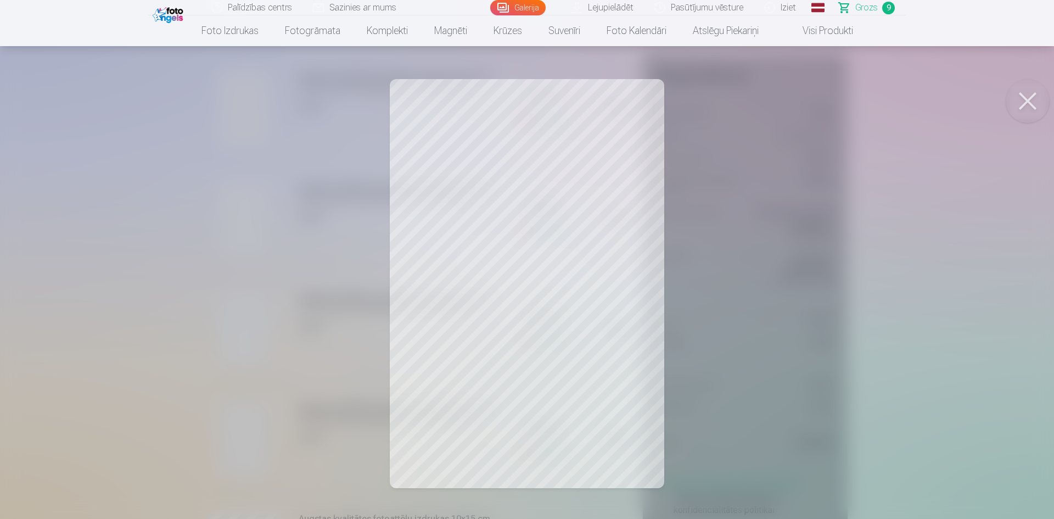
click at [87, 299] on div at bounding box center [527, 259] width 1054 height 519
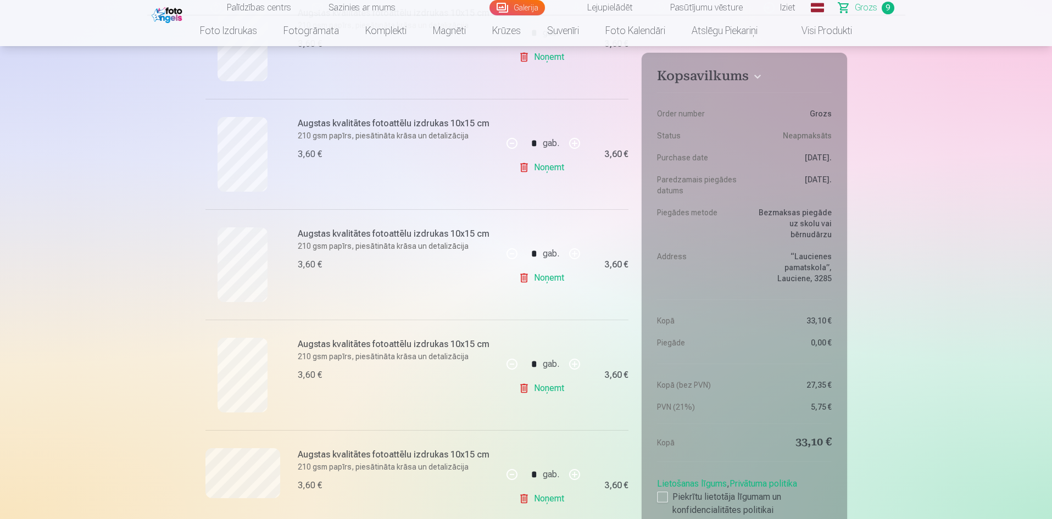
scroll to position [824, 0]
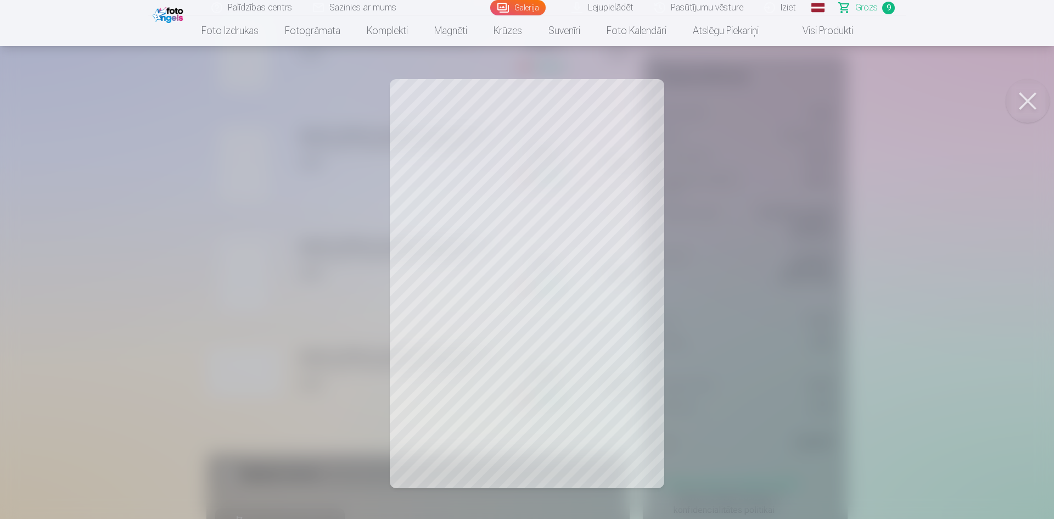
click at [100, 258] on div at bounding box center [527, 259] width 1054 height 519
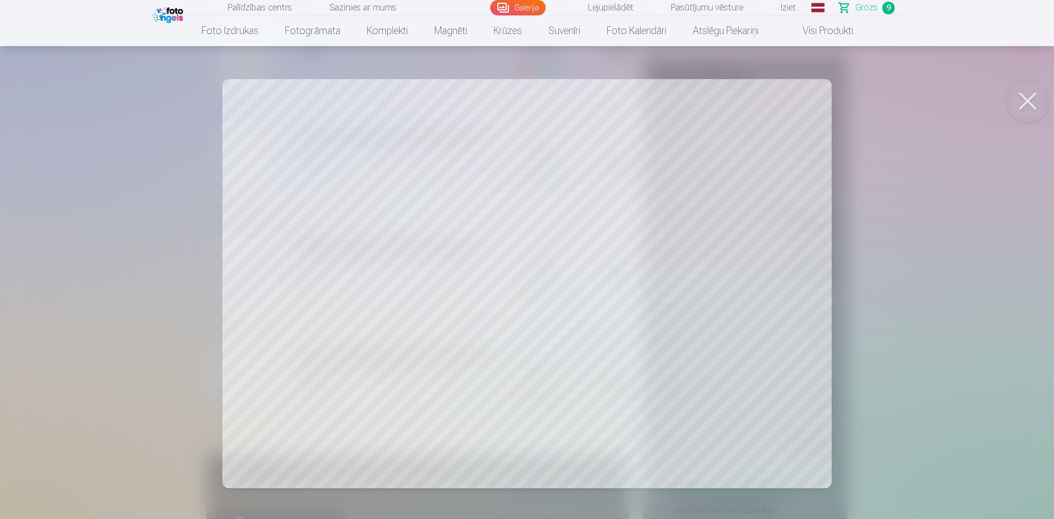
click at [80, 302] on div at bounding box center [527, 259] width 1054 height 519
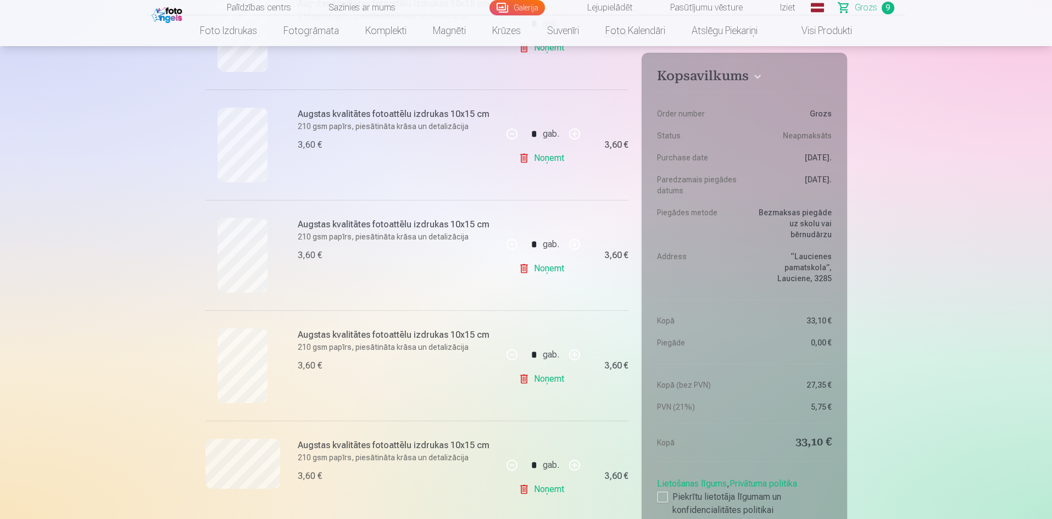
scroll to position [714, 0]
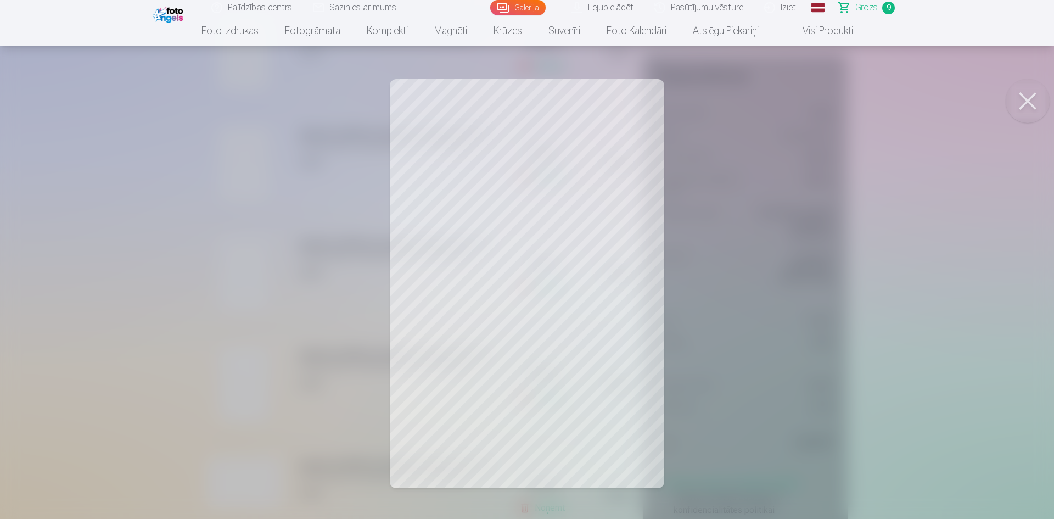
click at [122, 350] on div at bounding box center [527, 259] width 1054 height 519
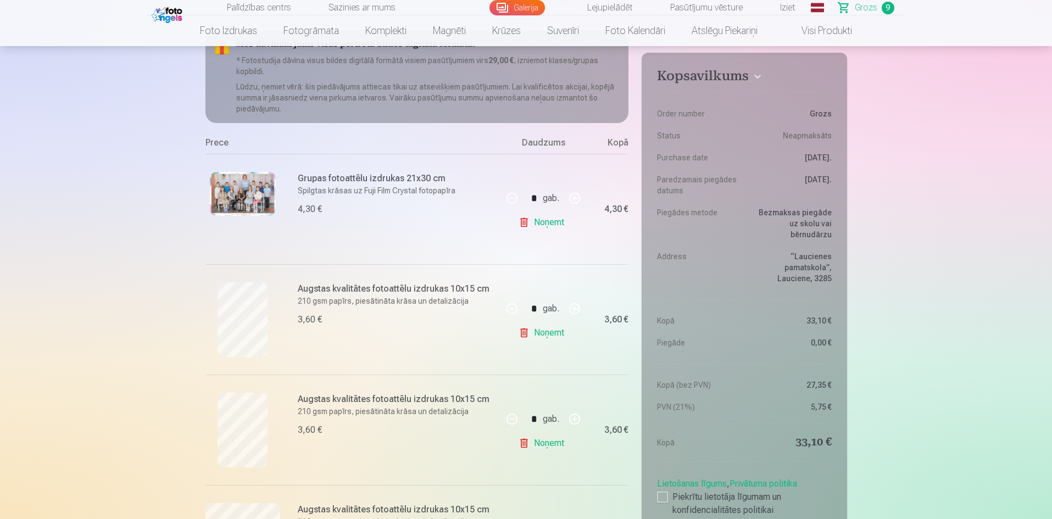
scroll to position [110, 0]
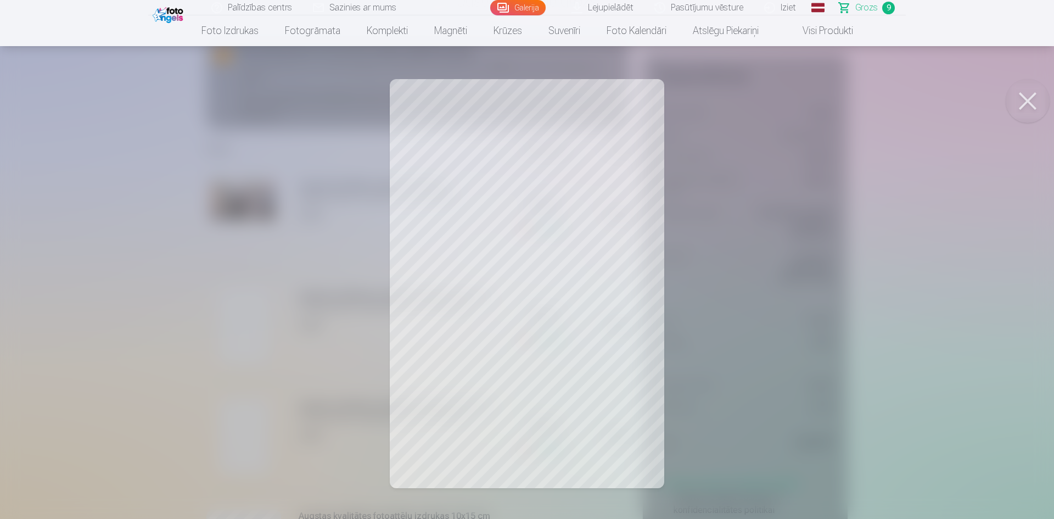
click at [118, 319] on div at bounding box center [527, 259] width 1054 height 519
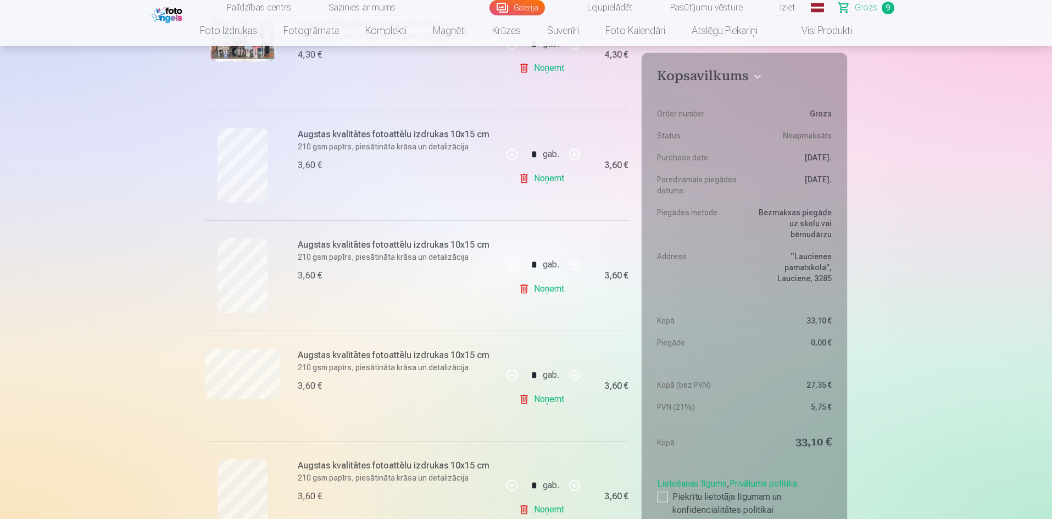
scroll to position [275, 0]
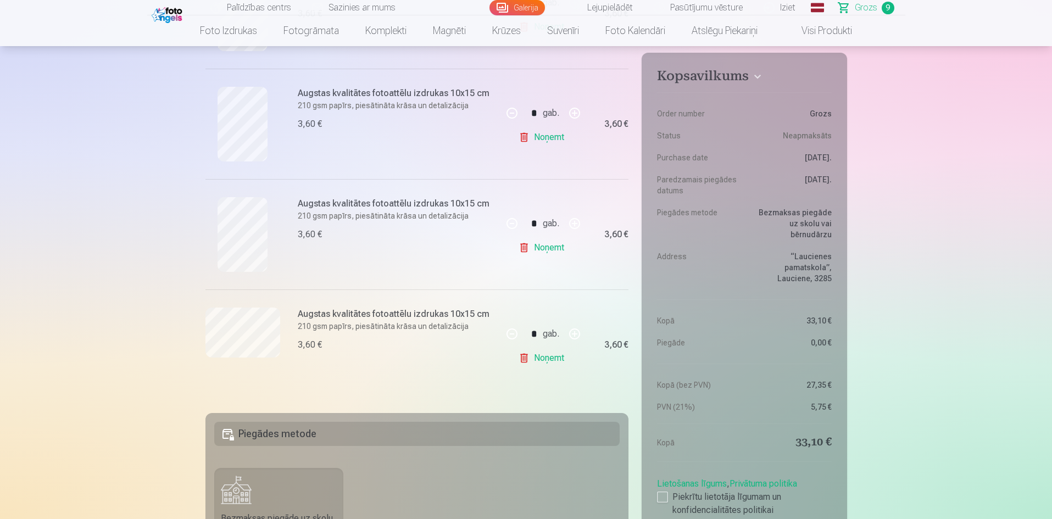
scroll to position [879, 0]
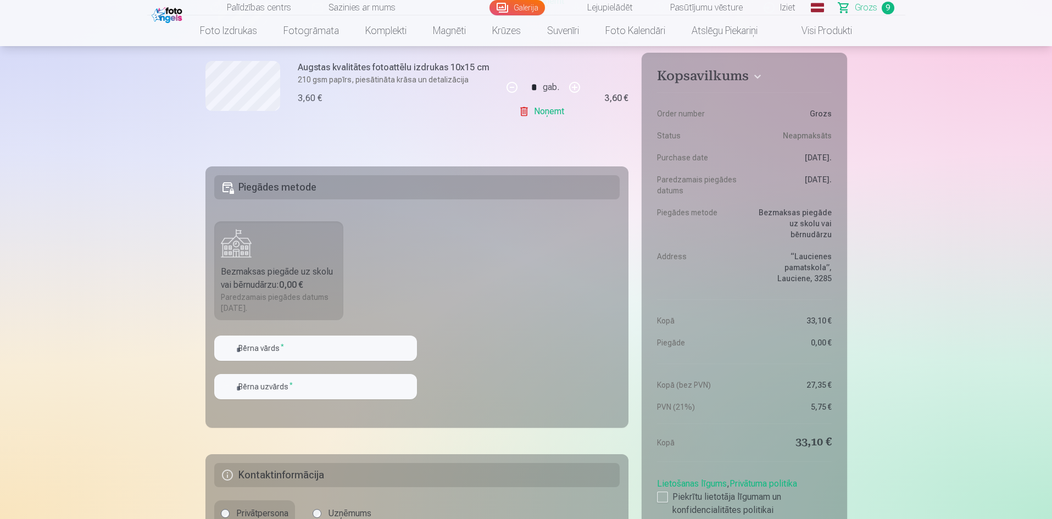
scroll to position [1208, 0]
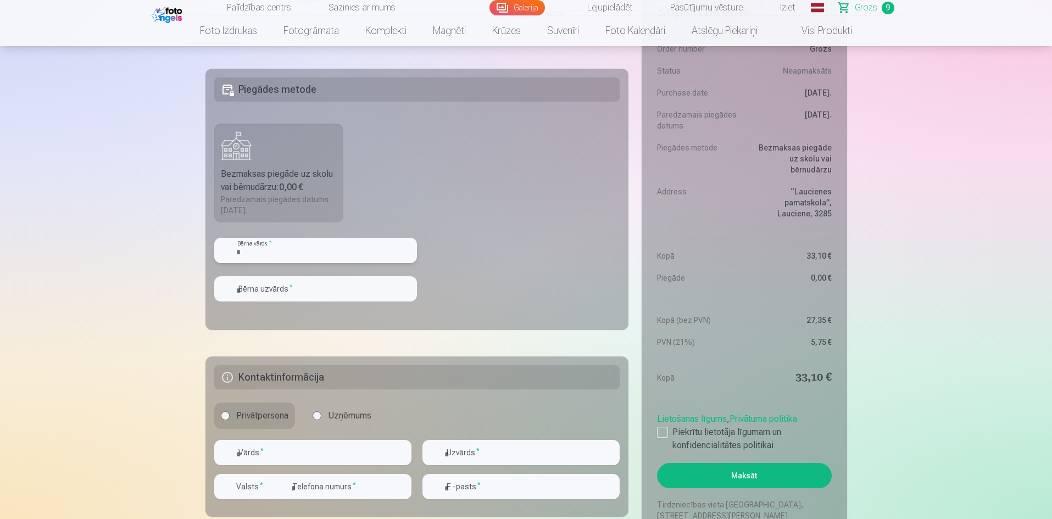
click at [294, 254] on input "text" at bounding box center [315, 250] width 203 height 25
type input "****"
click at [301, 284] on input "text" at bounding box center [315, 288] width 203 height 25
type input "*****"
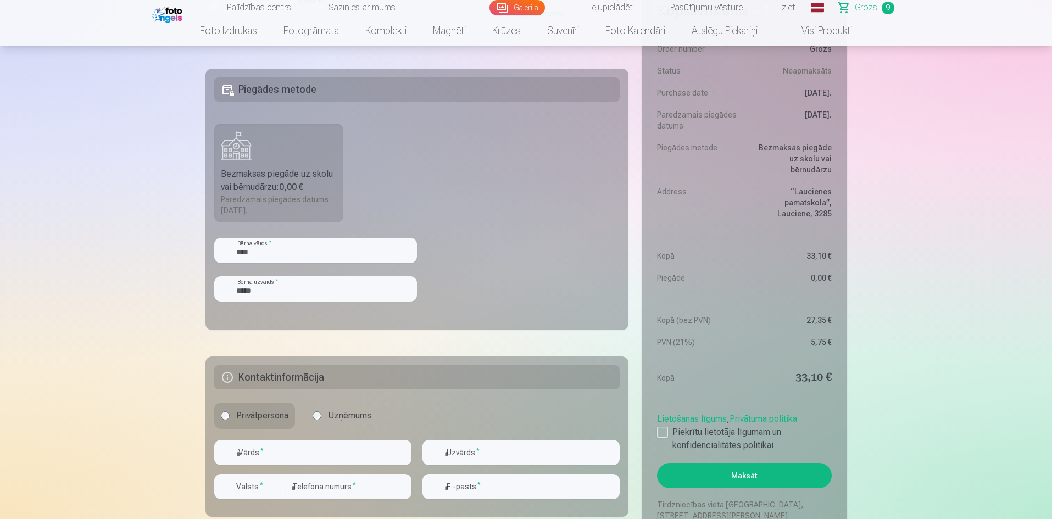
scroll to position [1318, 0]
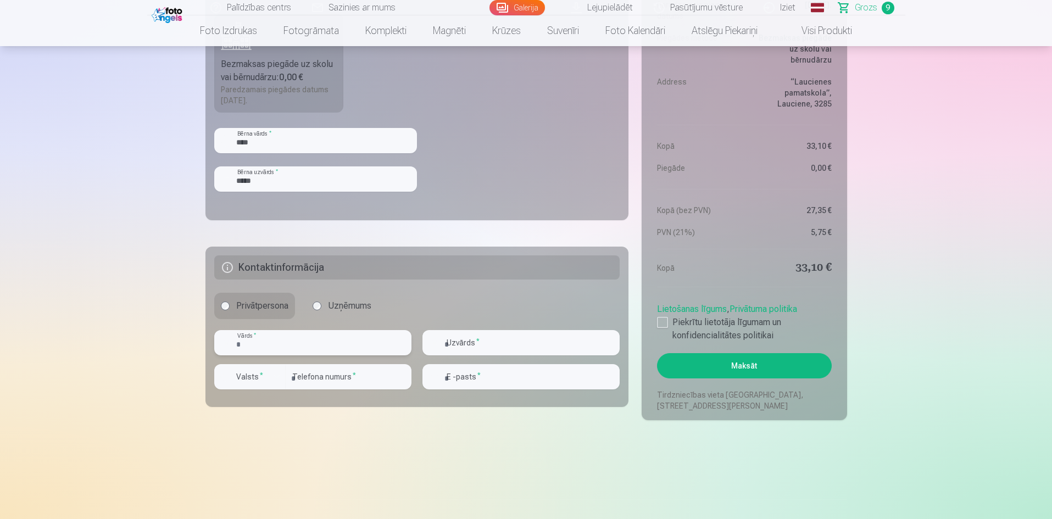
click at [295, 339] on input "text" at bounding box center [312, 342] width 197 height 25
type input "*******"
drag, startPoint x: 515, startPoint y: 343, endPoint x: 500, endPoint y: 316, distance: 30.2
click at [515, 343] on input "text" at bounding box center [520, 342] width 197 height 25
type input "******"
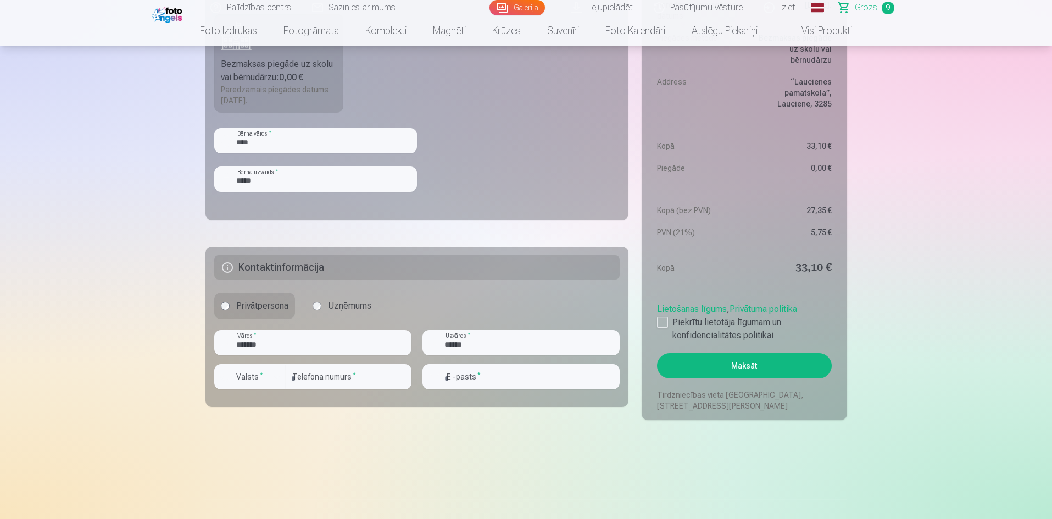
drag, startPoint x: 150, startPoint y: 416, endPoint x: 184, endPoint y: 410, distance: 34.1
click at [272, 377] on div "button" at bounding box center [276, 376] width 13 height 13
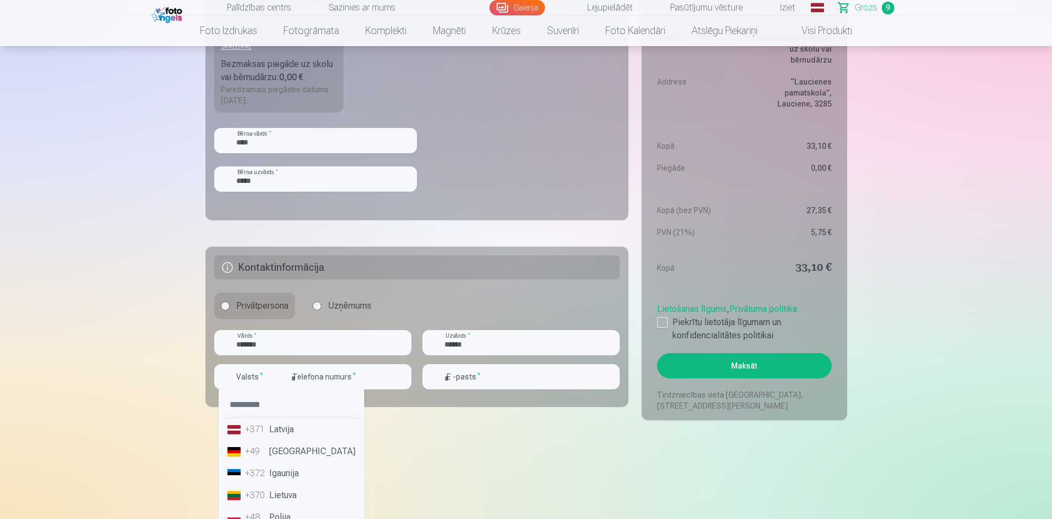
click at [287, 431] on li "+371 Latvija" at bounding box center [291, 429] width 137 height 22
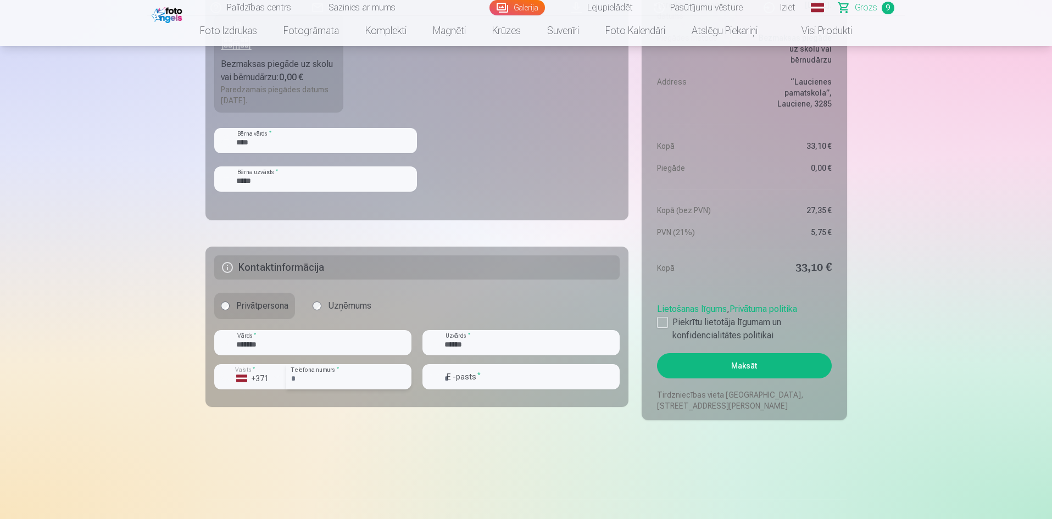
click at [353, 375] on input "number" at bounding box center [349, 376] width 126 height 25
type input "********"
drag, startPoint x: 538, startPoint y: 369, endPoint x: 532, endPoint y: 372, distance: 7.4
click at [538, 369] on input "email" at bounding box center [520, 376] width 197 height 25
type input "**********"
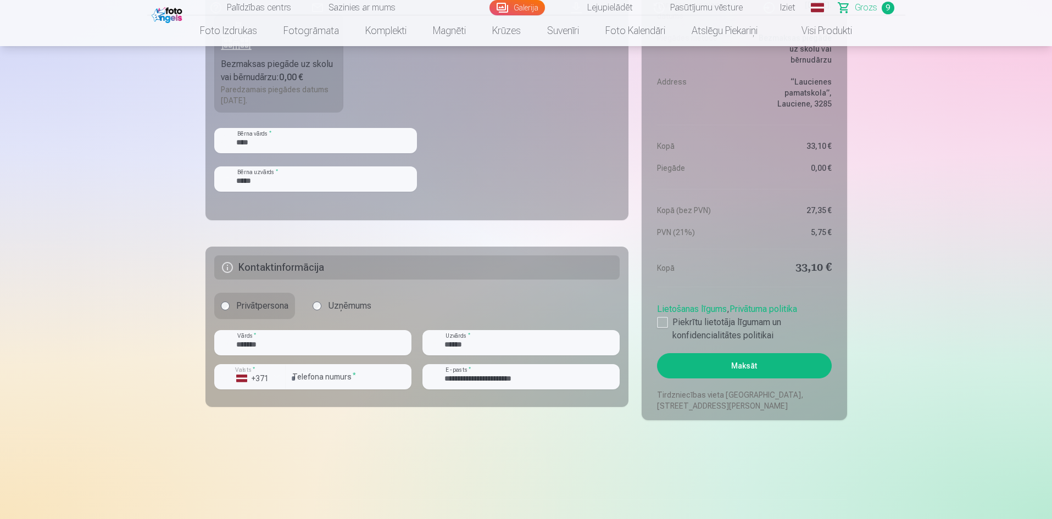
click at [662, 320] on div at bounding box center [662, 322] width 11 height 11
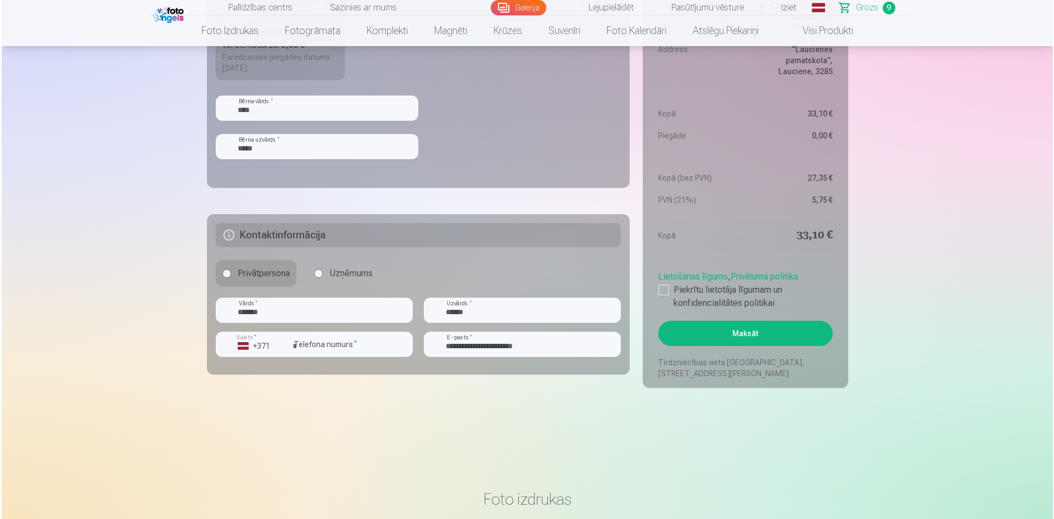
scroll to position [1373, 0]
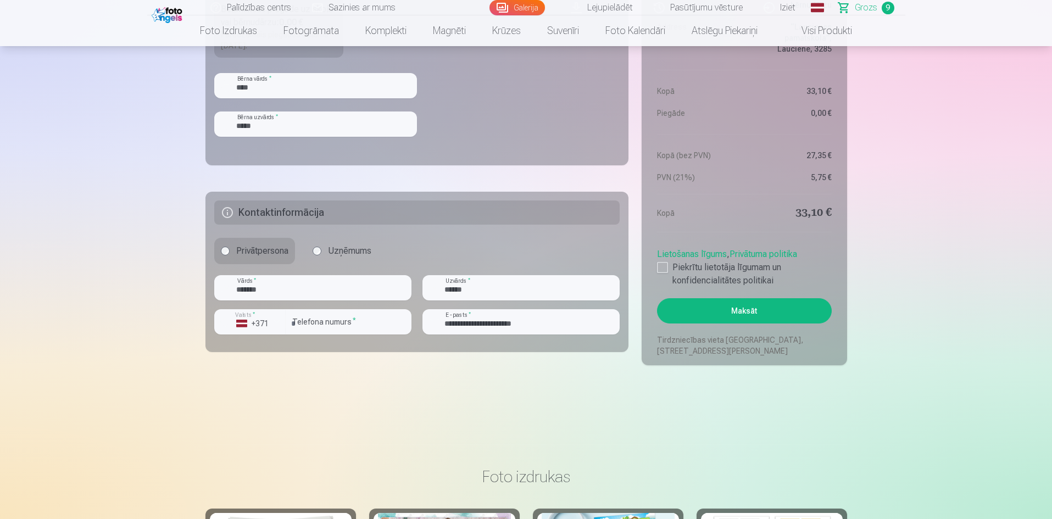
click at [765, 309] on button "Maksāt" at bounding box center [744, 310] width 174 height 25
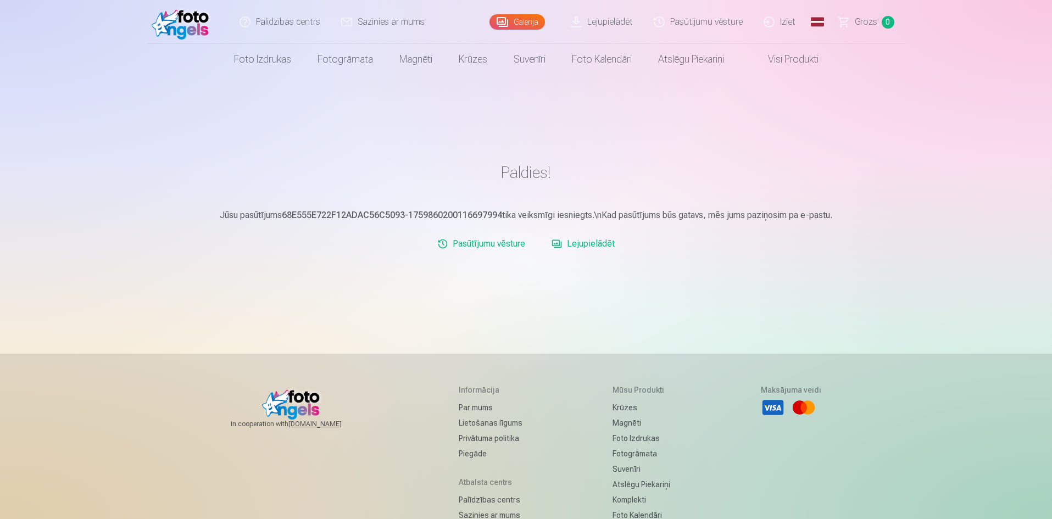
click at [601, 241] on link "Lejupielādēt" at bounding box center [583, 244] width 72 height 22
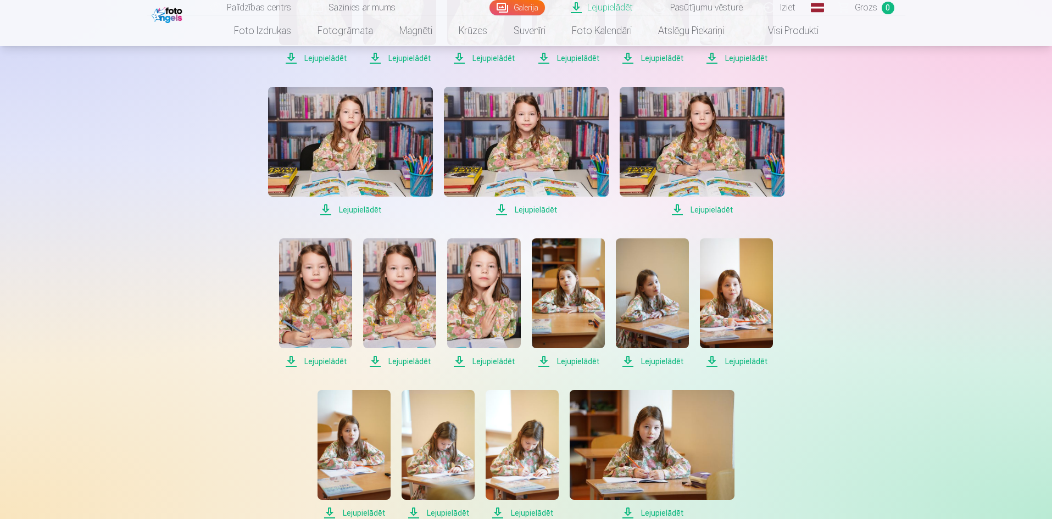
scroll to position [165, 0]
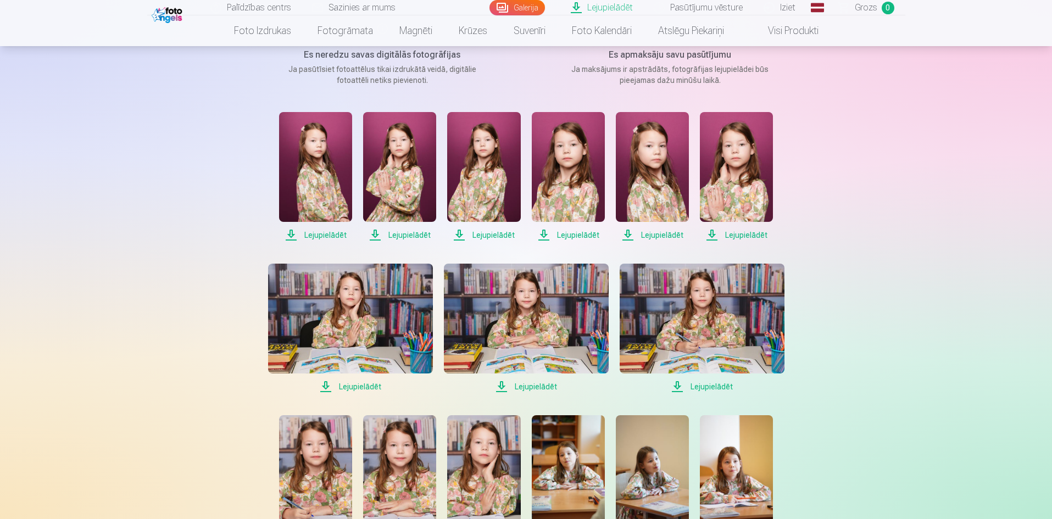
click at [314, 236] on span "Lejupielādēt" at bounding box center [315, 234] width 73 height 13
click at [416, 232] on span "Lejupielādēt" at bounding box center [399, 234] width 73 height 13
click at [498, 236] on span "Lejupielādēt" at bounding box center [483, 234] width 73 height 13
click at [582, 236] on span "Lejupielādēt" at bounding box center [568, 234] width 73 height 13
click at [660, 238] on span "Lejupielādēt" at bounding box center [652, 234] width 73 height 13
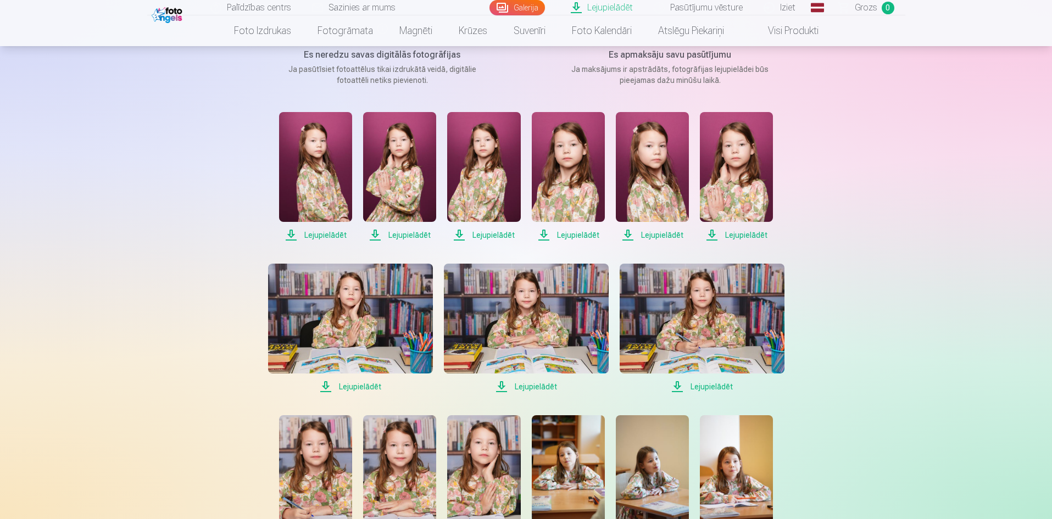
click at [746, 232] on span "Lejupielādēt" at bounding box center [736, 234] width 73 height 13
click at [366, 382] on span "Lejupielādēt" at bounding box center [350, 386] width 165 height 13
click at [546, 387] on span "Lejupielādēt" at bounding box center [526, 386] width 165 height 13
click at [717, 384] on span "Lejupielādēt" at bounding box center [701, 386] width 165 height 13
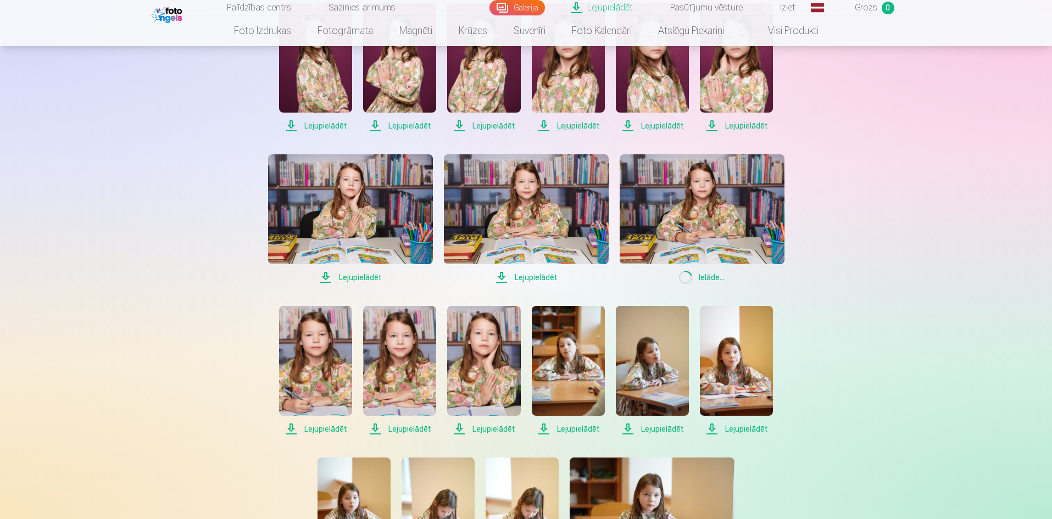
scroll to position [275, 0]
click at [322, 431] on span "Lejupielādēt" at bounding box center [315, 428] width 73 height 13
click at [408, 426] on span "Lejupielādēt" at bounding box center [399, 428] width 73 height 13
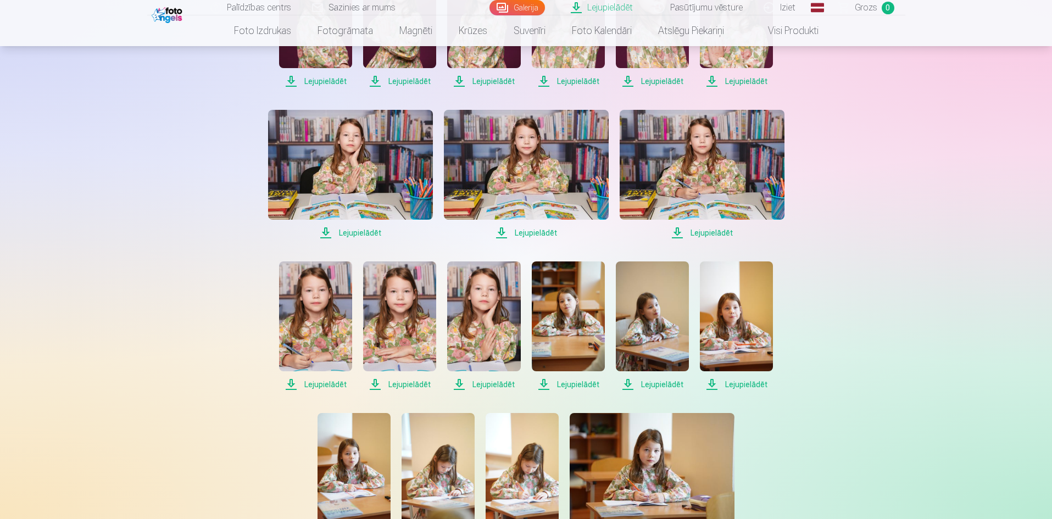
scroll to position [439, 0]
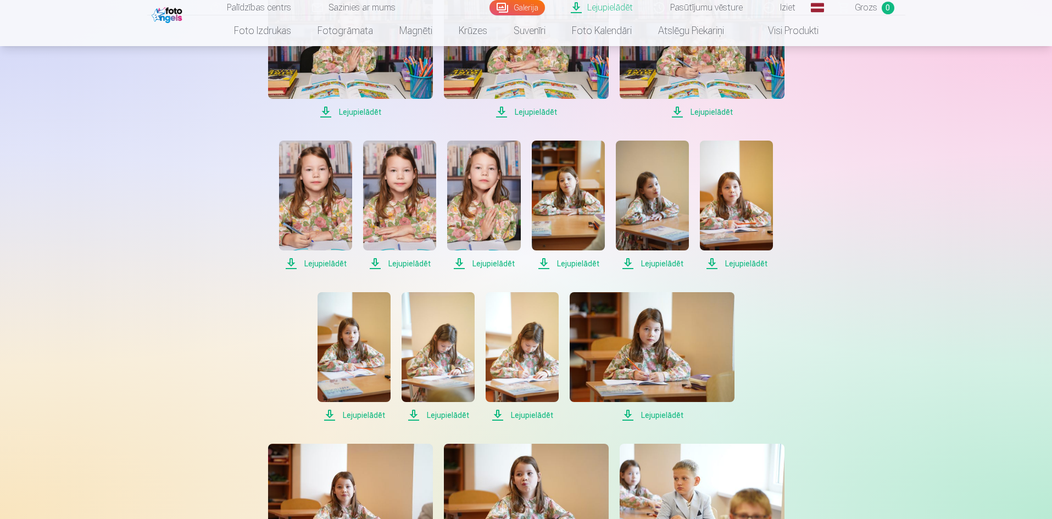
click at [486, 261] on span "Lejupielādēt" at bounding box center [483, 263] width 73 height 13
click at [583, 262] on span "Lejupielādēt" at bounding box center [568, 263] width 73 height 13
click at [661, 267] on span "Lejupielādēt" at bounding box center [652, 263] width 73 height 13
click at [742, 262] on span "Lejupielādēt" at bounding box center [736, 263] width 73 height 13
drag, startPoint x: 357, startPoint y: 414, endPoint x: 243, endPoint y: 381, distance: 119.6
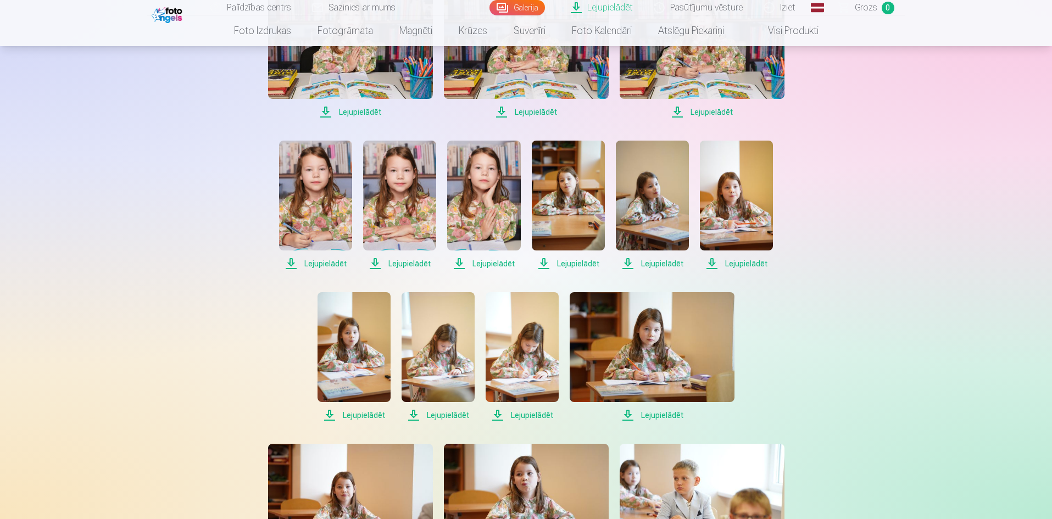
click at [357, 414] on span "Lejupielādēt" at bounding box center [353, 415] width 73 height 13
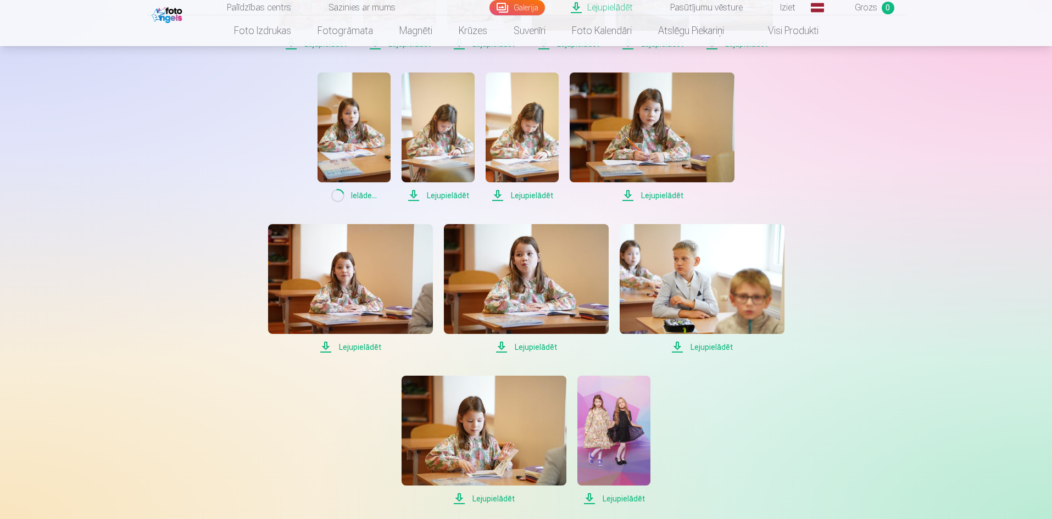
scroll to position [604, 0]
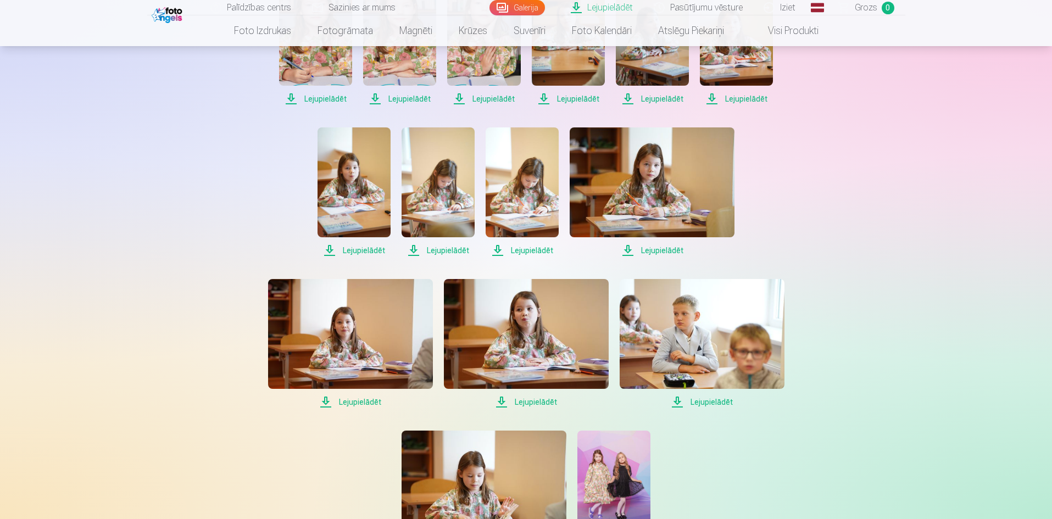
click at [455, 252] on span "Lejupielādēt" at bounding box center [437, 250] width 73 height 13
click at [535, 251] on span "Lejupielādēt" at bounding box center [521, 250] width 73 height 13
click at [668, 251] on span "Lejupielādēt" at bounding box center [651, 250] width 165 height 13
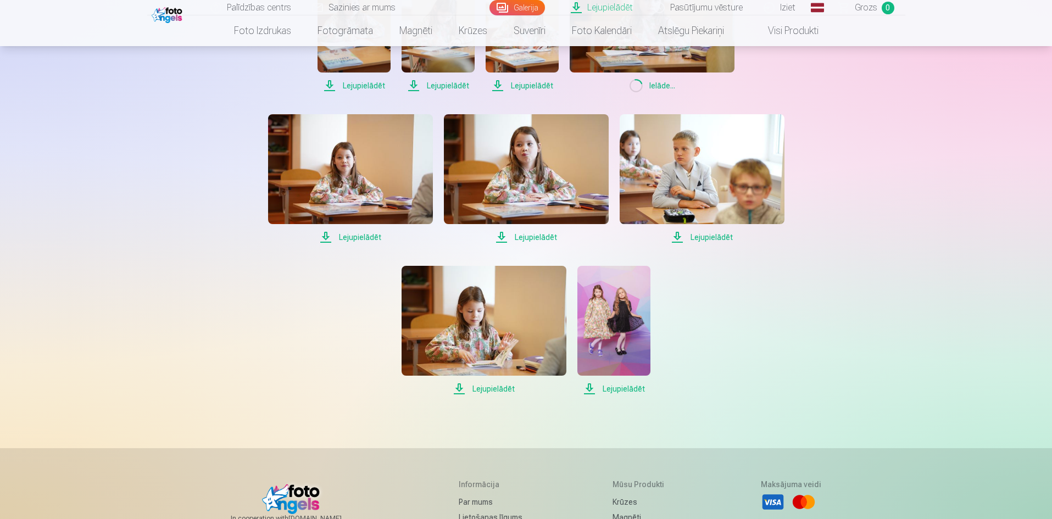
scroll to position [714, 0]
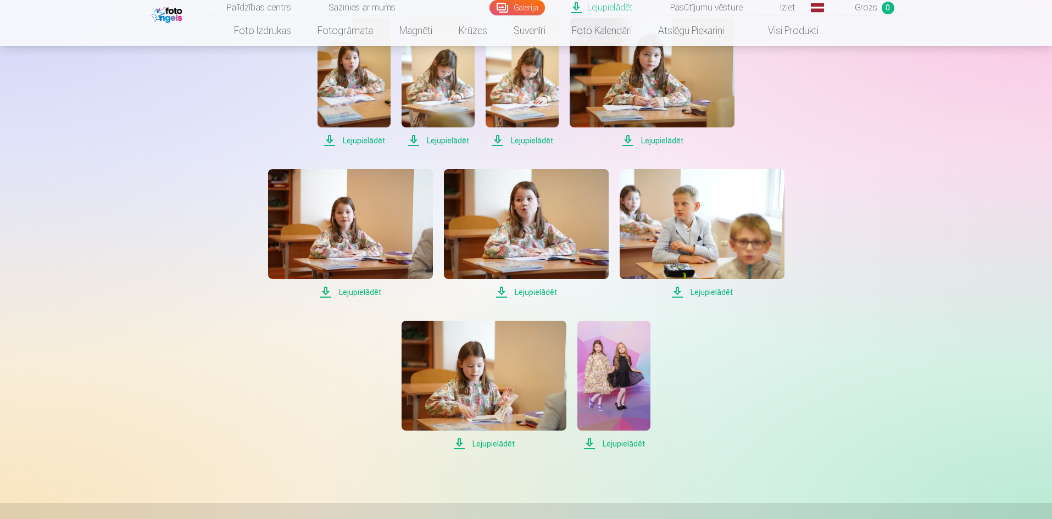
click at [364, 290] on span "Lejupielādēt" at bounding box center [350, 292] width 165 height 13
click at [541, 294] on span "Lejupielādēt" at bounding box center [526, 292] width 165 height 13
click at [718, 290] on span "Lejupielādēt" at bounding box center [701, 292] width 165 height 13
click at [490, 444] on span "Lejupielādēt" at bounding box center [483, 443] width 165 height 13
click at [624, 440] on span "Lejupielādēt" at bounding box center [613, 443] width 73 height 13
